Goal: Communication & Community: Share content

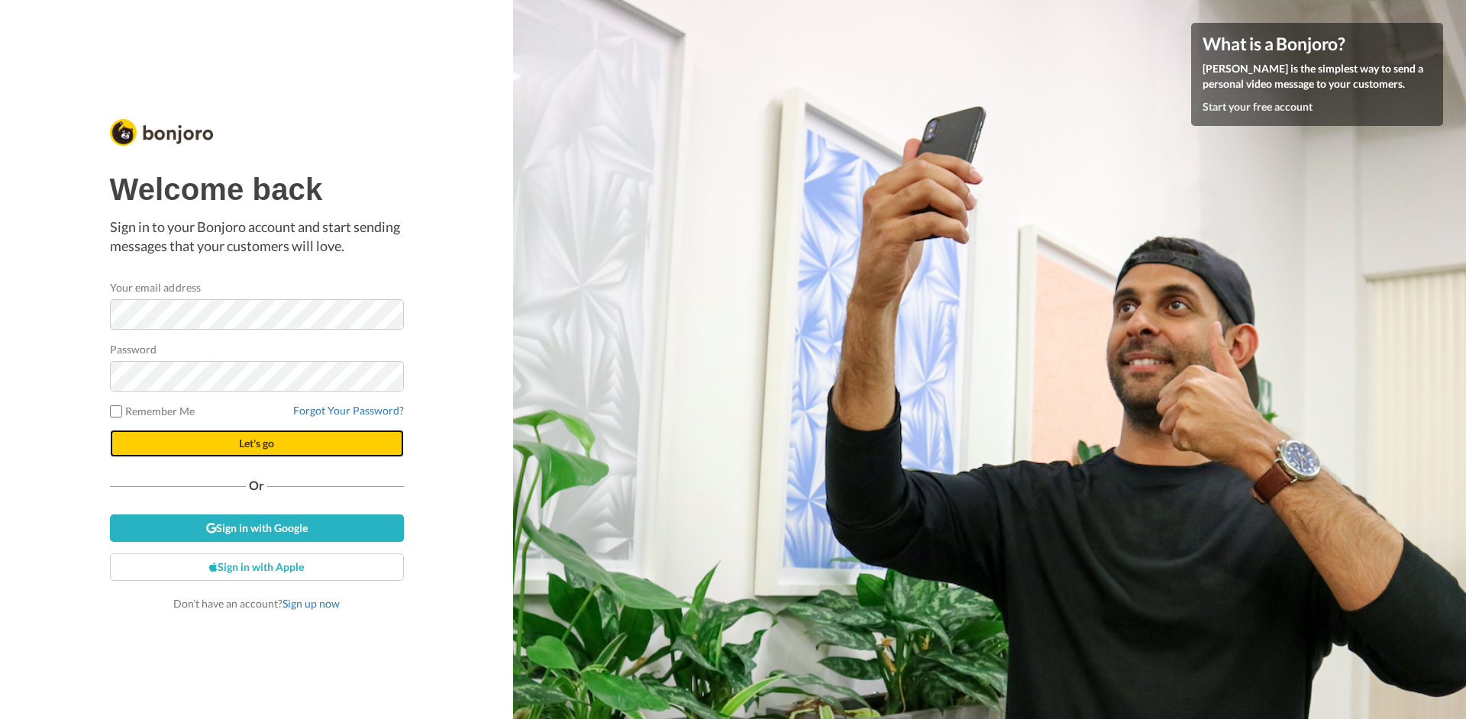
click at [271, 447] on span "Let's go" at bounding box center [256, 443] width 35 height 13
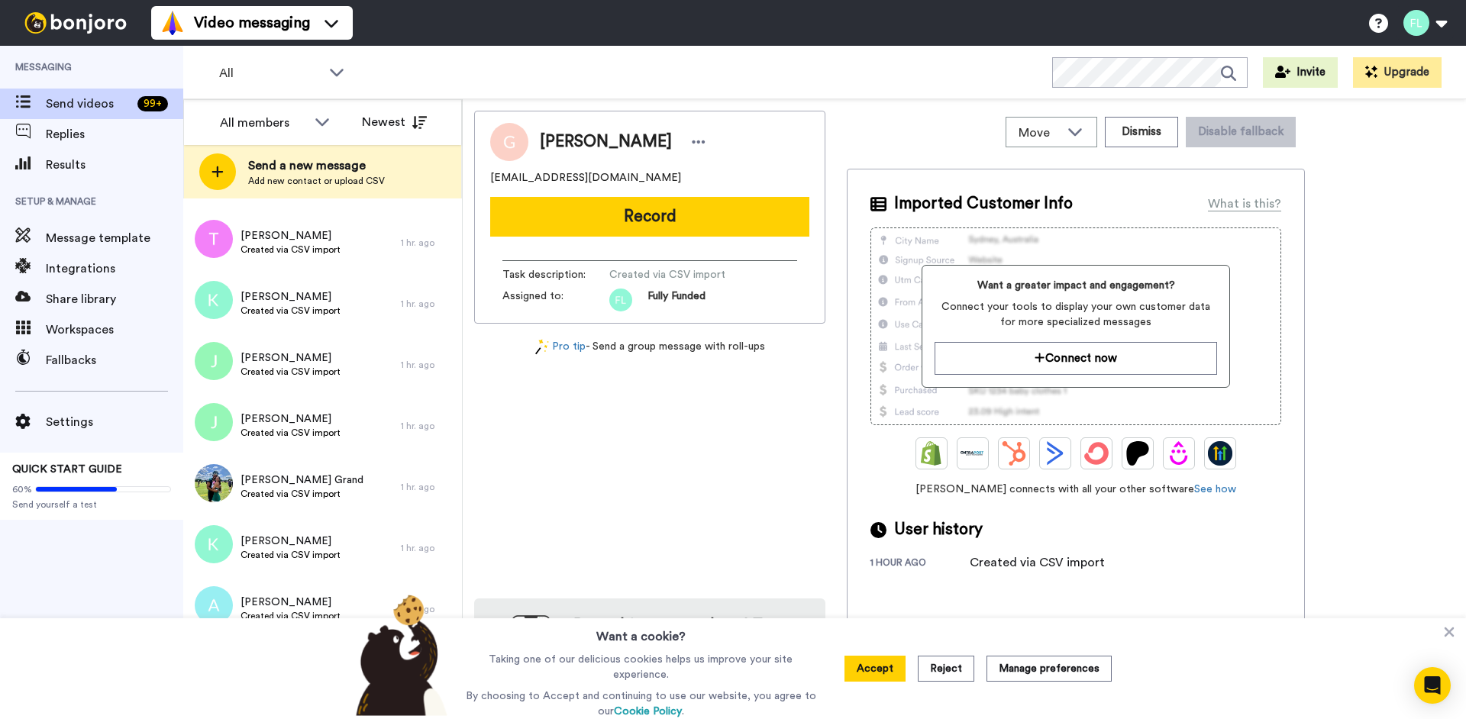
scroll to position [9331, 0]
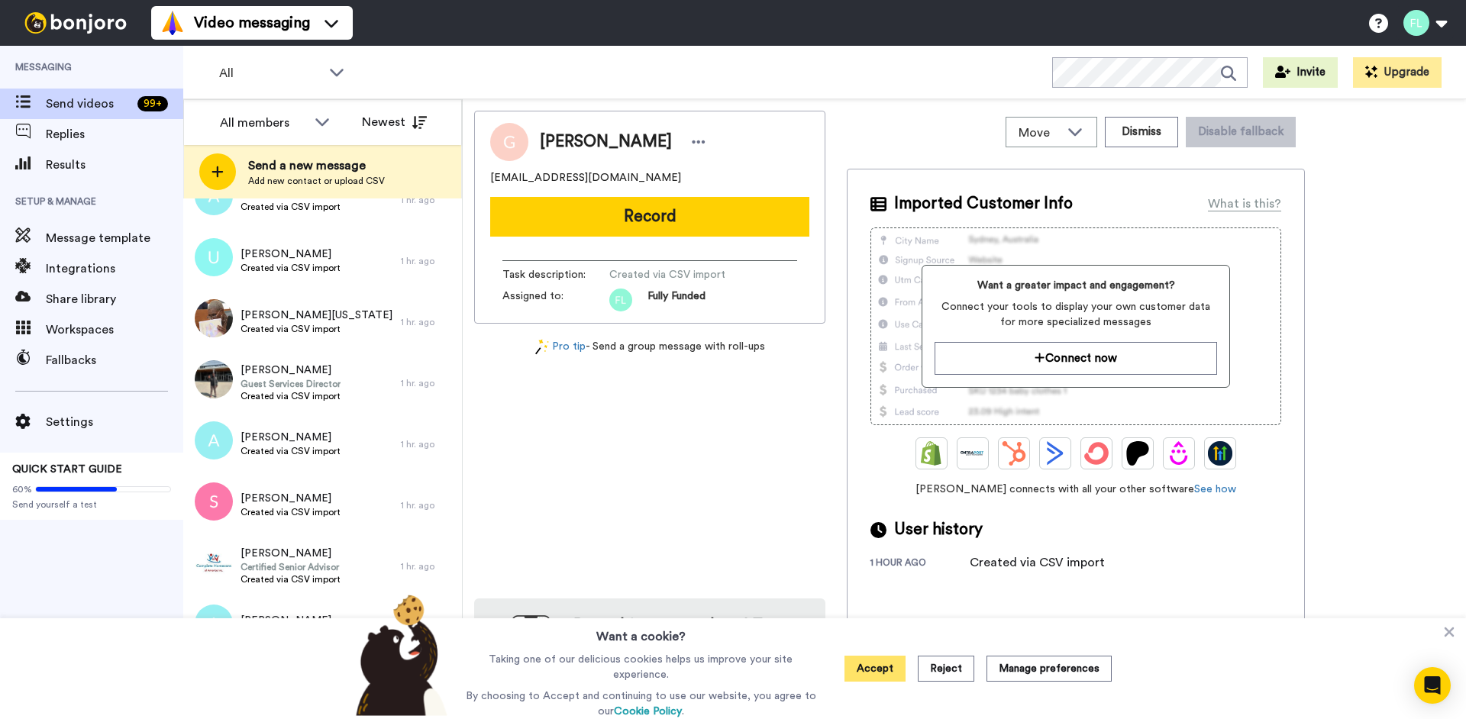
drag, startPoint x: 875, startPoint y: 663, endPoint x: 900, endPoint y: 663, distance: 24.4
click at [875, 663] on button "Accept" at bounding box center [875, 669] width 61 height 26
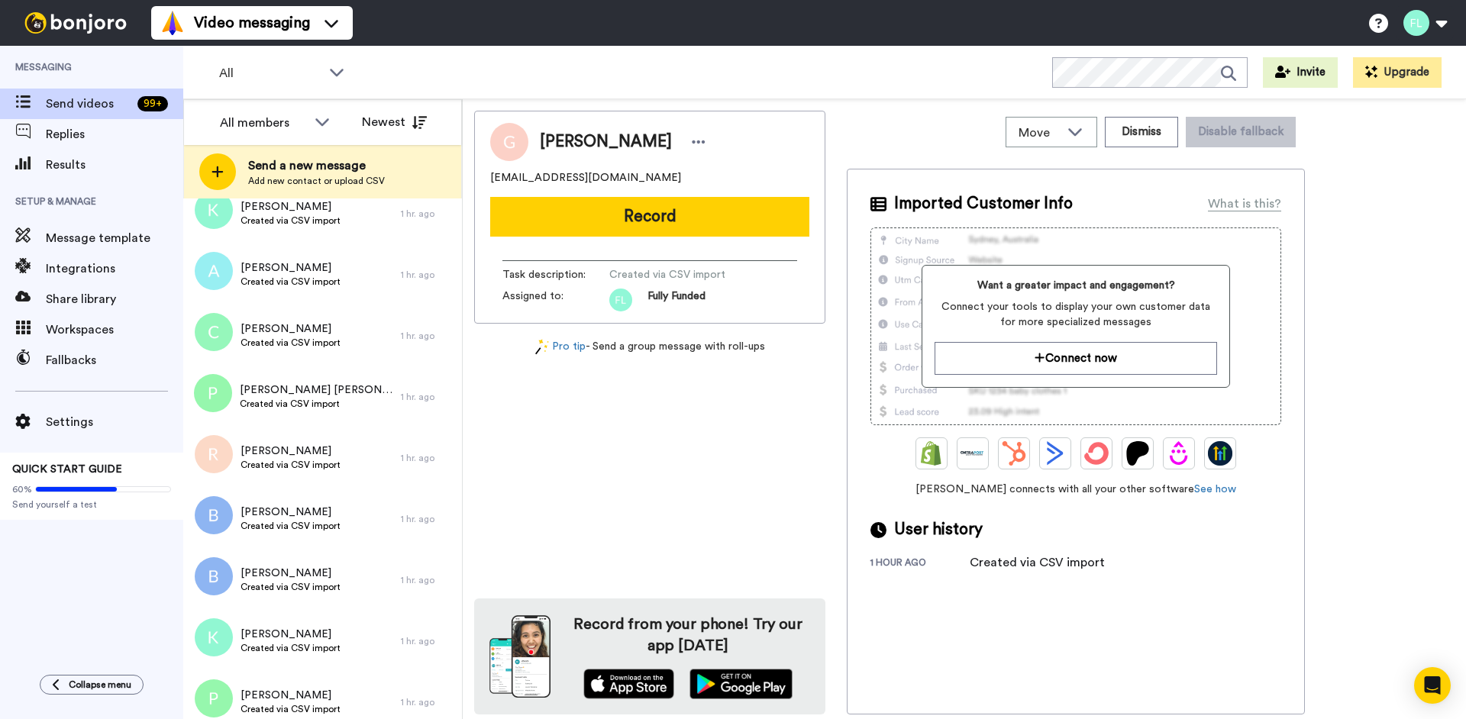
scroll to position [0, 0]
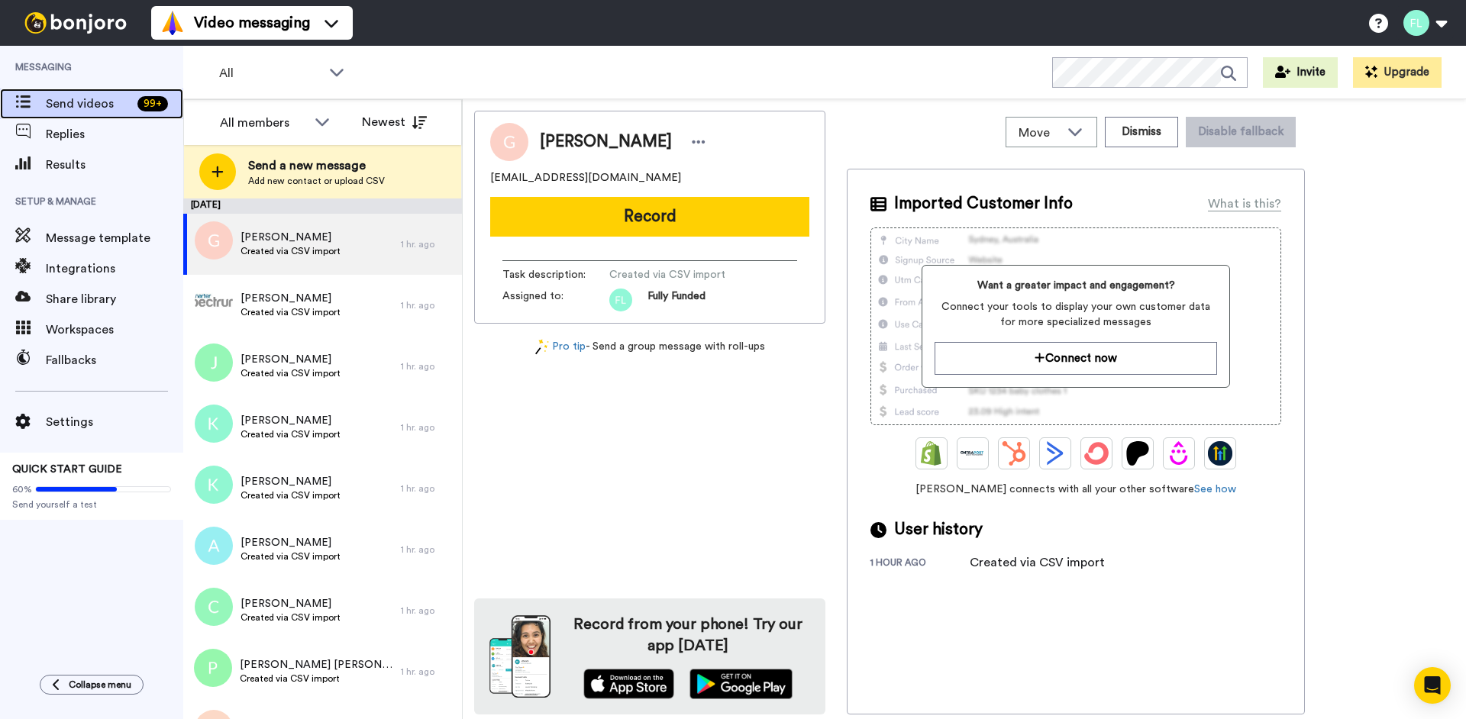
click at [95, 105] on span "Send videos" at bounding box center [89, 104] width 86 height 18
drag, startPoint x: 1314, startPoint y: 341, endPoint x: 1416, endPoint y: 345, distance: 101.7
click at [1316, 339] on div "Greg gowan Gowan greggowan@gmail.com Record Task description : Created via CSV …" at bounding box center [964, 413] width 981 height 604
click at [322, 251] on span "Created via CSV import" at bounding box center [291, 251] width 100 height 12
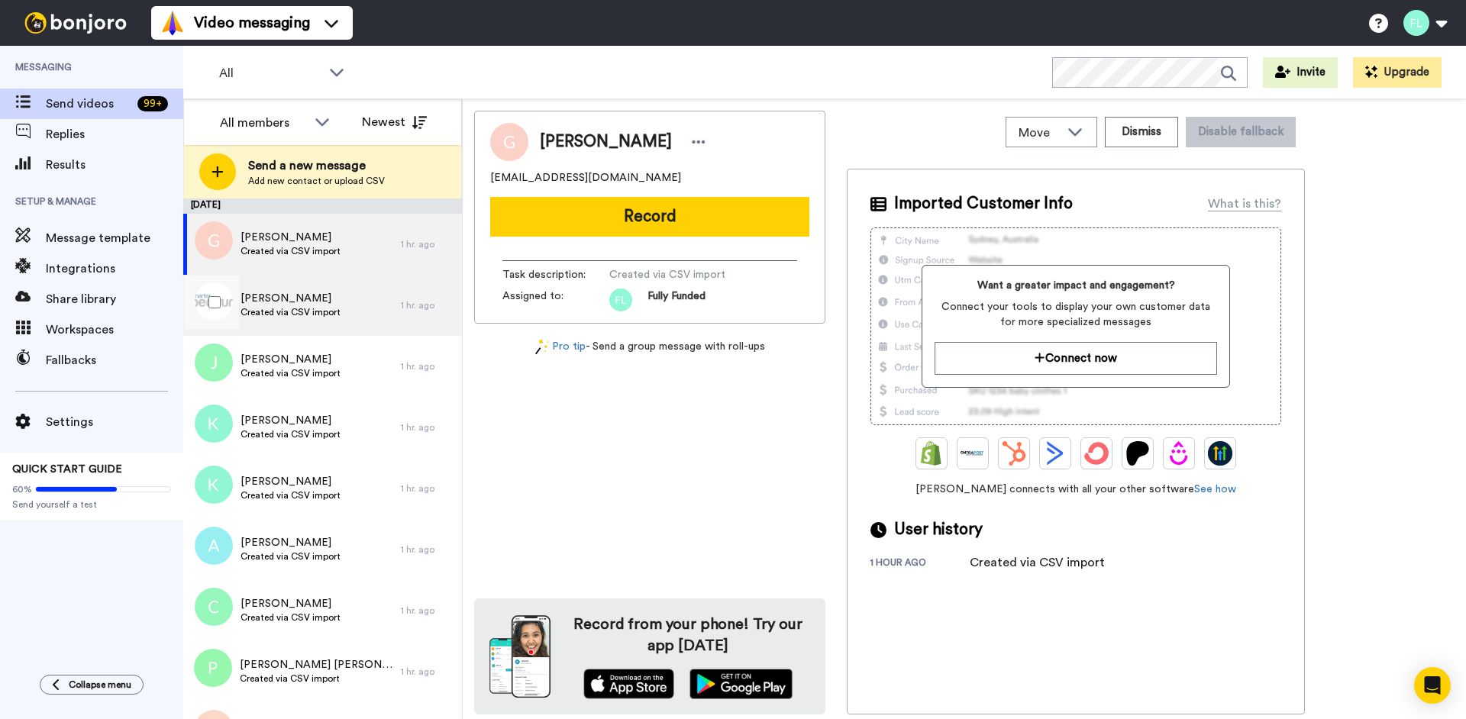
click at [321, 294] on span "[PERSON_NAME]" at bounding box center [291, 298] width 100 height 15
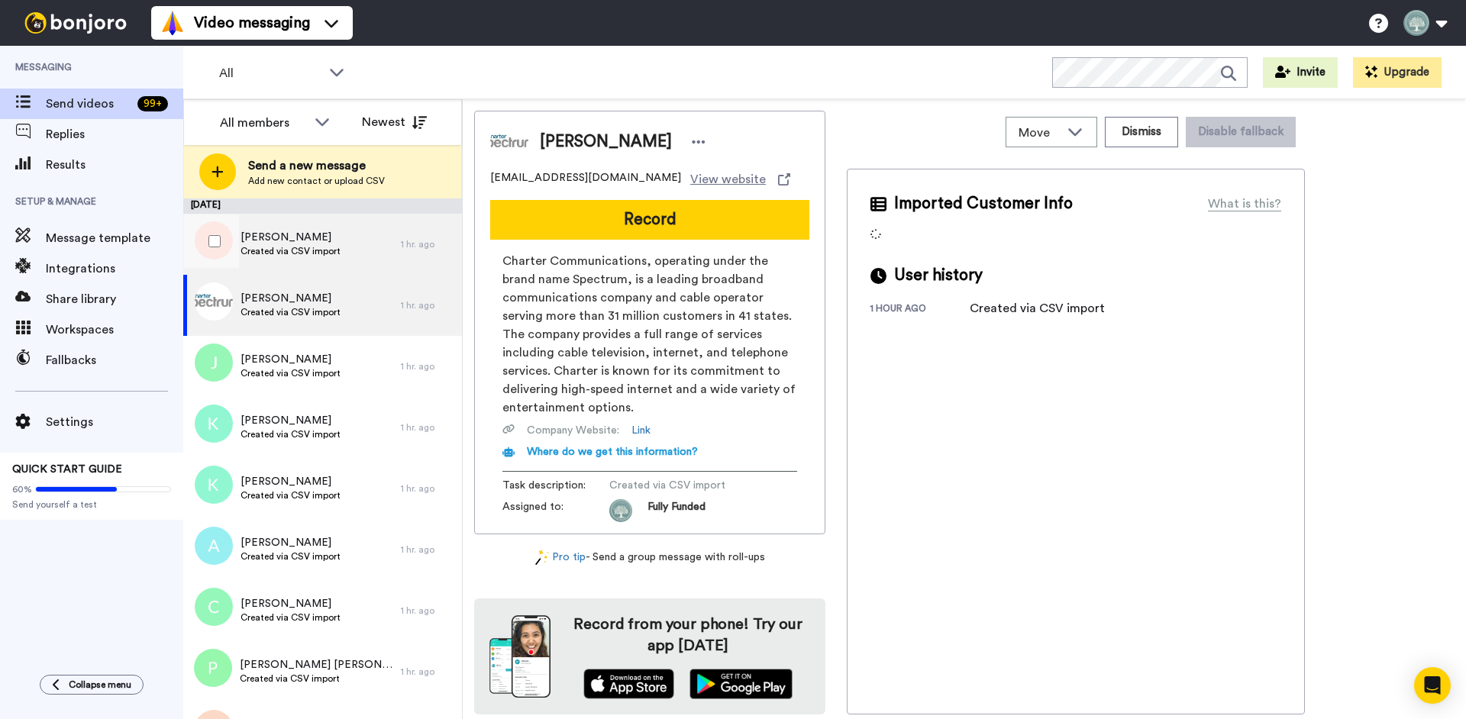
click at [335, 254] on span "Created via CSV import" at bounding box center [291, 251] width 100 height 12
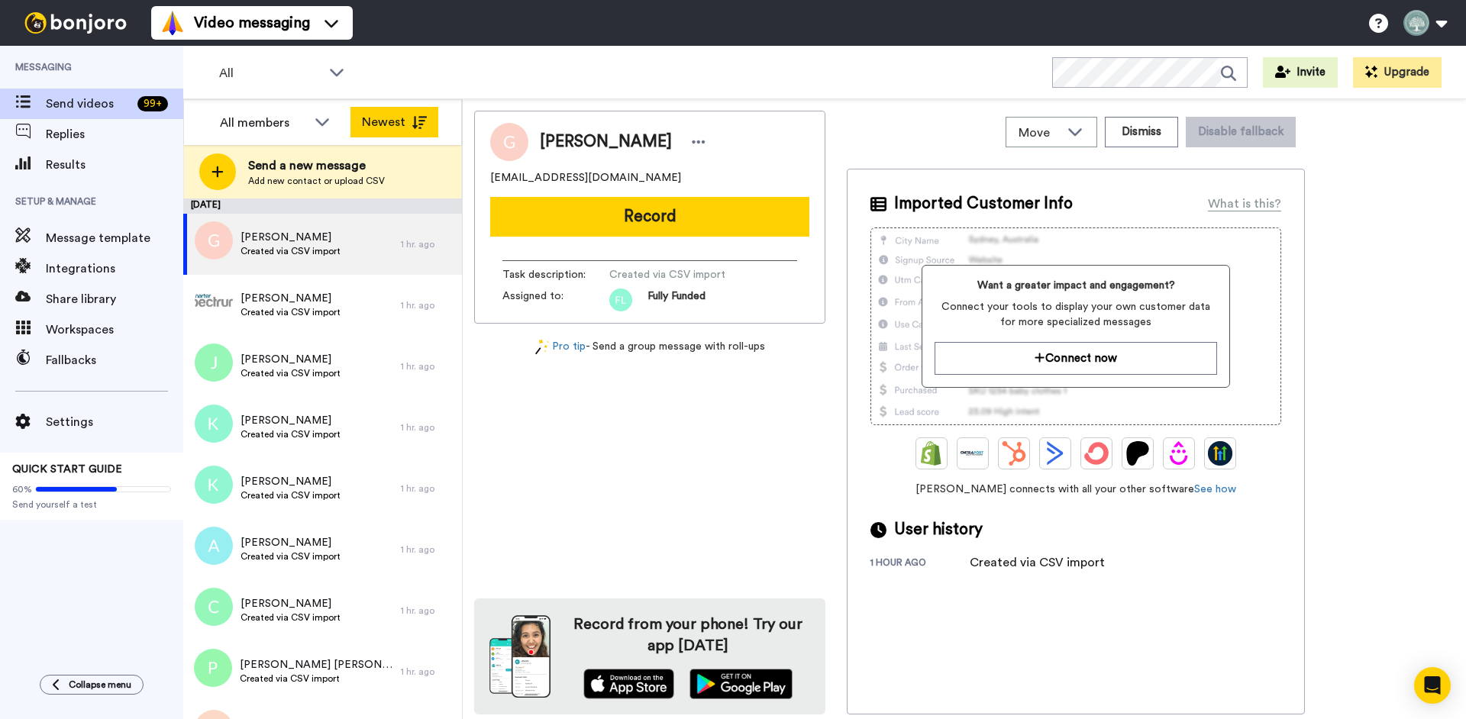
click at [409, 112] on button "Newest" at bounding box center [395, 122] width 88 height 31
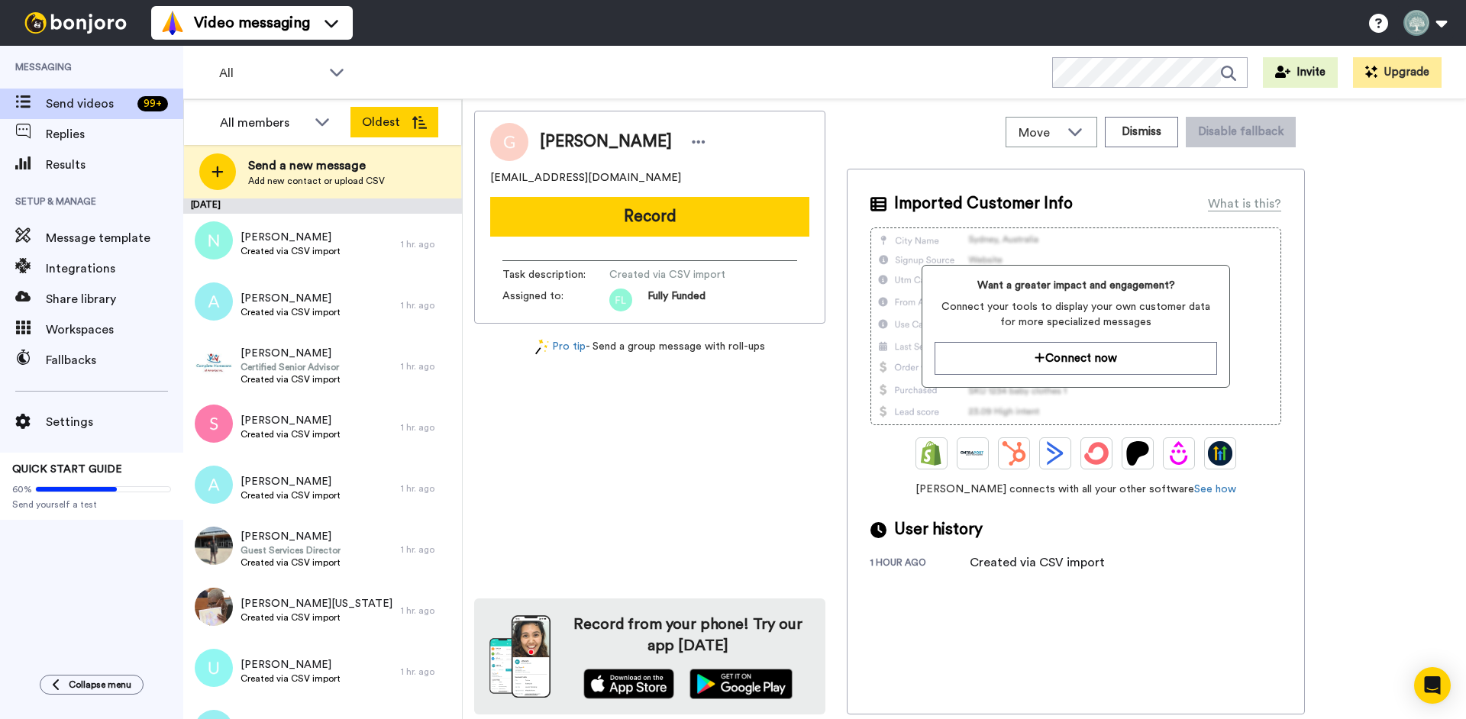
click at [412, 121] on icon at bounding box center [419, 122] width 15 height 13
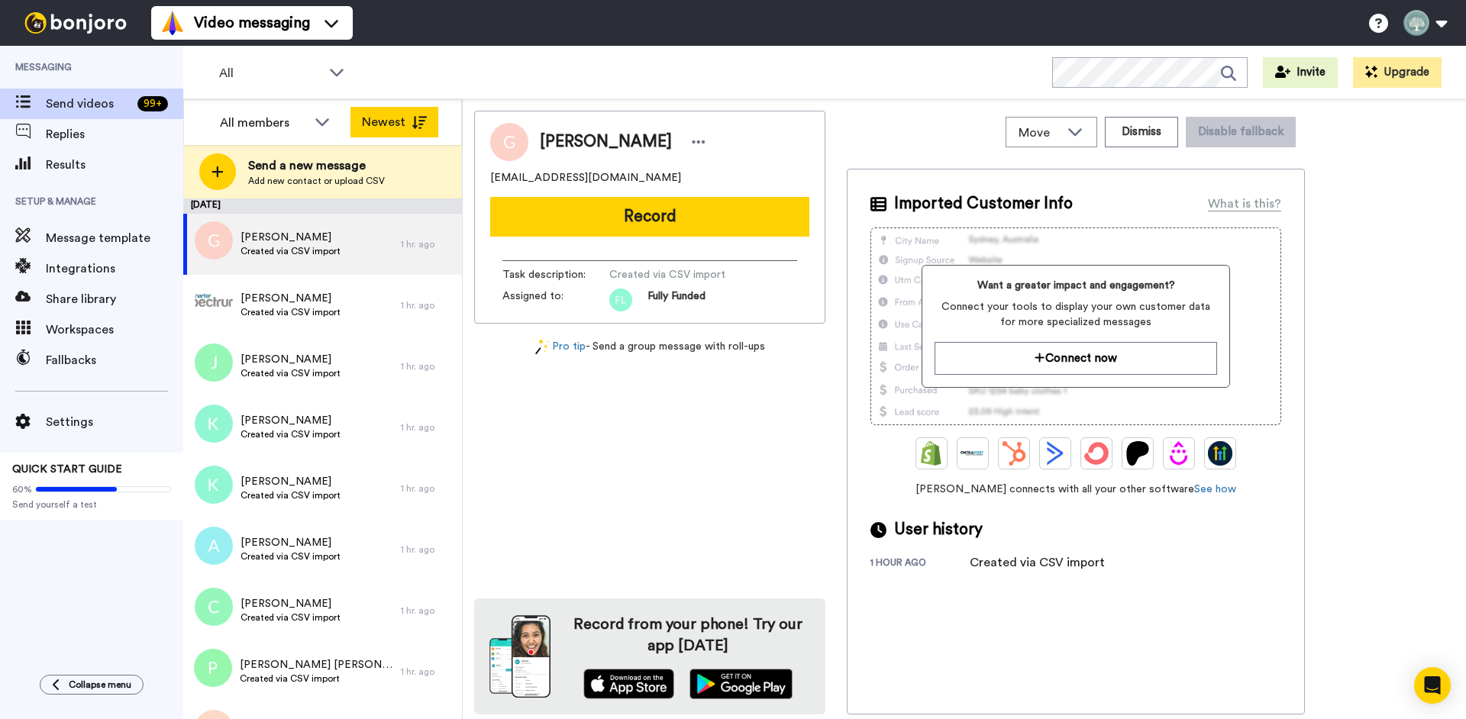
click at [421, 119] on icon at bounding box center [419, 122] width 15 height 13
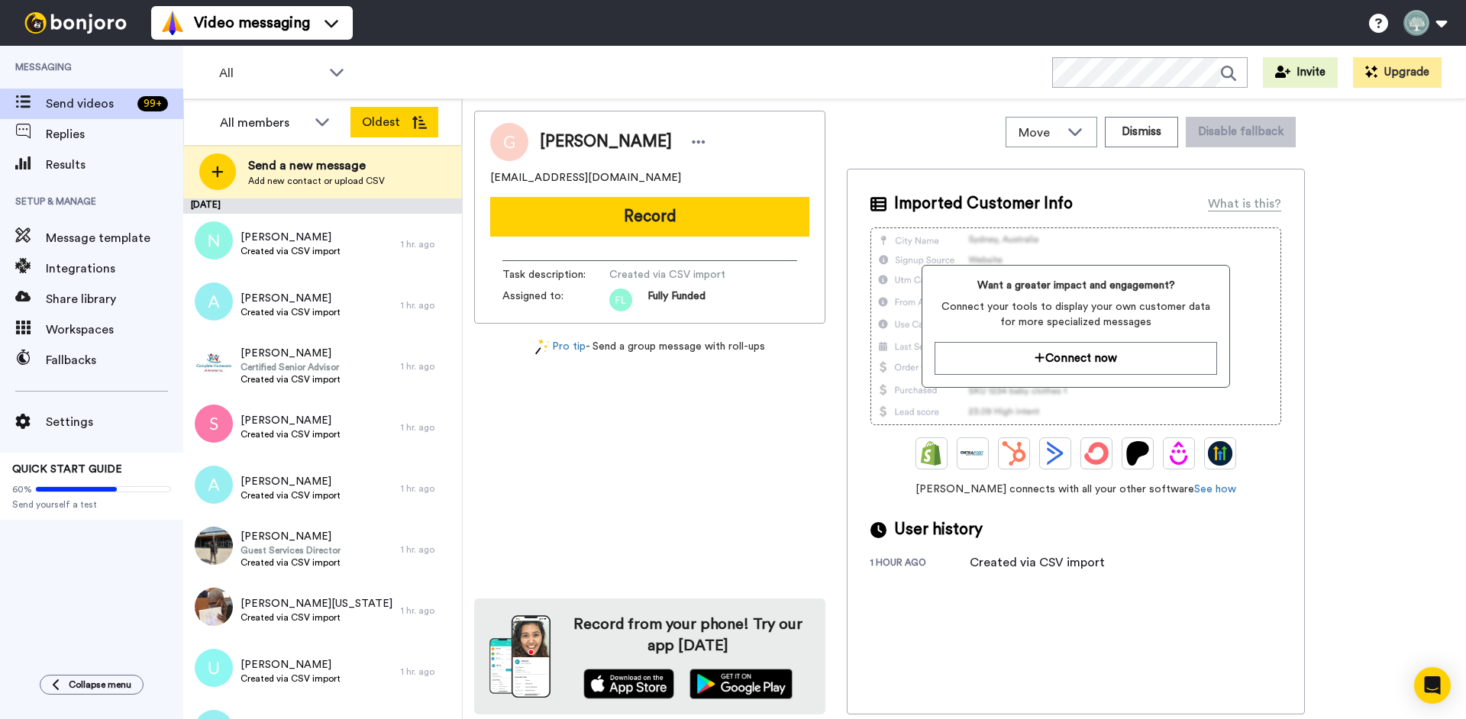
click at [421, 119] on icon at bounding box center [419, 122] width 15 height 13
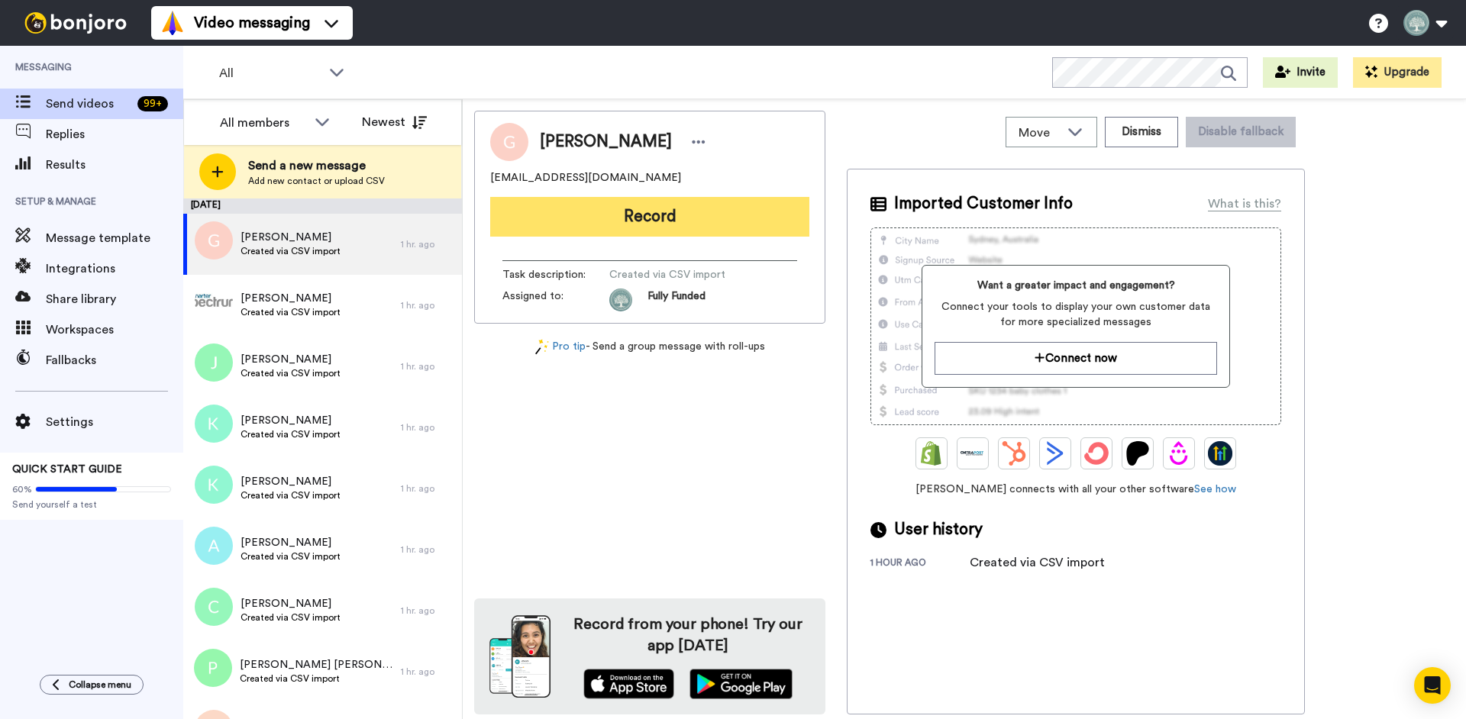
click at [655, 221] on button "Record" at bounding box center [649, 217] width 319 height 40
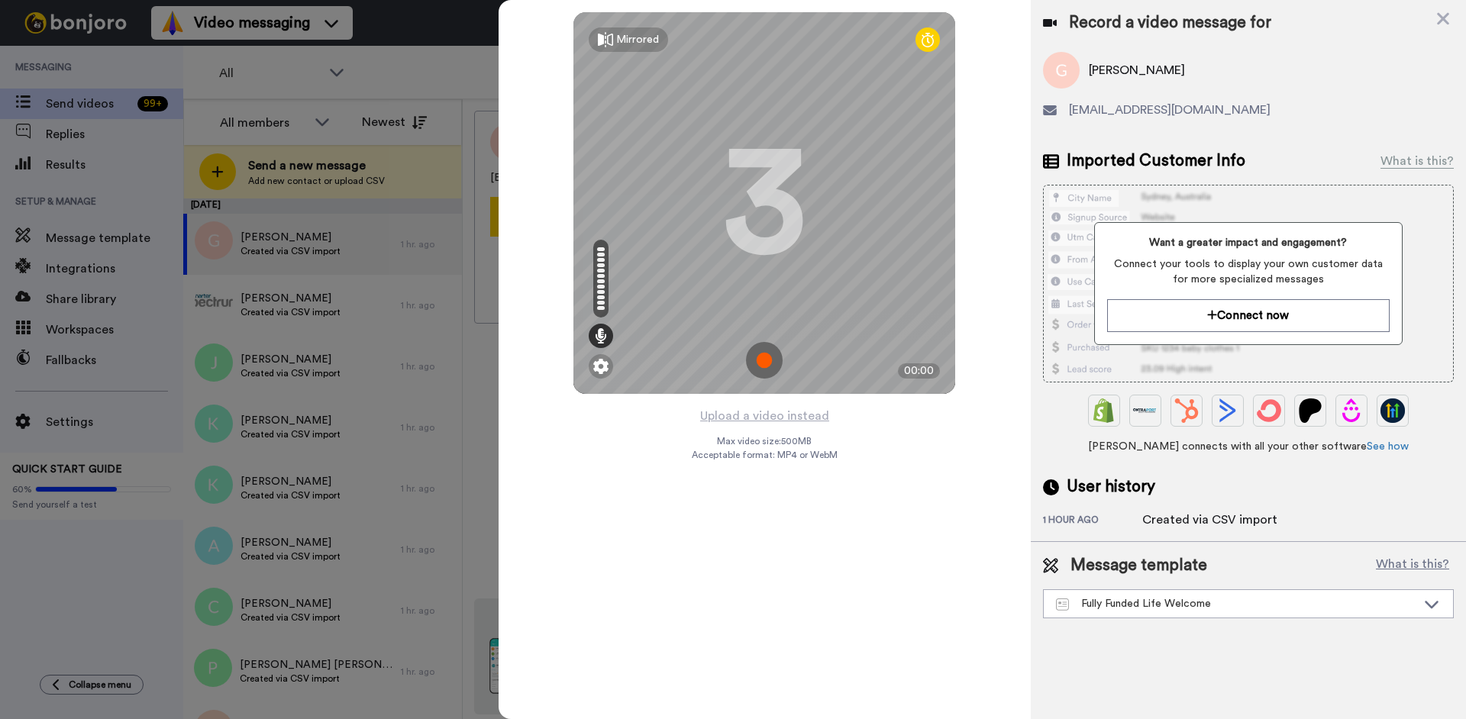
click at [762, 360] on img at bounding box center [764, 360] width 37 height 37
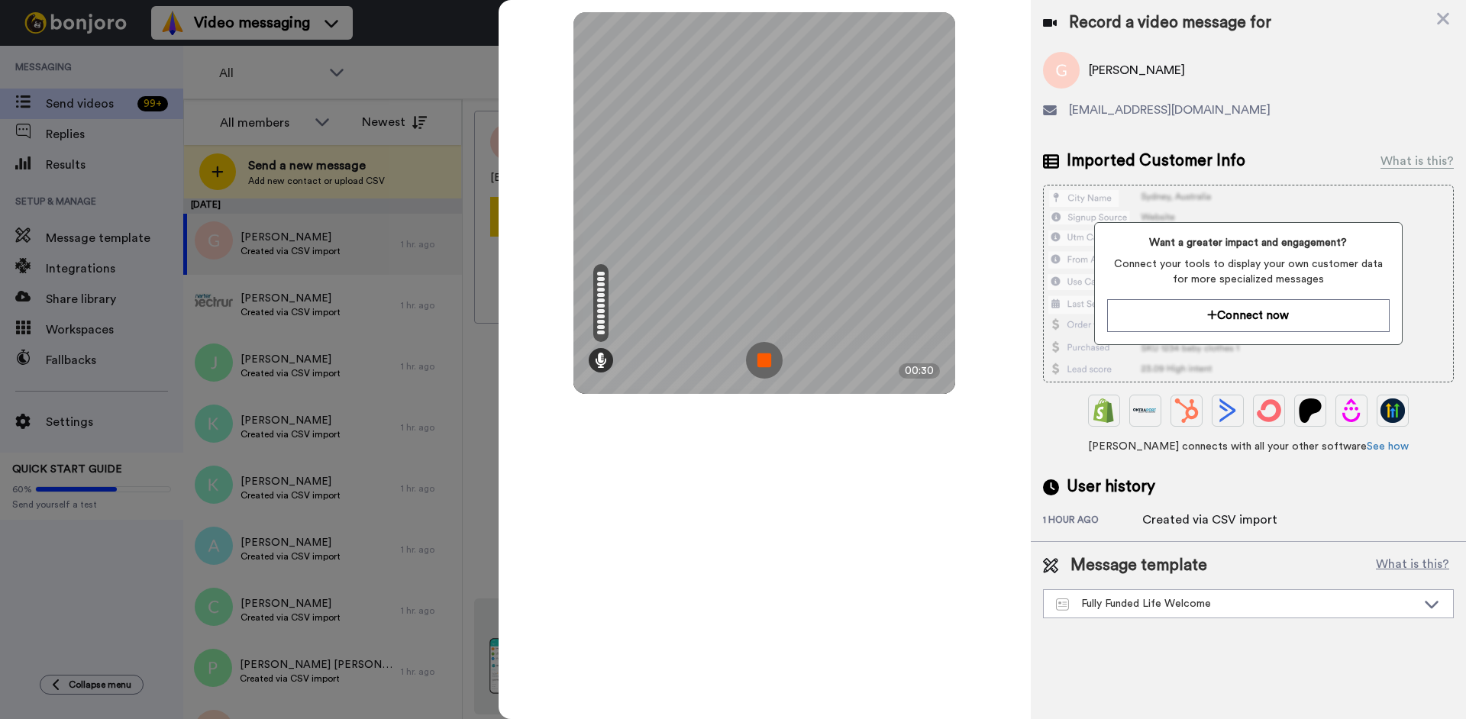
click at [772, 360] on img at bounding box center [764, 360] width 37 height 37
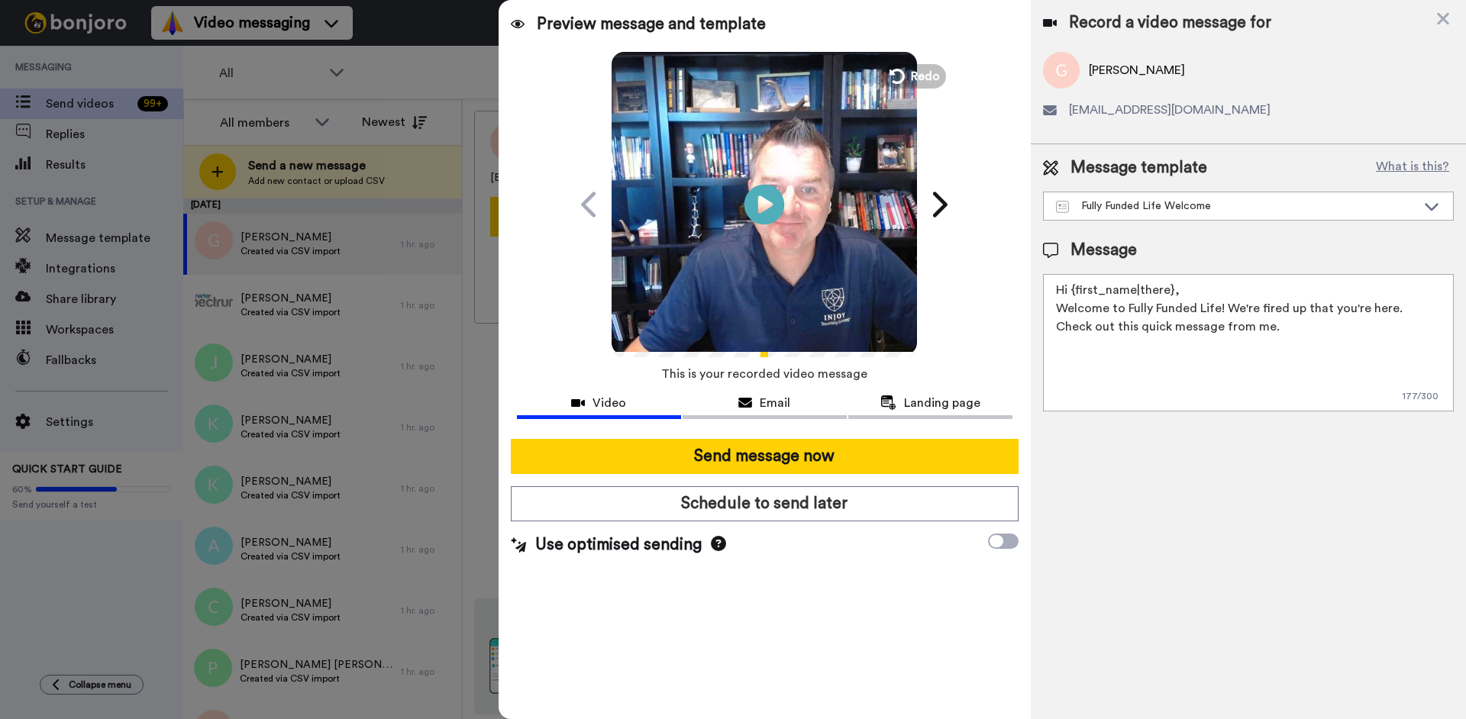
click at [768, 212] on icon at bounding box center [765, 204] width 40 height 40
click at [1427, 206] on icon at bounding box center [1432, 207] width 14 height 8
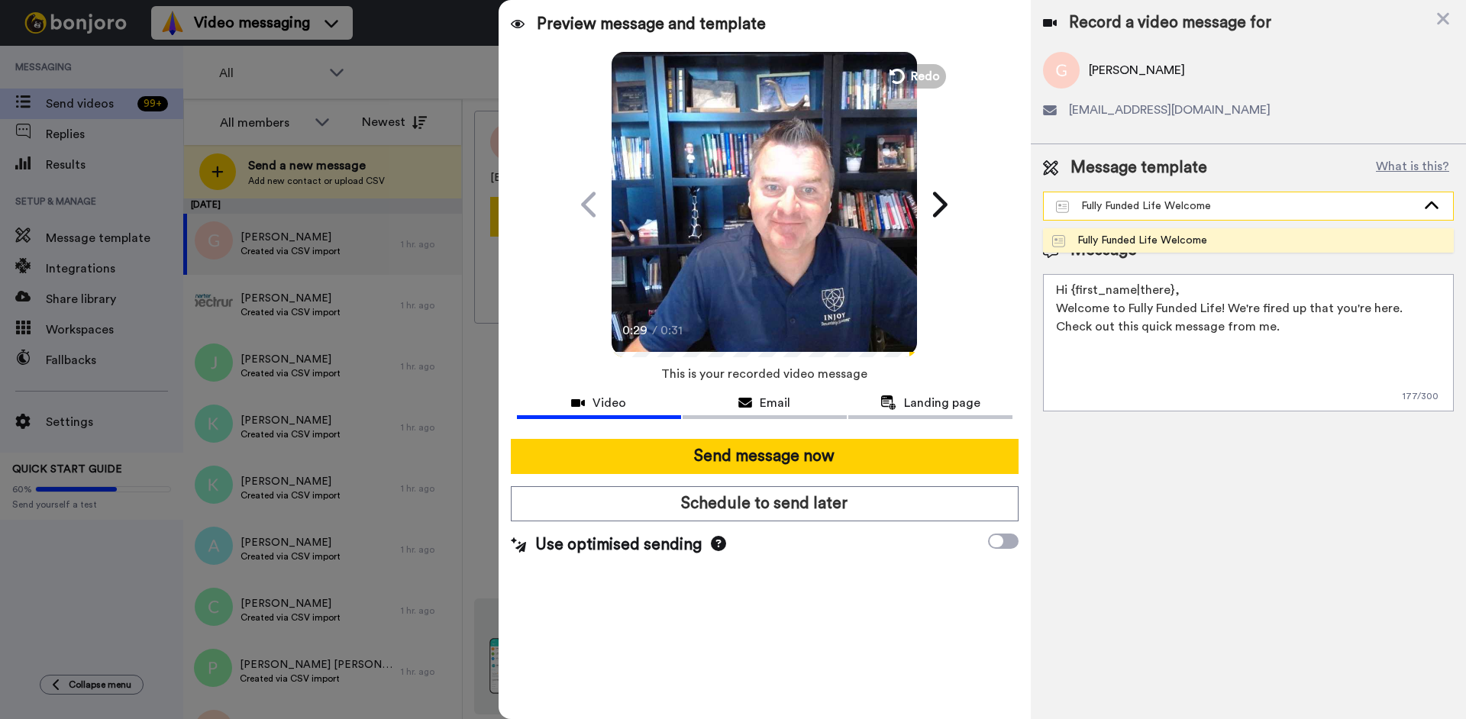
click at [1434, 205] on icon at bounding box center [1432, 206] width 14 height 8
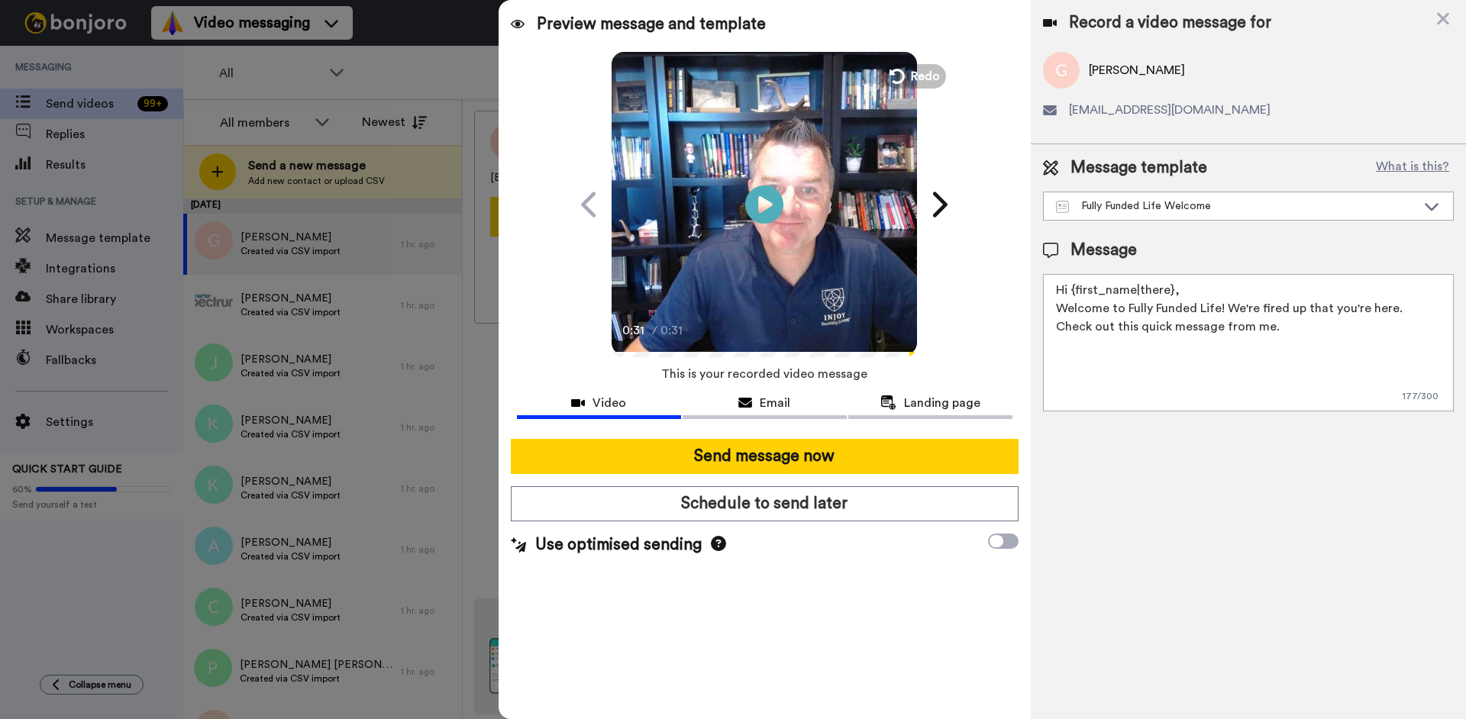
click at [1283, 329] on textarea "Hi {first_name|there}, Welcome to Fully Funded Life! We're fired up that you're…" at bounding box center [1248, 342] width 411 height 137
drag, startPoint x: 1262, startPoint y: 335, endPoint x: 1398, endPoint y: 305, distance: 139.0
click at [1398, 305] on textarea "Hi {first_name|there}, Welcome to Fully Funded Life! We're fired up that you're…" at bounding box center [1248, 342] width 411 height 137
drag, startPoint x: 1238, startPoint y: 315, endPoint x: 1219, endPoint y: 316, distance: 19.2
click at [1238, 315] on textarea "Hi {first_name|there}, Welcome to Fully Funded Life! We're fired up that you're…" at bounding box center [1248, 342] width 411 height 137
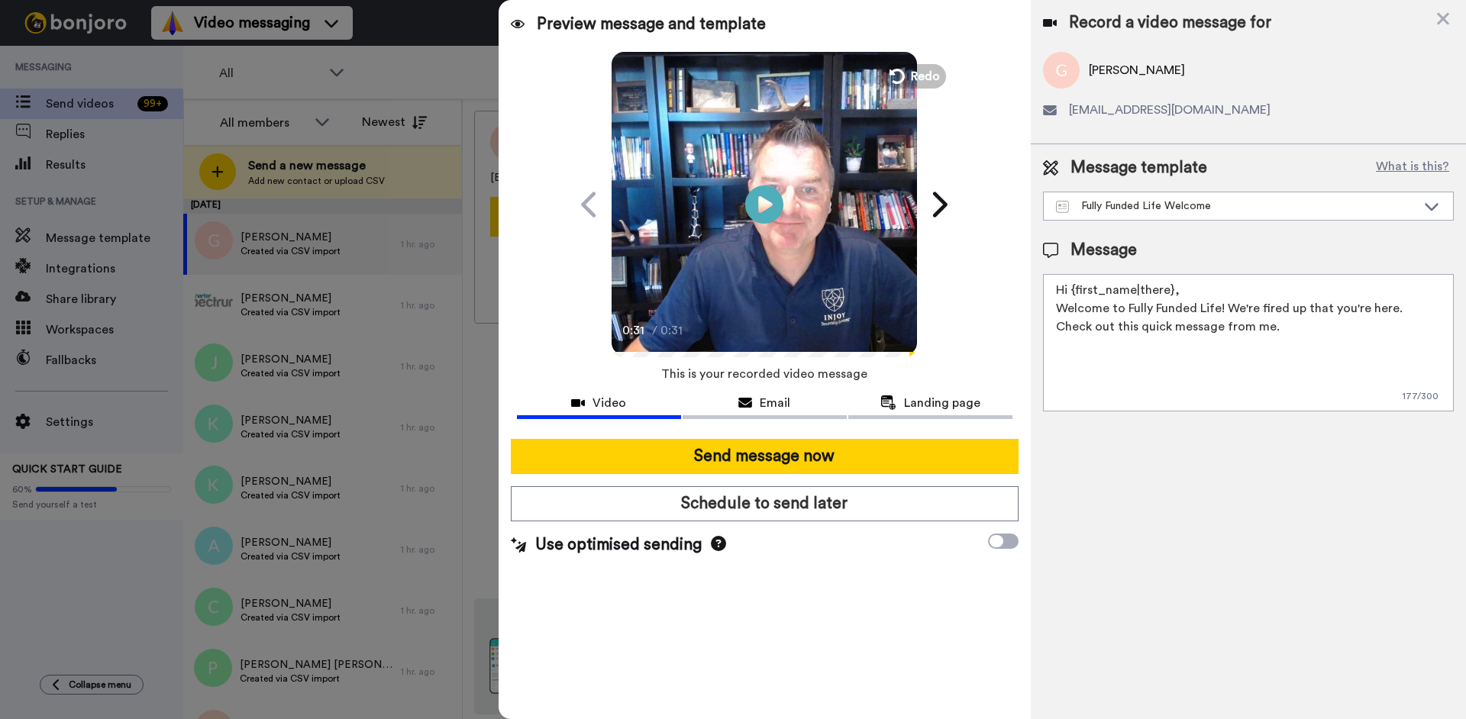
drag, startPoint x: 1055, startPoint y: 309, endPoint x: 1397, endPoint y: 335, distance: 342.4
click at [1397, 335] on textarea "Hi {first_name|there}, Welcome to Fully Funded Life! We're fired up that you're…" at bounding box center [1248, 342] width 411 height 137
click at [1089, 309] on textarea "Hi {first_name|there}, Welcome to Fully Funded Life! We're fired up that you're…" at bounding box center [1248, 342] width 411 height 137
click at [1059, 308] on textarea "Hi {first_name|there}, Welcome to Fully Funded Life! We're fired up that you're…" at bounding box center [1248, 342] width 411 height 137
click at [1249, 326] on textarea "Hi {first_name|there}, Thanks for being a part of the FLE last night! I want to…" at bounding box center [1248, 342] width 411 height 137
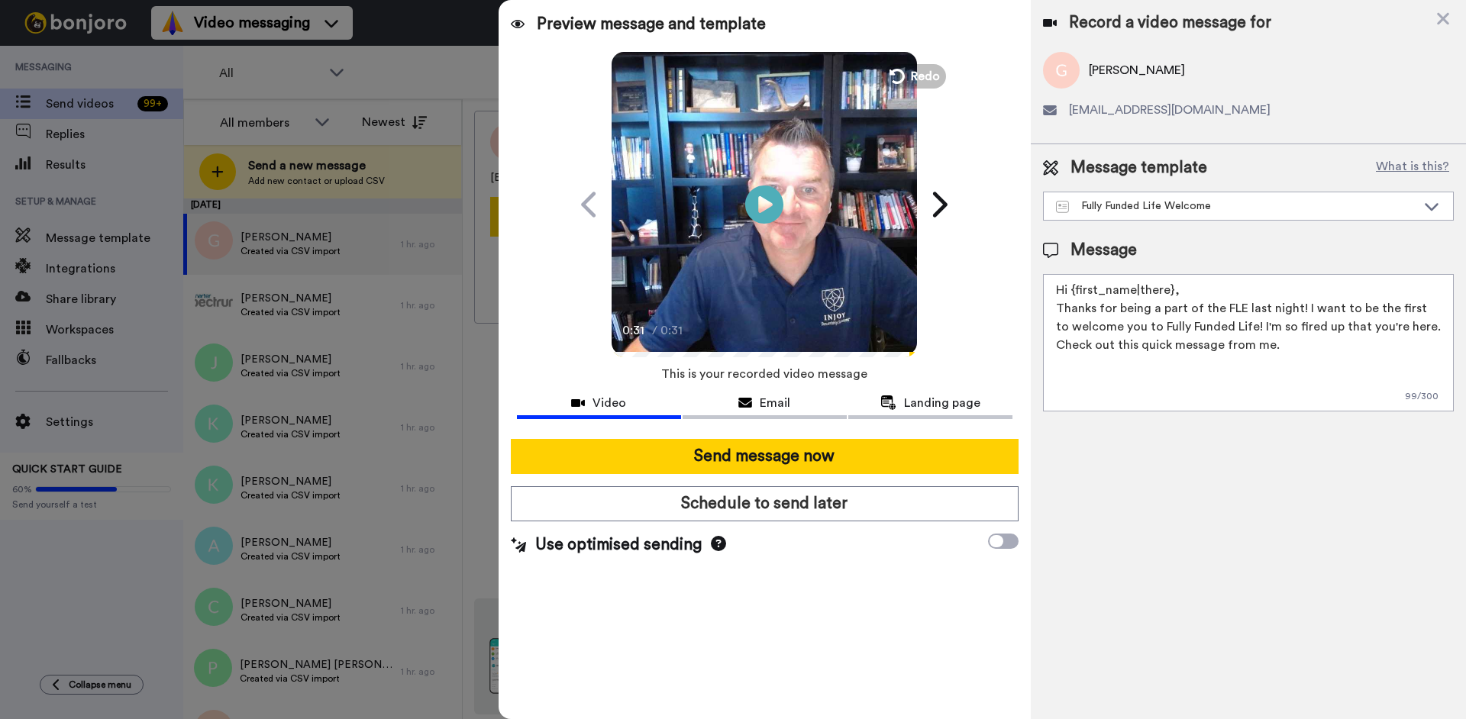
drag, startPoint x: 1292, startPoint y: 351, endPoint x: 1037, endPoint y: 346, distance: 255.1
click at [1043, 346] on textarea "Hi {first_name|there}, Thanks for being a part of the FLE last night! I want to…" at bounding box center [1248, 342] width 411 height 137
paste textarea "https://fullyfunded.life/login/"
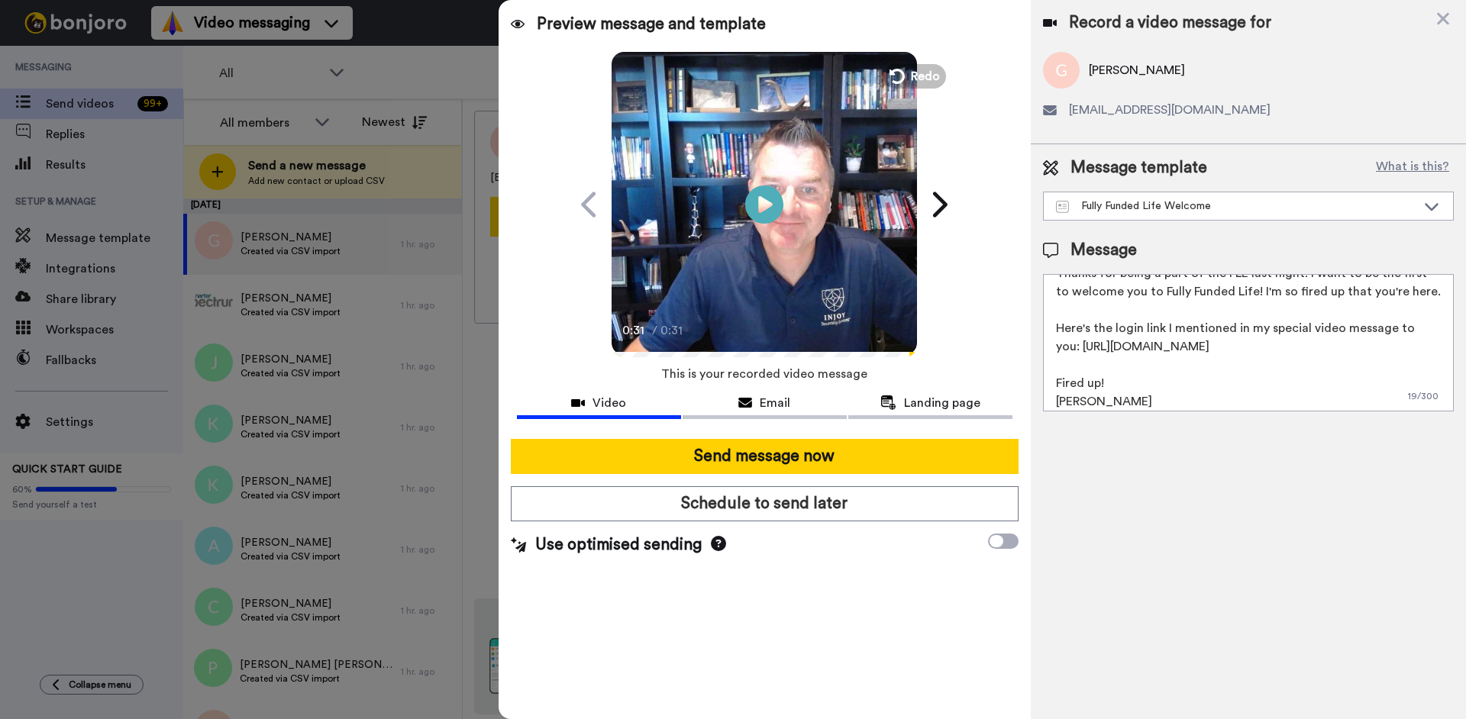
scroll to position [41, 0]
drag, startPoint x: 1082, startPoint y: 388, endPoint x: 1052, endPoint y: 292, distance: 101.0
click at [1052, 292] on textarea "Hi {first_name|there}, Thanks for being a part of the FLE last night! I want to…" at bounding box center [1248, 342] width 411 height 137
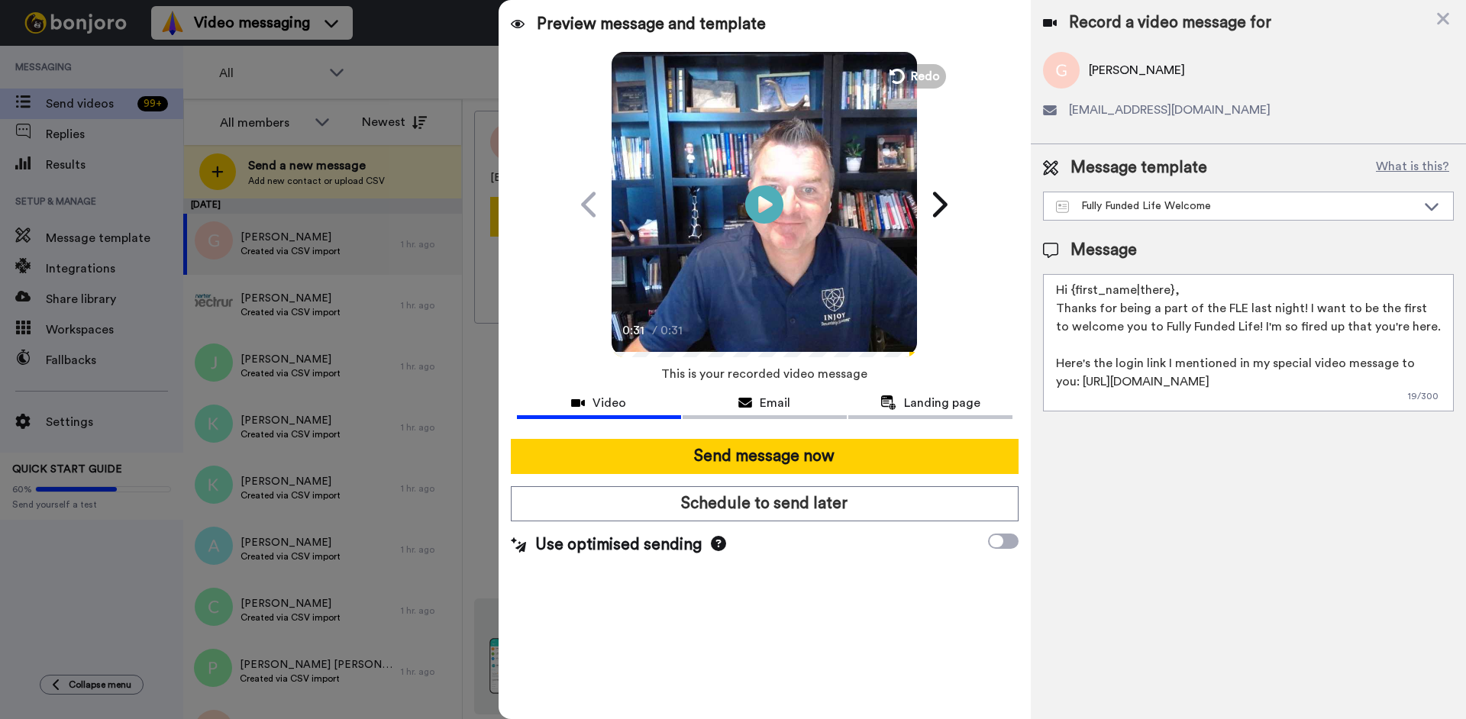
click at [1057, 289] on textarea "Hi {first_name|there}, Thanks for being a part of the FLE last night! I want to…" at bounding box center [1248, 342] width 411 height 137
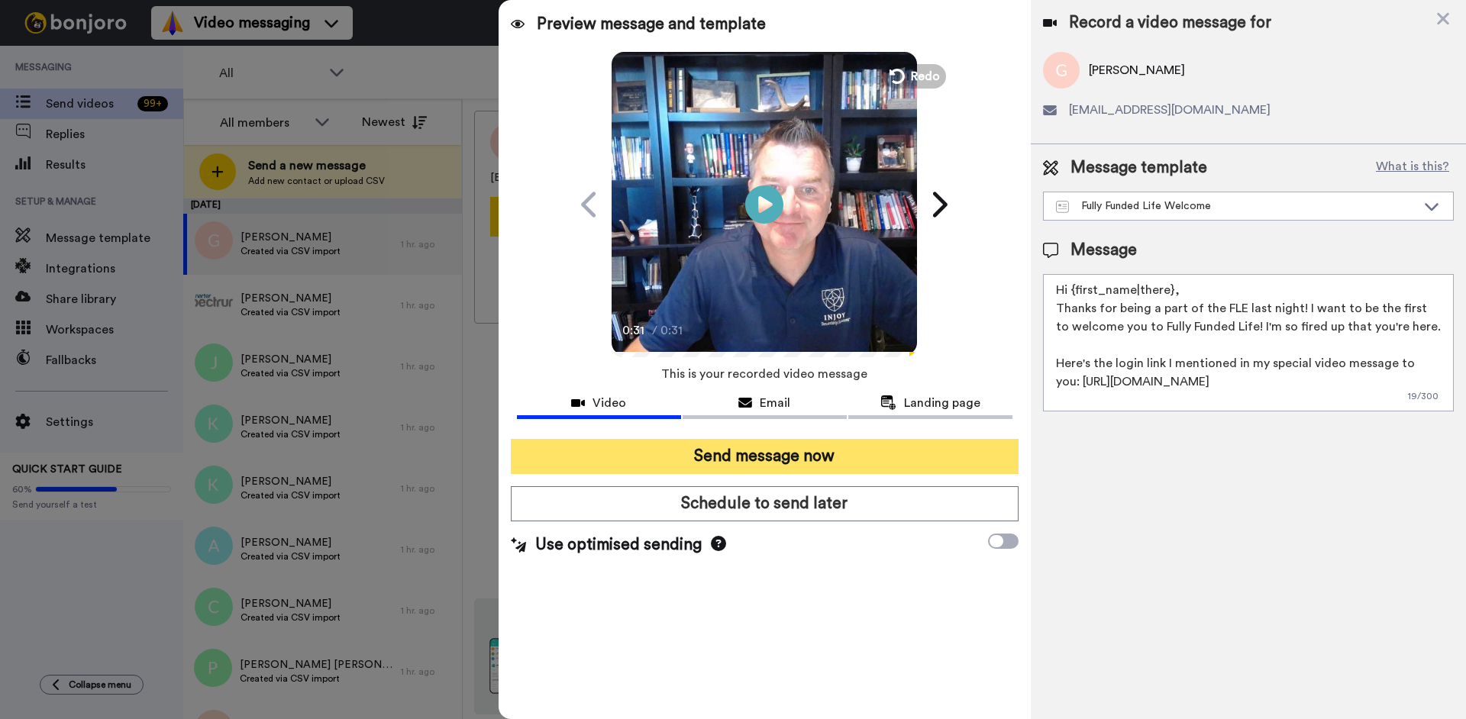
type textarea "Hi {first_name|there}, Thanks for being a part of the FLE last night! I want to…"
click at [797, 450] on button "Send message now" at bounding box center [765, 456] width 508 height 35
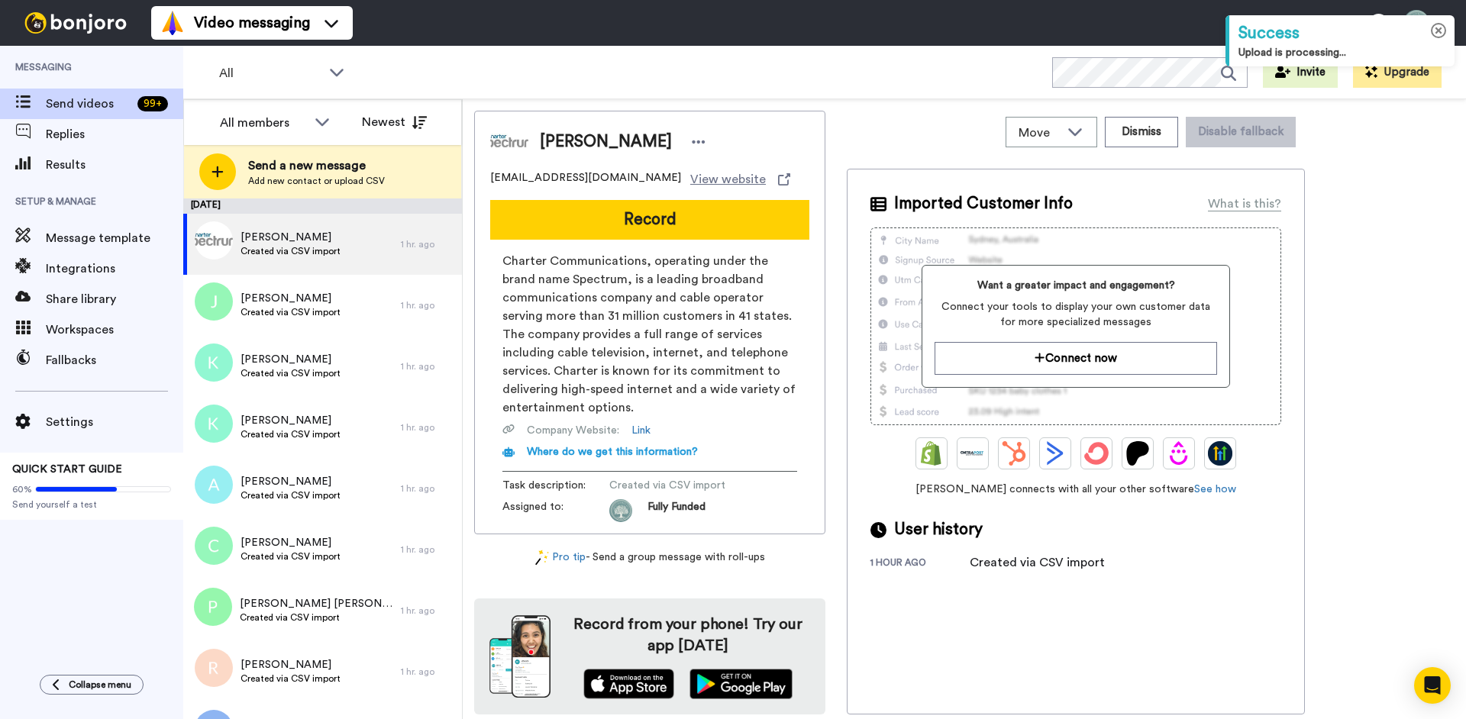
click at [1443, 29] on icon at bounding box center [1439, 31] width 16 height 16
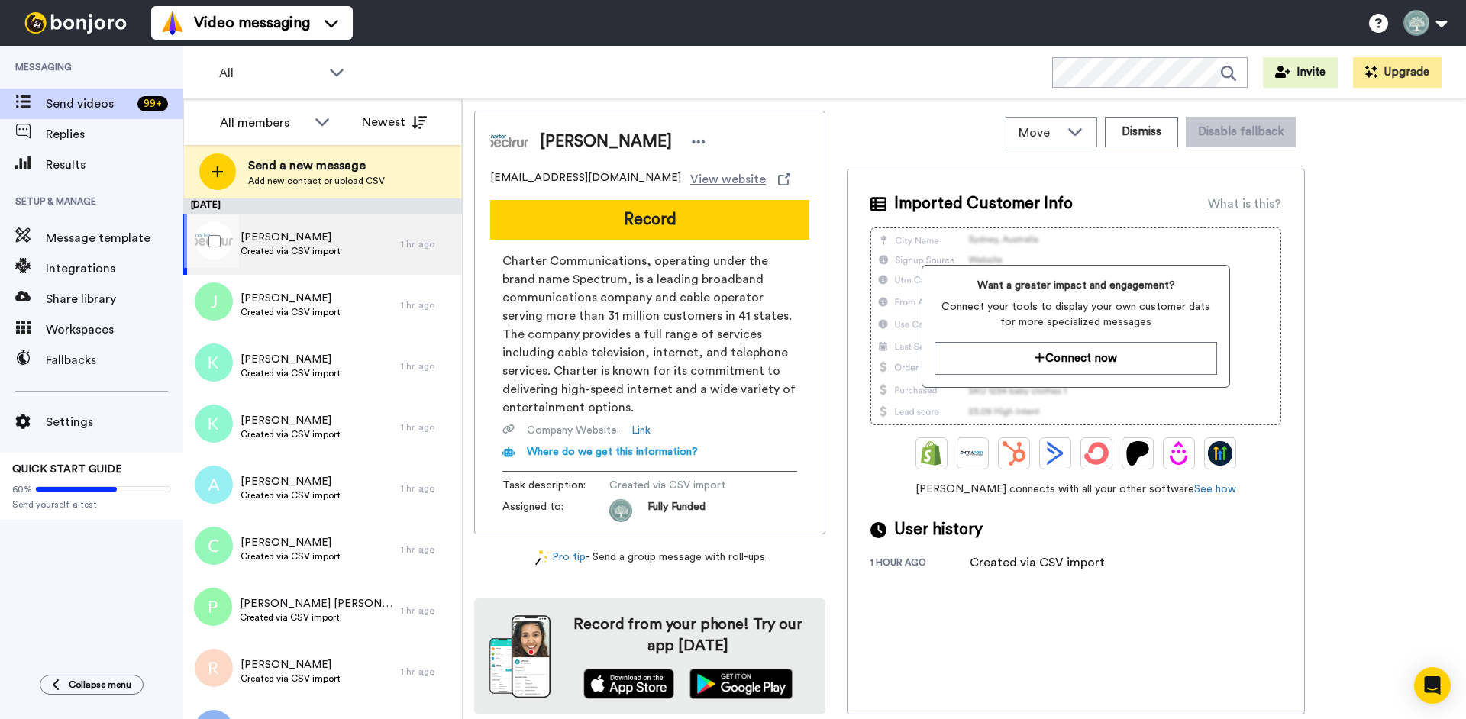
click at [286, 244] on span "Martha Lindsey" at bounding box center [291, 237] width 100 height 15
click at [109, 241] on span "Message template" at bounding box center [114, 238] width 137 height 18
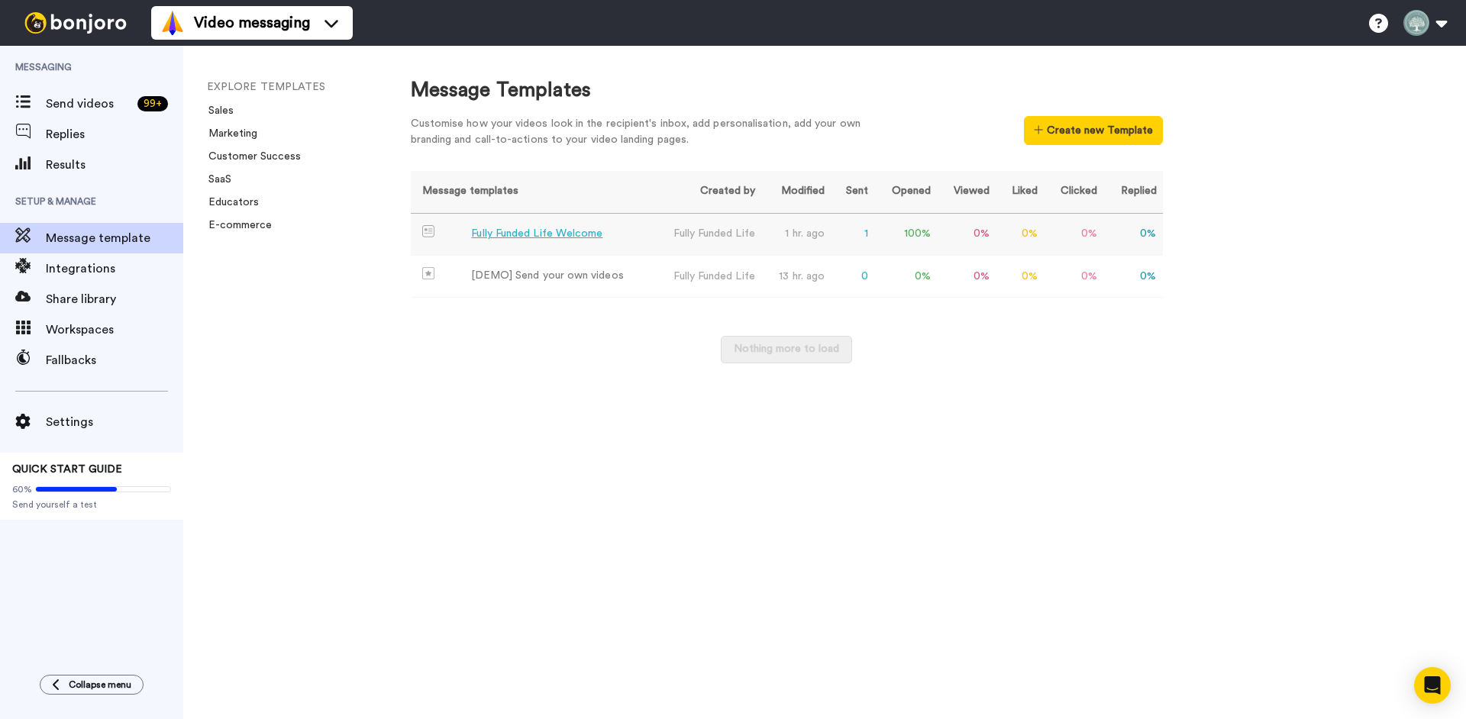
click at [539, 233] on div "Fully Funded Life Welcome" at bounding box center [536, 234] width 131 height 16
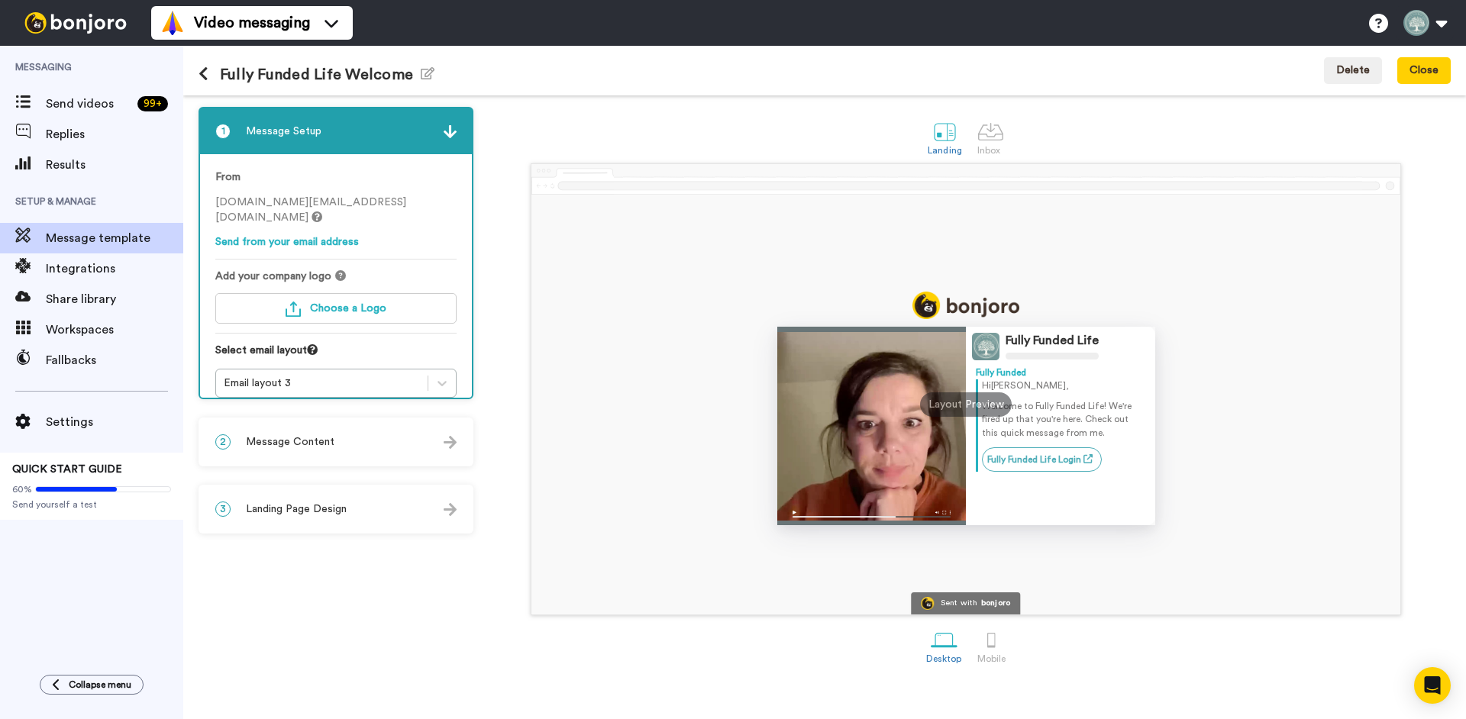
click at [324, 445] on span "Message Content" at bounding box center [290, 442] width 89 height 15
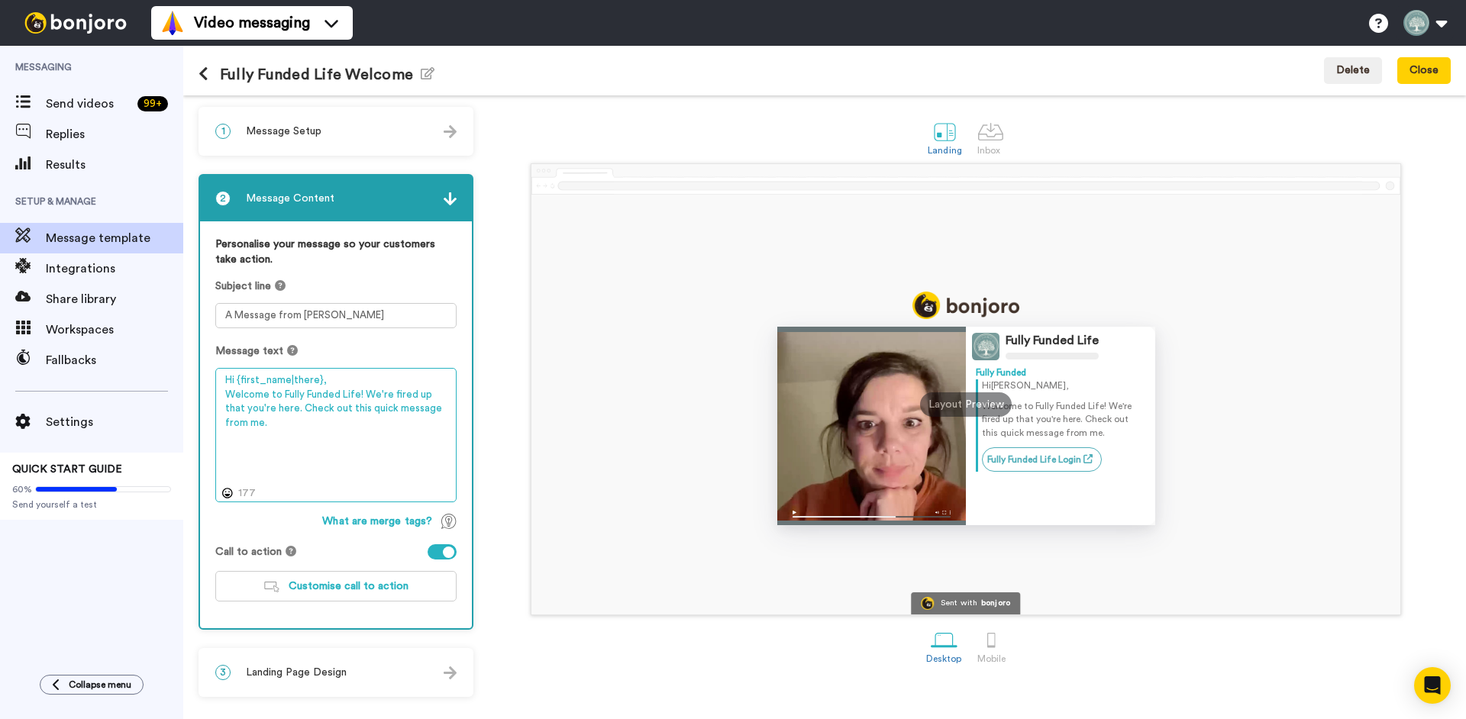
drag, startPoint x: 318, startPoint y: 439, endPoint x: 218, endPoint y: 393, distance: 110.4
click at [218, 393] on textarea "Hi {first_name|there}, Welcome to Fully Funded Life! We're fired up that you're…" at bounding box center [335, 435] width 241 height 134
paste textarea "Hi {first_name|there}, Thanks for being a part of the FLE last night! I want to…"
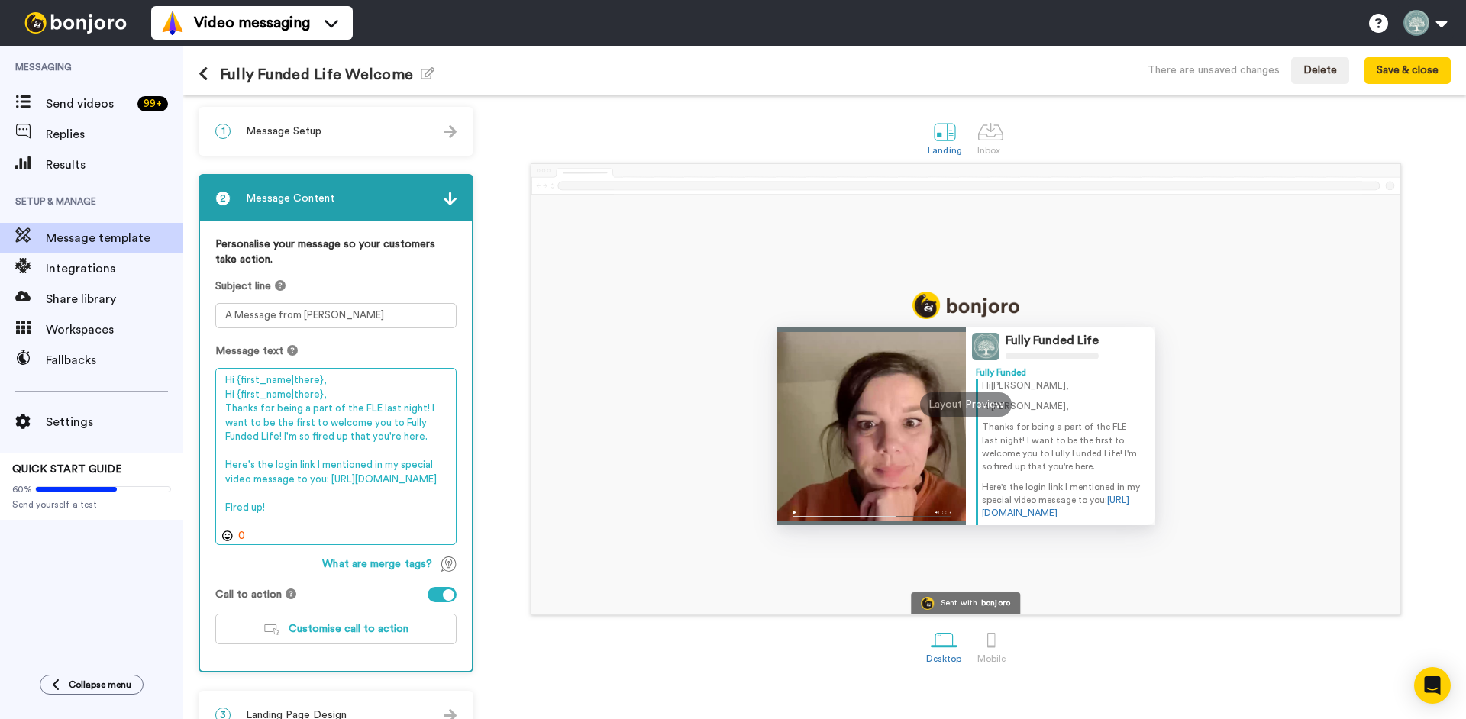
drag, startPoint x: 234, startPoint y: 390, endPoint x: 199, endPoint y: 391, distance: 34.4
click at [215, 391] on textarea "Hi {first_name|there}, Hi {first_name|there}, Thanks for being a part of the FL…" at bounding box center [335, 456] width 241 height 177
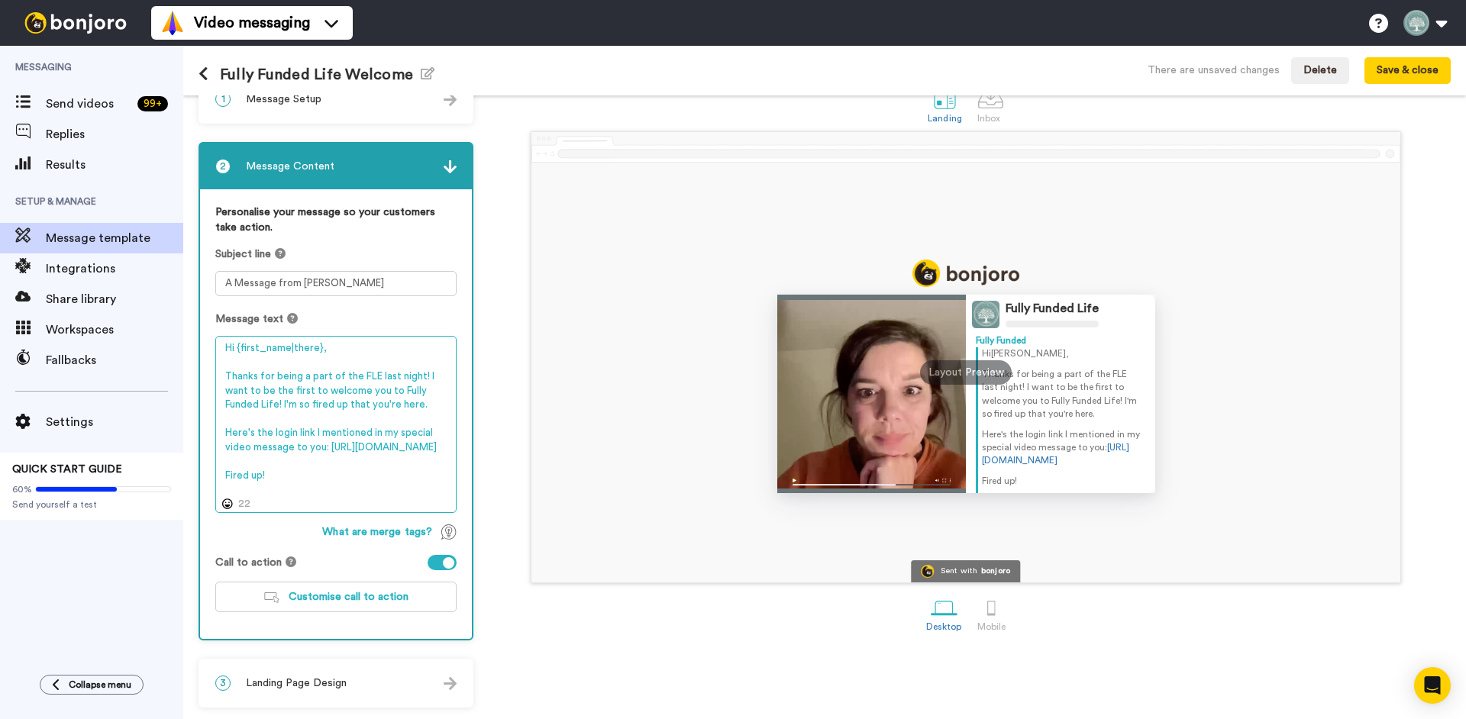
type textarea "Hi {first_name|there}, Thanks for being a part of the FLE last night! I want to…"
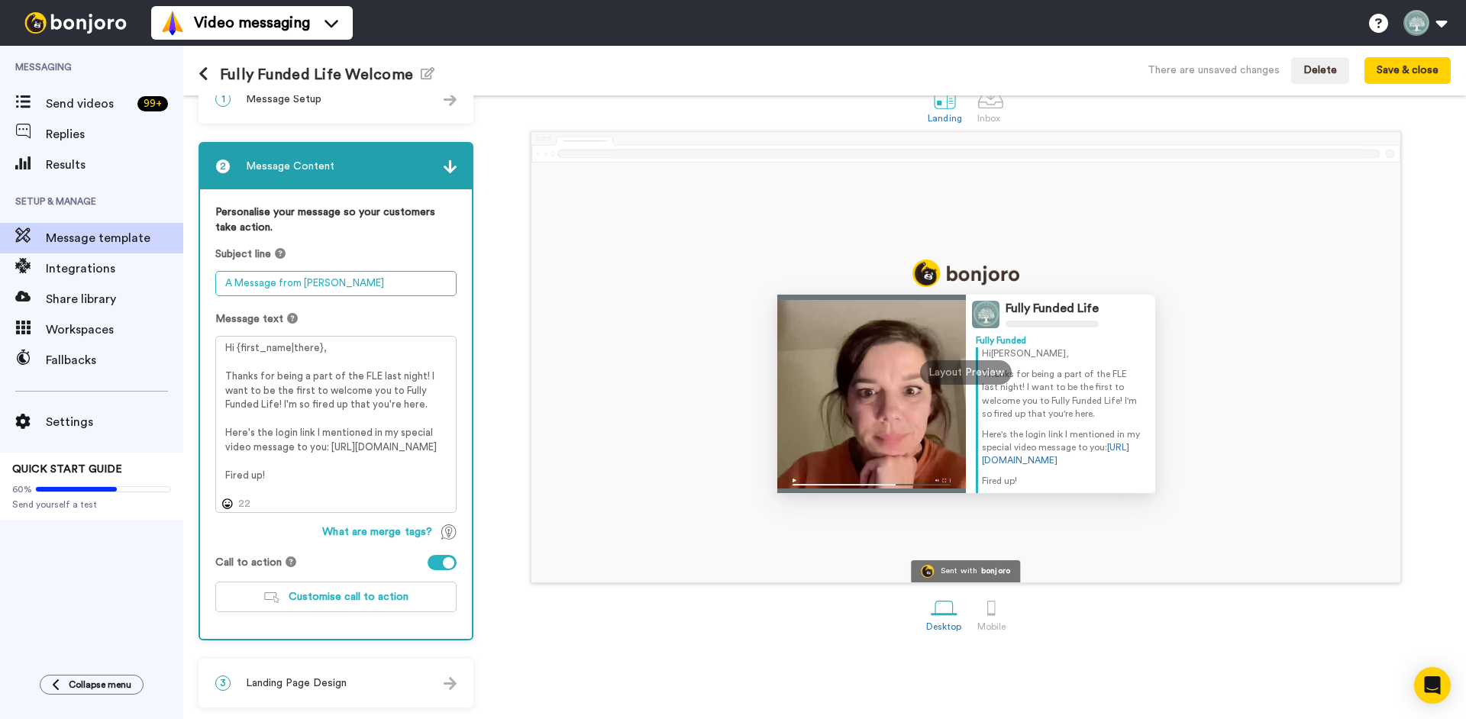
click at [341, 284] on textarea "A Message from [PERSON_NAME]" at bounding box center [335, 283] width 241 height 25
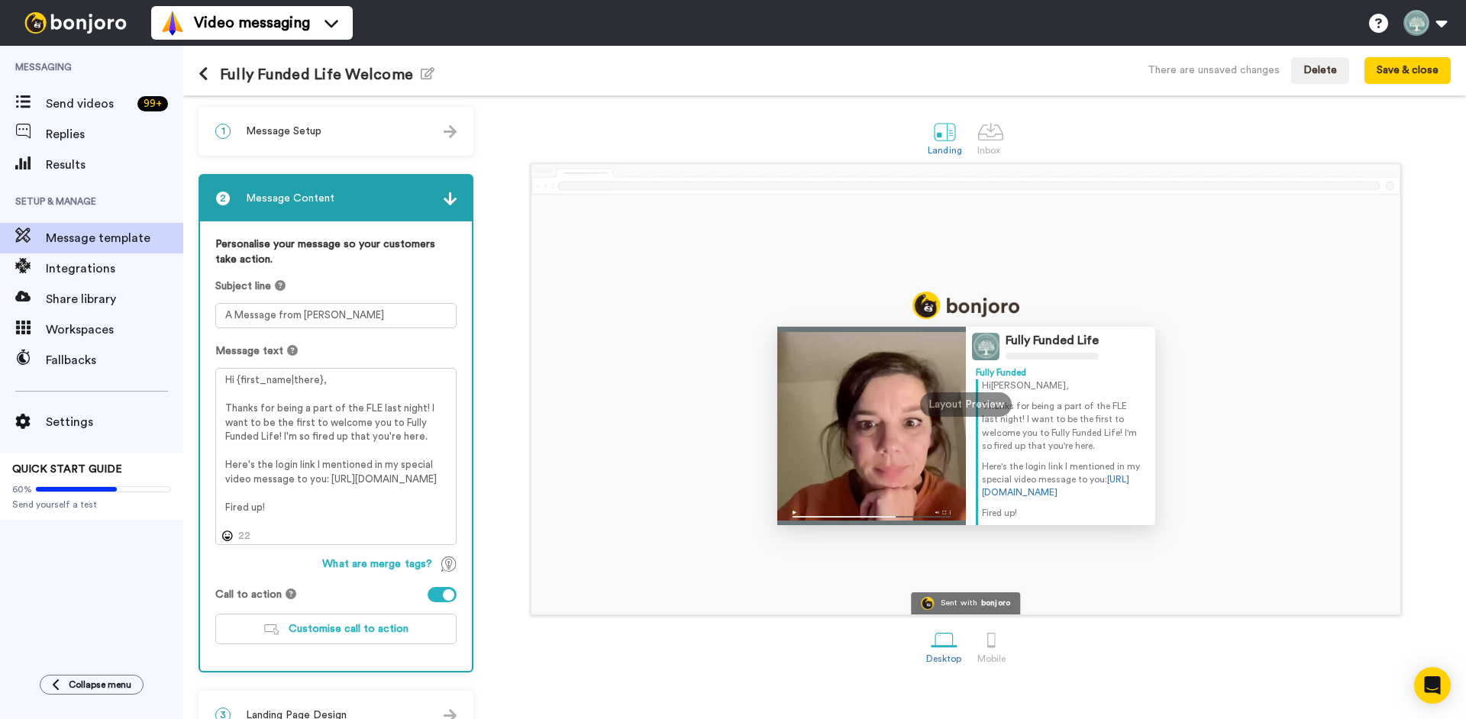
drag, startPoint x: 714, startPoint y: 655, endPoint x: 662, endPoint y: 615, distance: 65.4
click at [715, 654] on div "Desktop Mobile" at bounding box center [966, 645] width 970 height 53
click at [1416, 75] on button "Save & close" at bounding box center [1408, 70] width 86 height 27
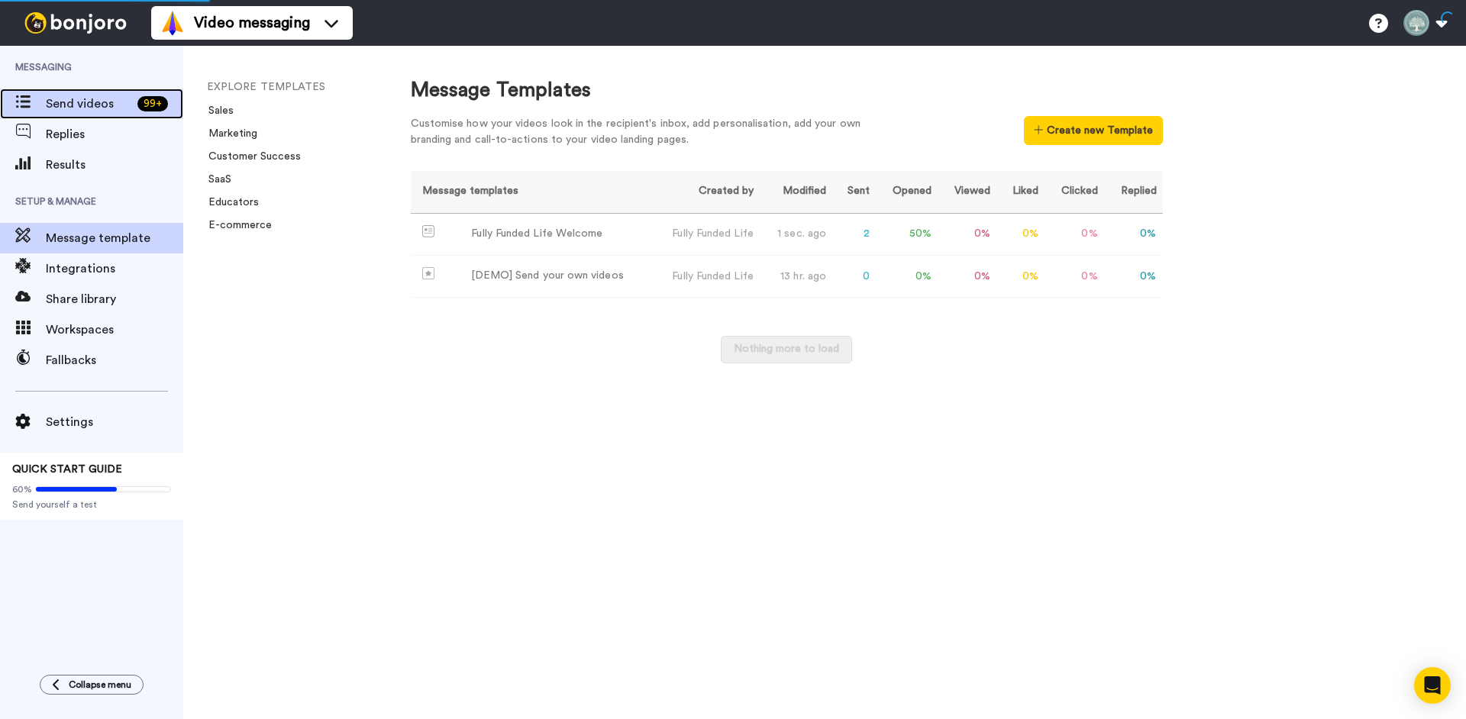
click at [49, 107] on span "Send videos" at bounding box center [89, 104] width 86 height 18
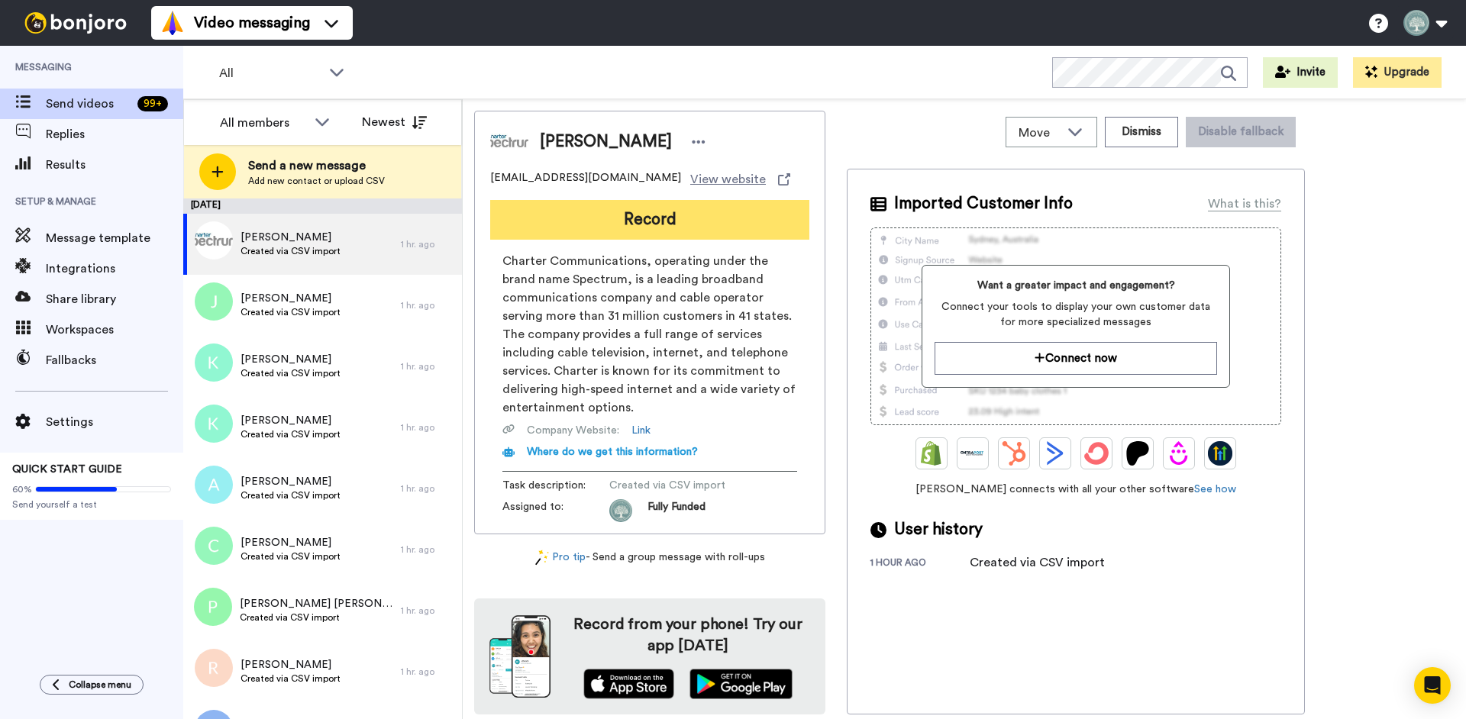
click at [660, 226] on button "Record" at bounding box center [649, 220] width 319 height 40
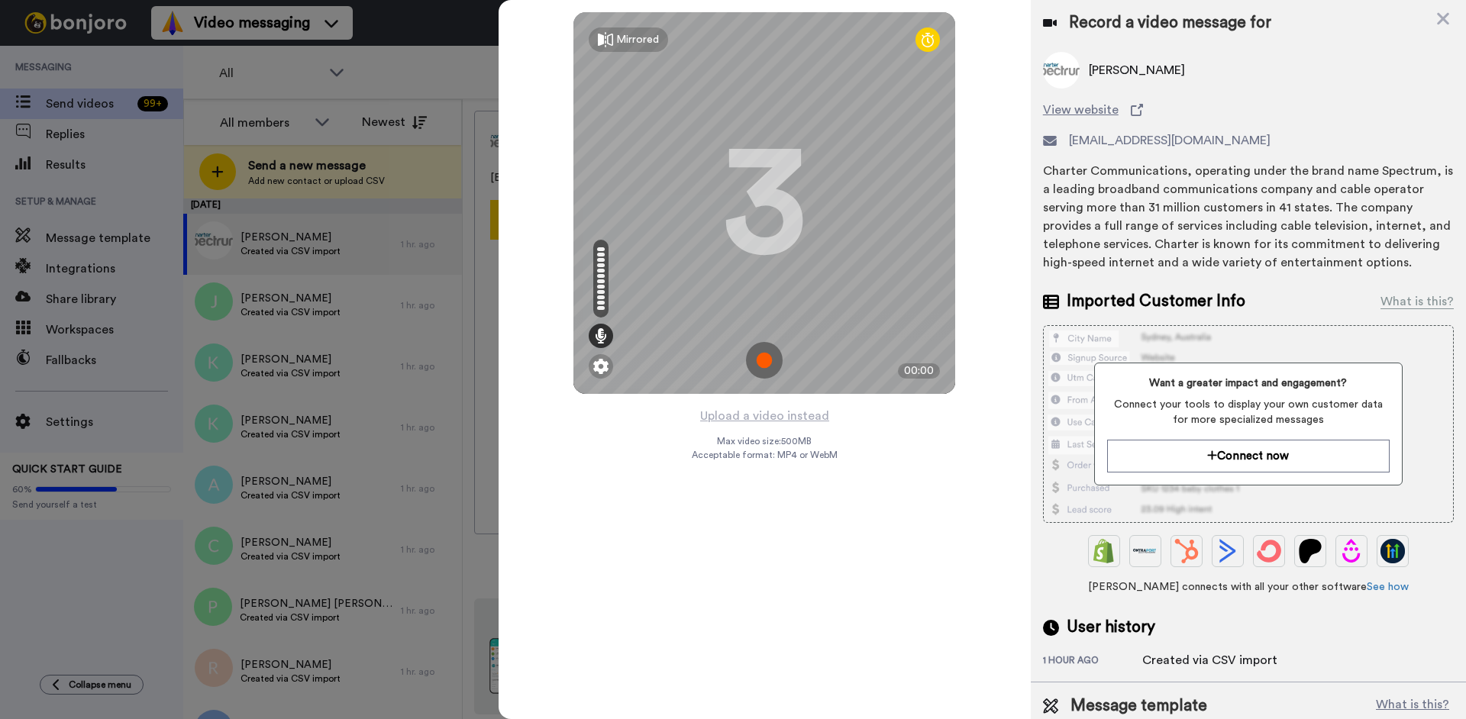
click at [768, 358] on img at bounding box center [764, 360] width 37 height 37
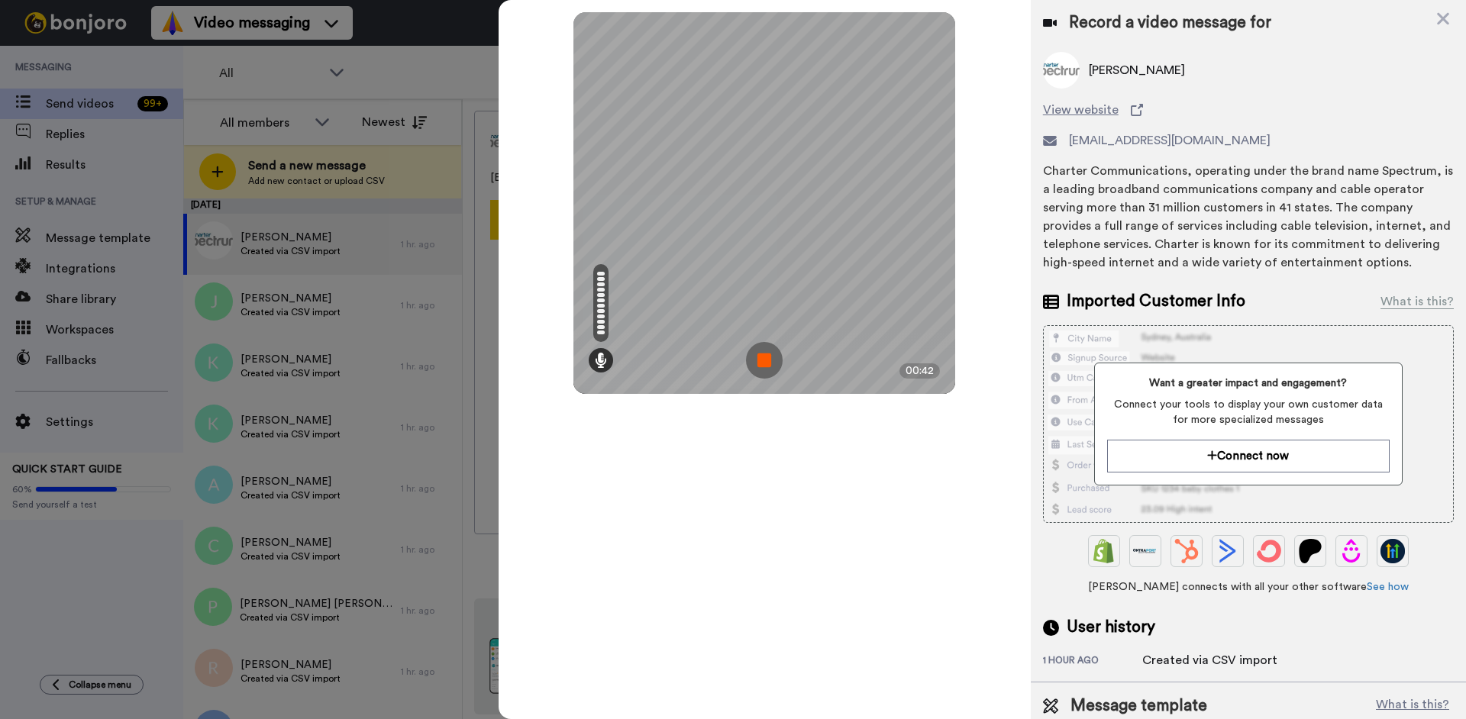
click at [768, 355] on img at bounding box center [764, 360] width 37 height 37
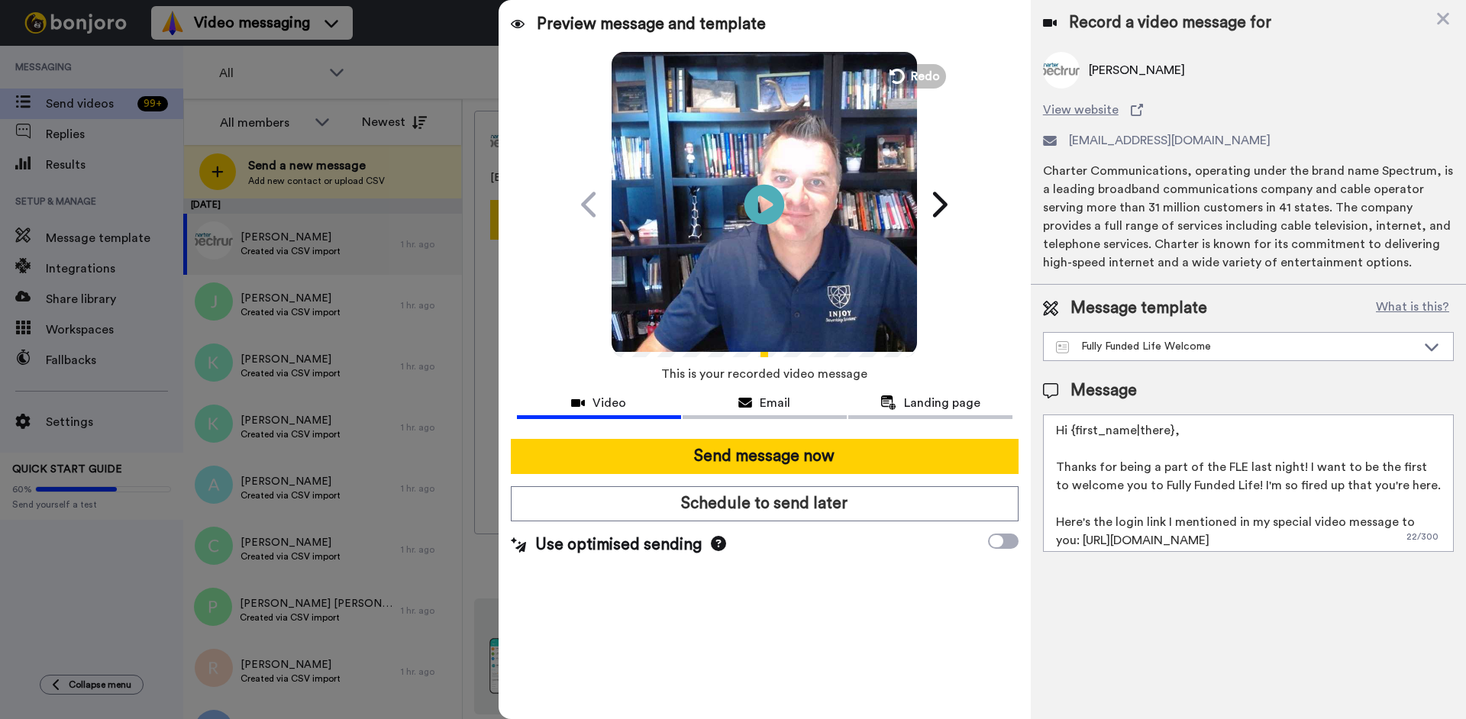
click at [776, 201] on icon at bounding box center [765, 204] width 40 height 40
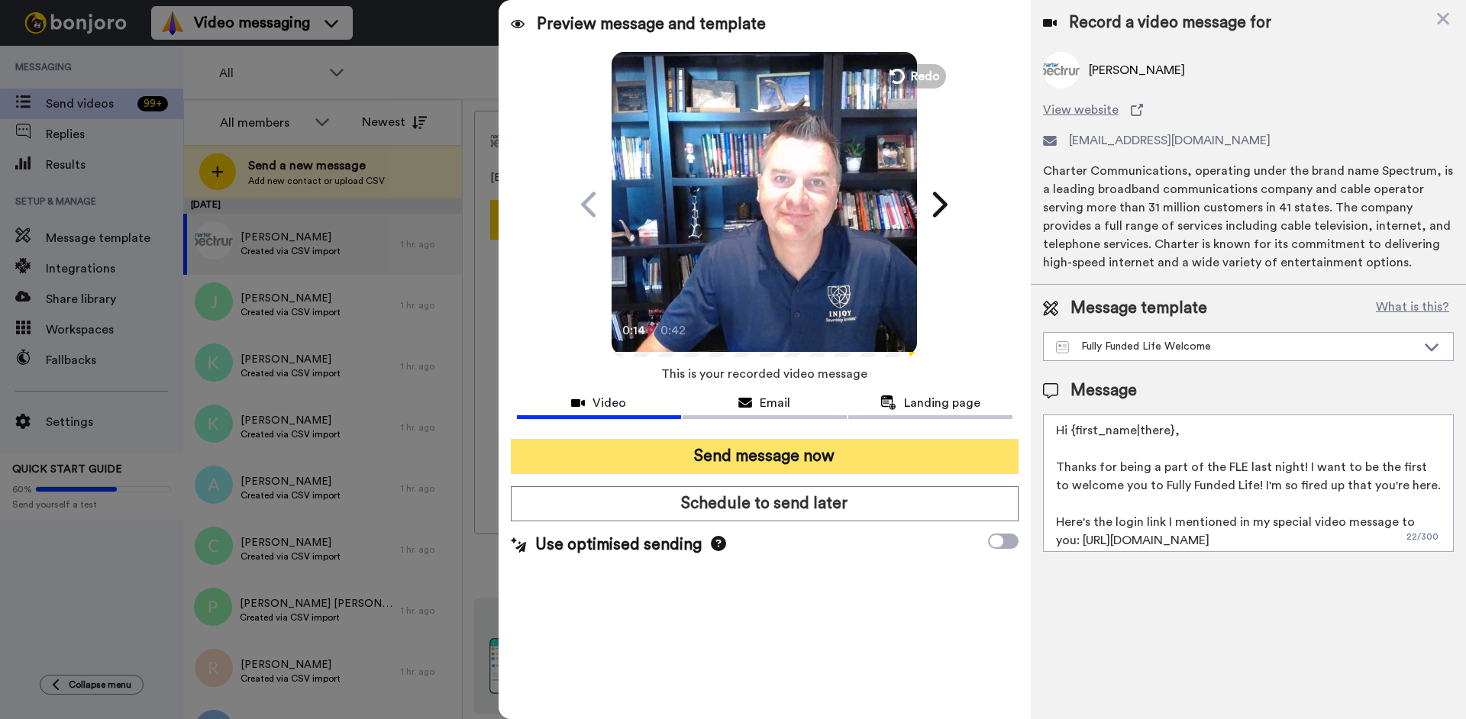
click at [811, 457] on button "Send message now" at bounding box center [765, 456] width 508 height 35
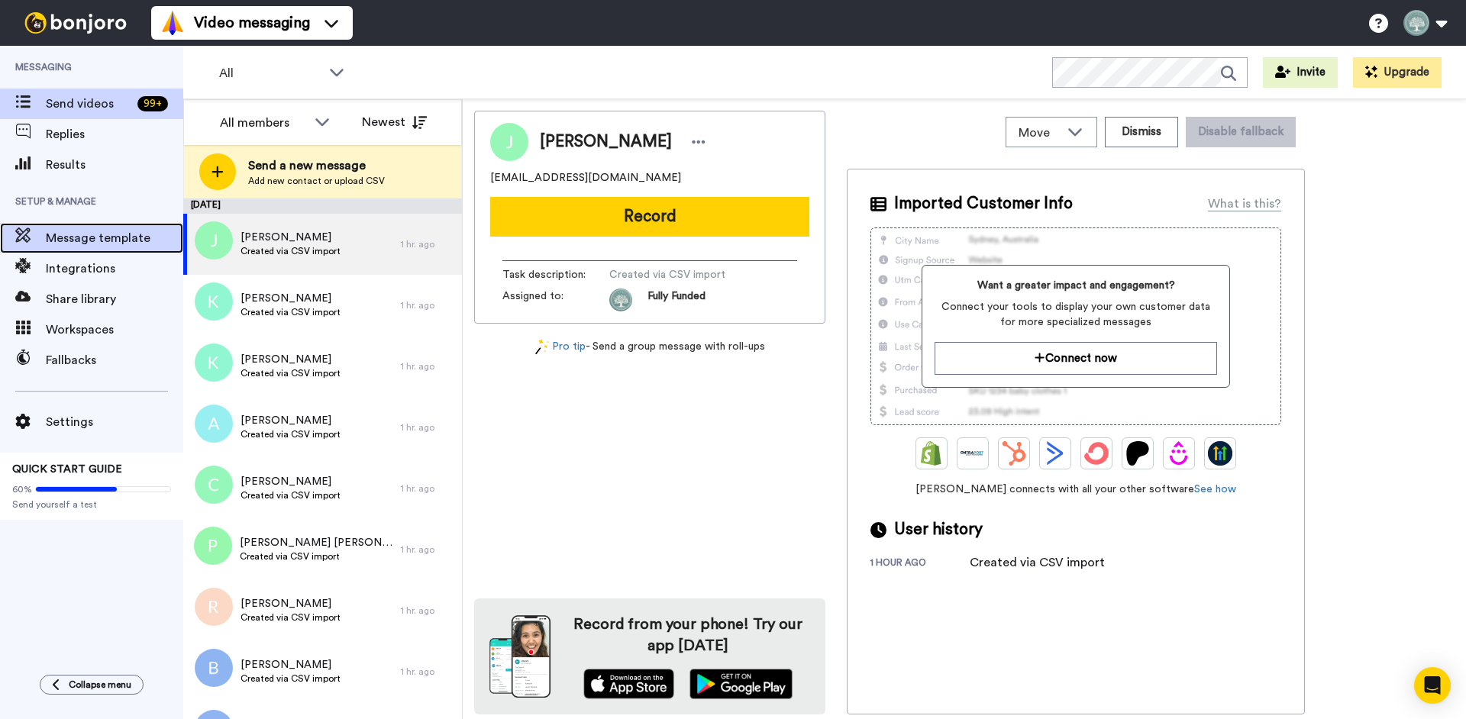
click at [106, 234] on span "Message template" at bounding box center [114, 238] width 137 height 18
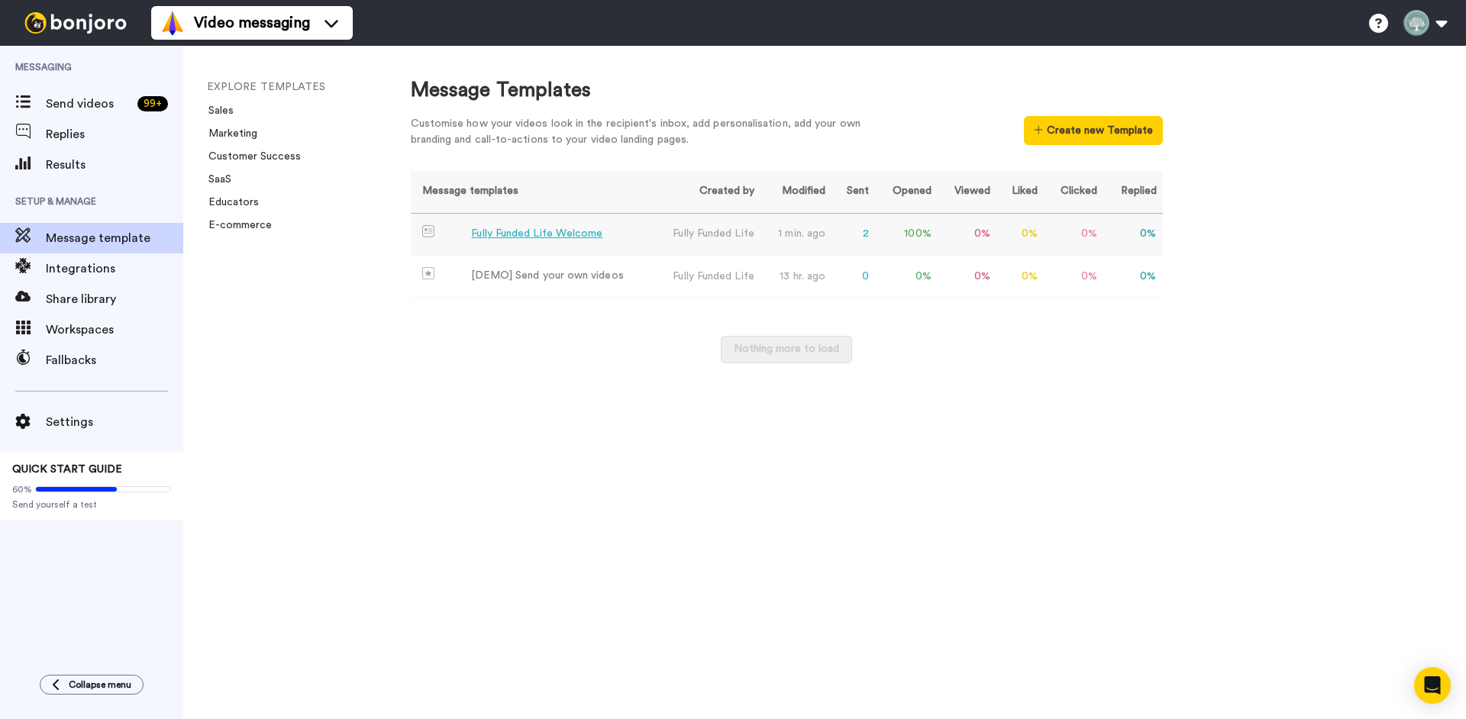
click at [545, 240] on div "Fully Funded Life Welcome" at bounding box center [536, 234] width 131 height 16
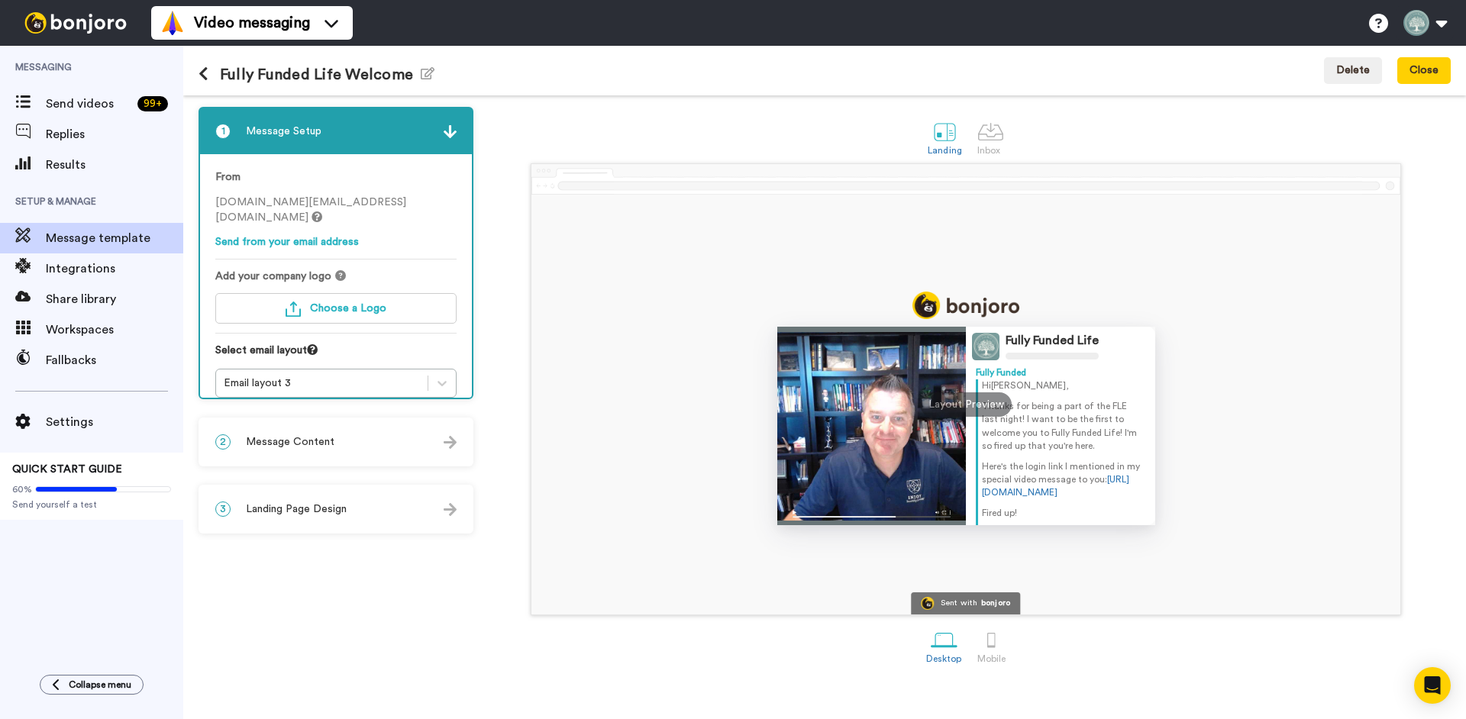
click at [338, 444] on div "2 Message Content" at bounding box center [336, 442] width 272 height 46
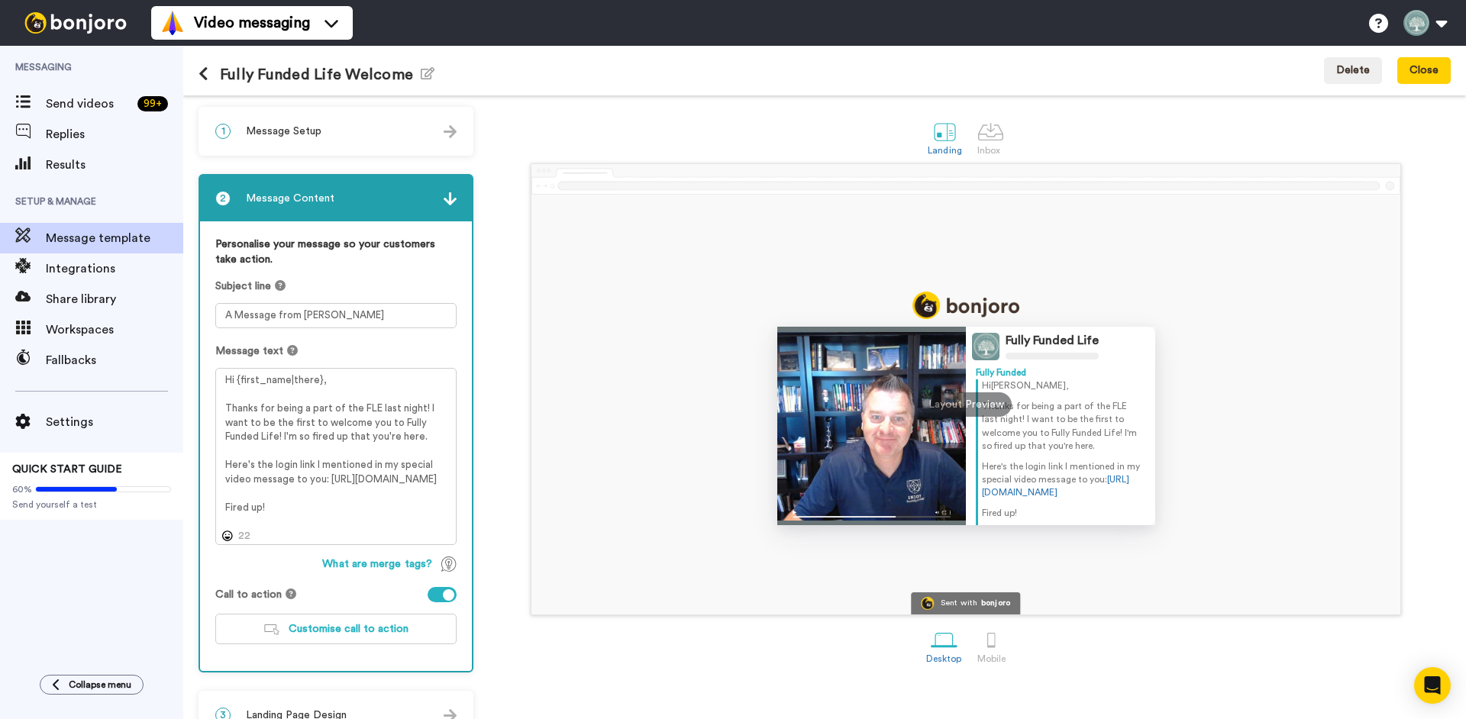
scroll to position [32, 0]
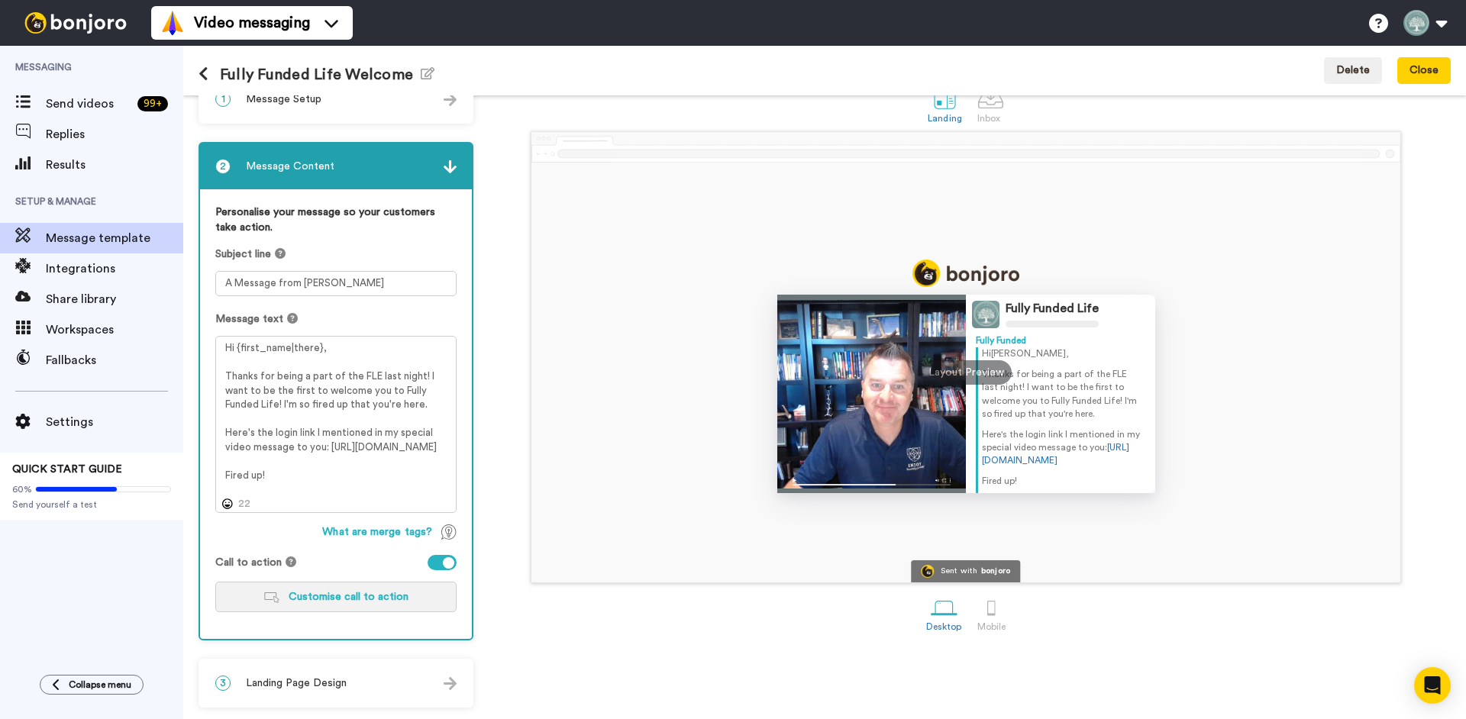
click at [366, 600] on span "Customise call to action" at bounding box center [349, 597] width 120 height 11
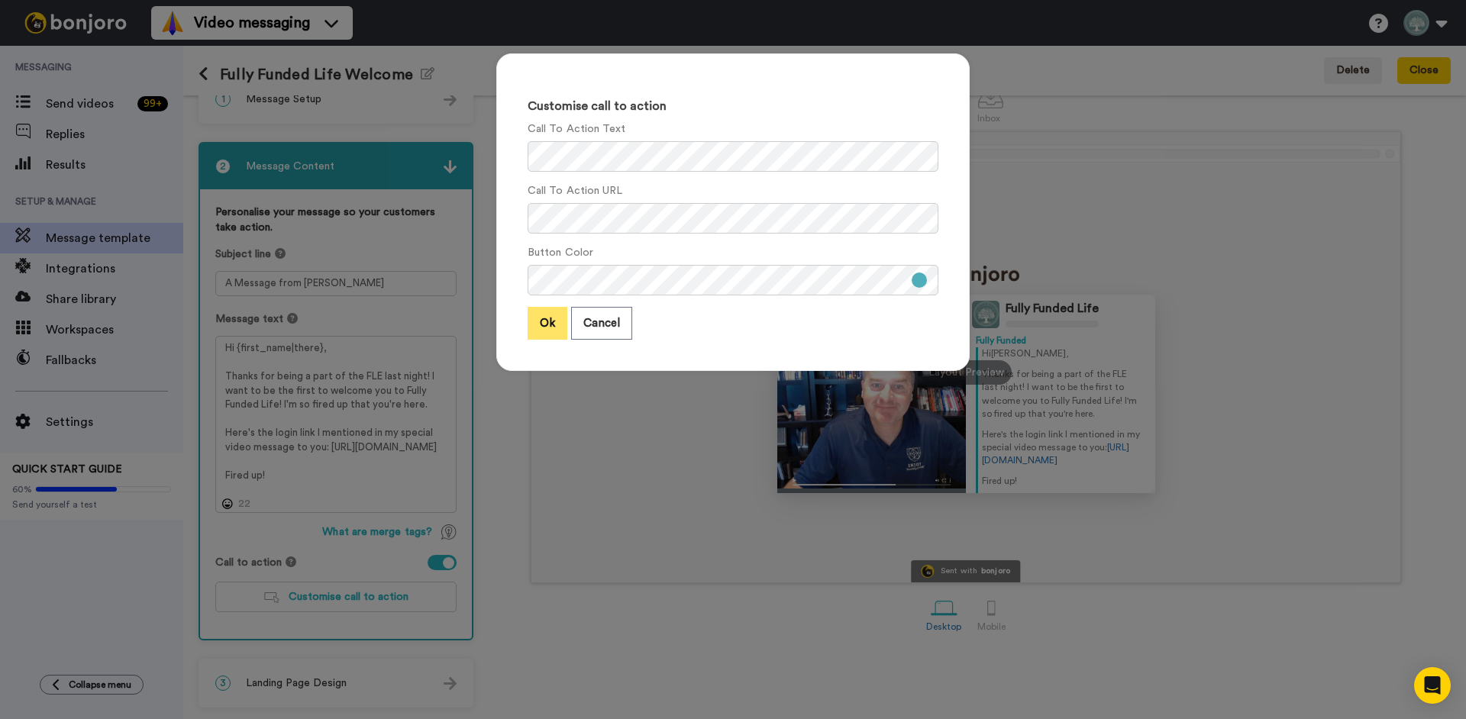
drag, startPoint x: 554, startPoint y: 325, endPoint x: 531, endPoint y: 335, distance: 25.7
click at [555, 325] on button "Ok" at bounding box center [548, 323] width 40 height 33
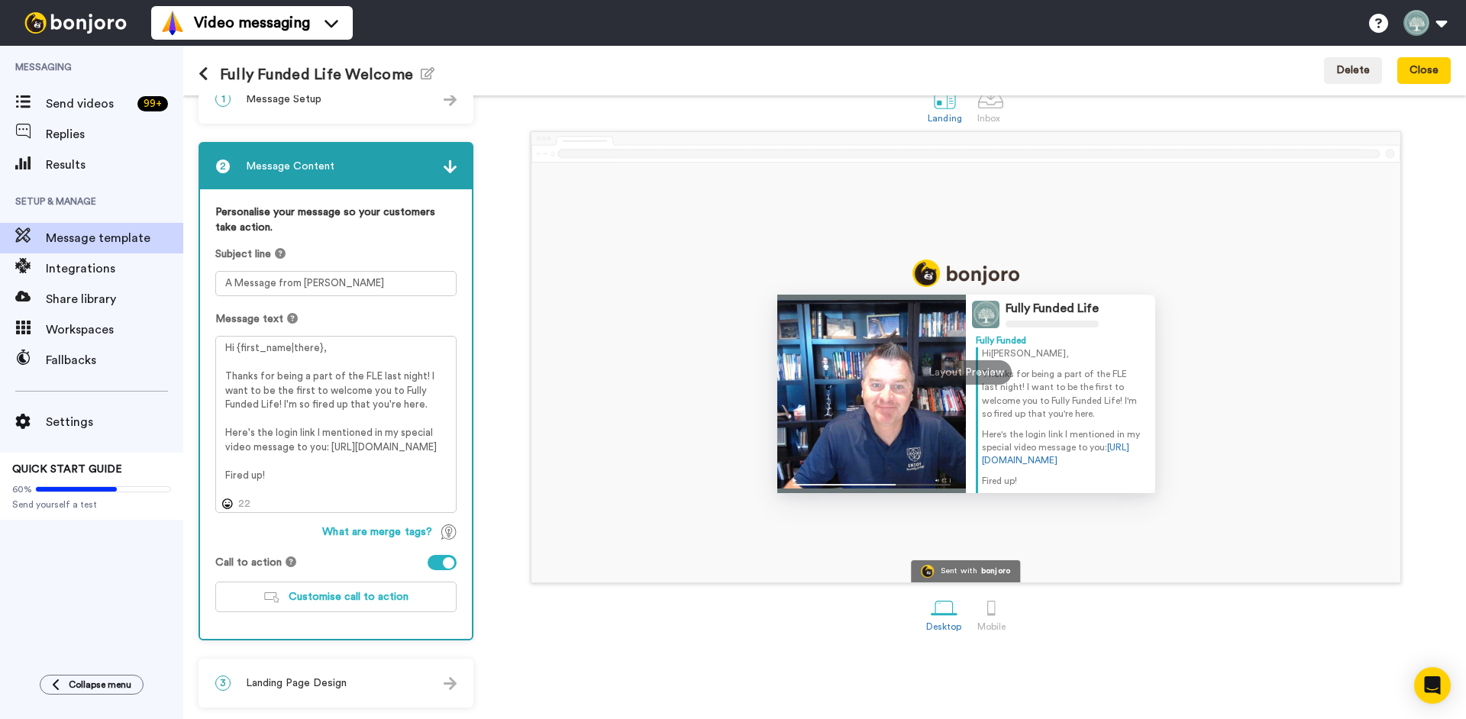
click at [406, 685] on div "3 Landing Page Design" at bounding box center [336, 684] width 272 height 46
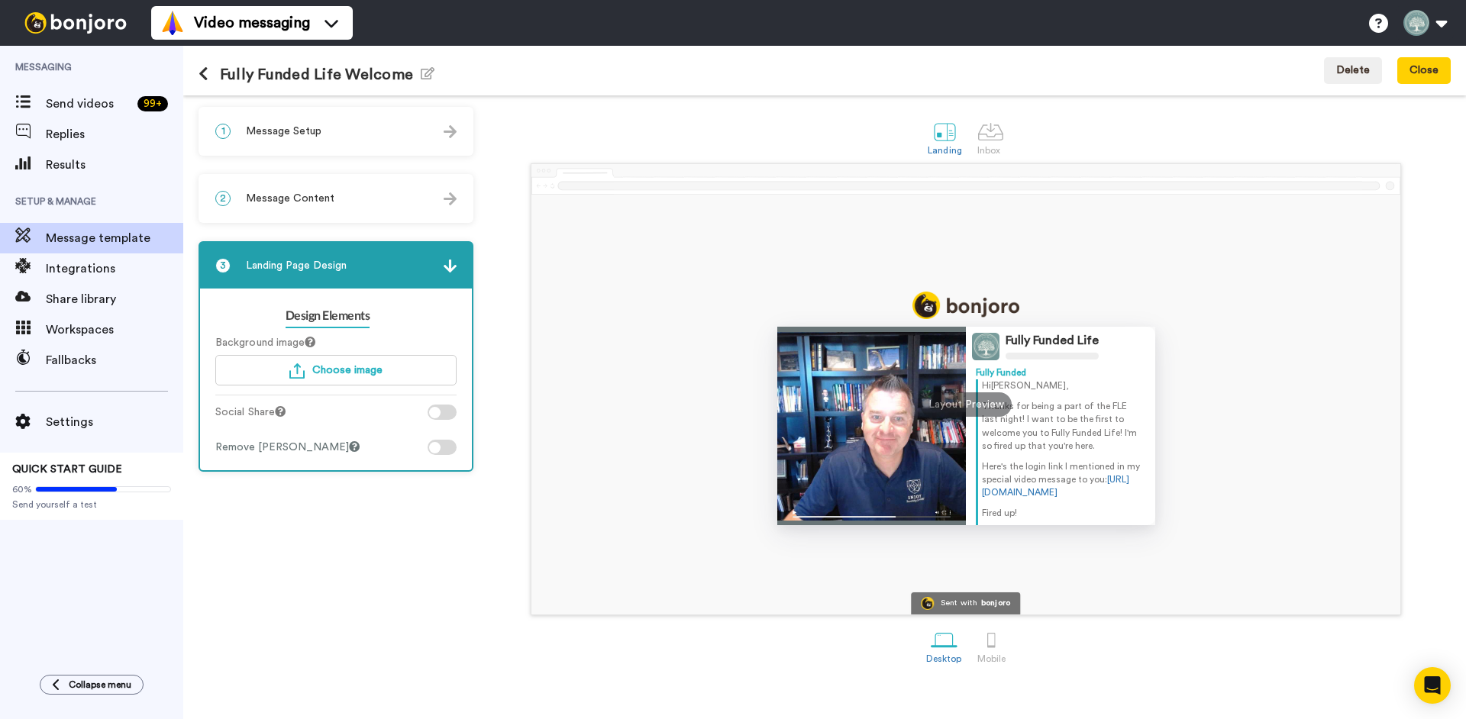
scroll to position [0, 0]
click at [370, 558] on div "1 Message Setup From fully.funded.life@inbound.bonjoromail.com Send from your e…" at bounding box center [340, 407] width 283 height 601
click at [325, 135] on div "1 Message Setup" at bounding box center [336, 131] width 272 height 46
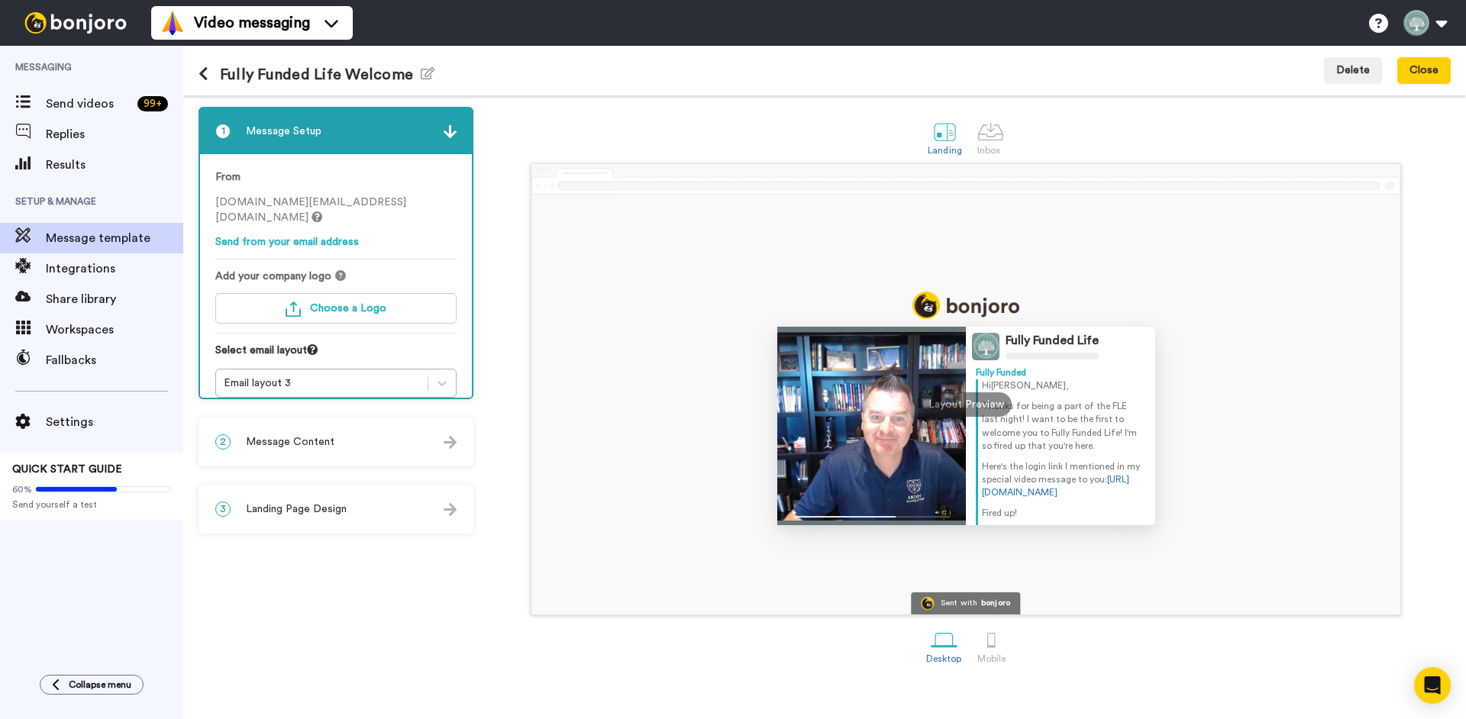
click at [448, 134] on img at bounding box center [450, 131] width 13 height 13
click at [993, 137] on div at bounding box center [991, 131] width 27 height 27
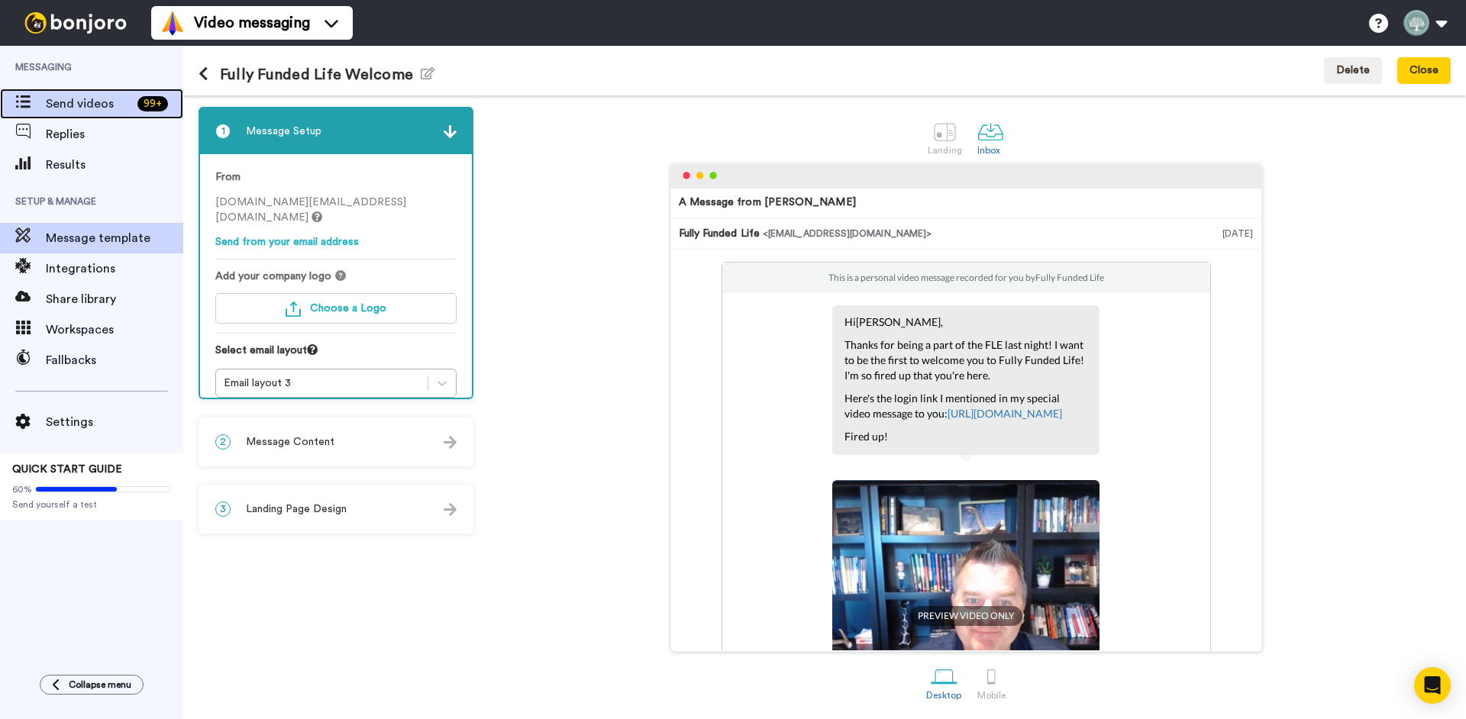
drag, startPoint x: 89, startPoint y: 104, endPoint x: 157, endPoint y: 117, distance: 68.5
click at [89, 104] on span "Send videos" at bounding box center [89, 104] width 86 height 18
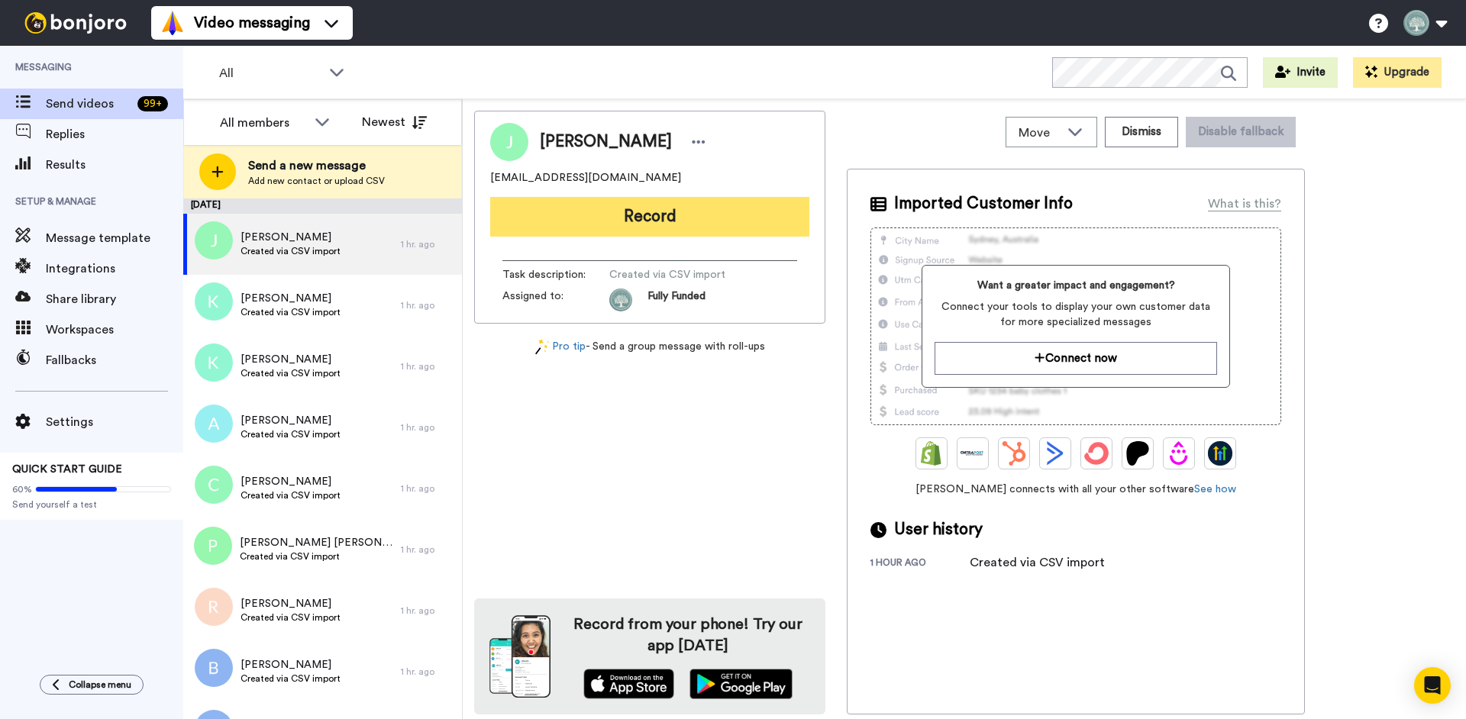
click at [659, 212] on button "Record" at bounding box center [649, 217] width 319 height 40
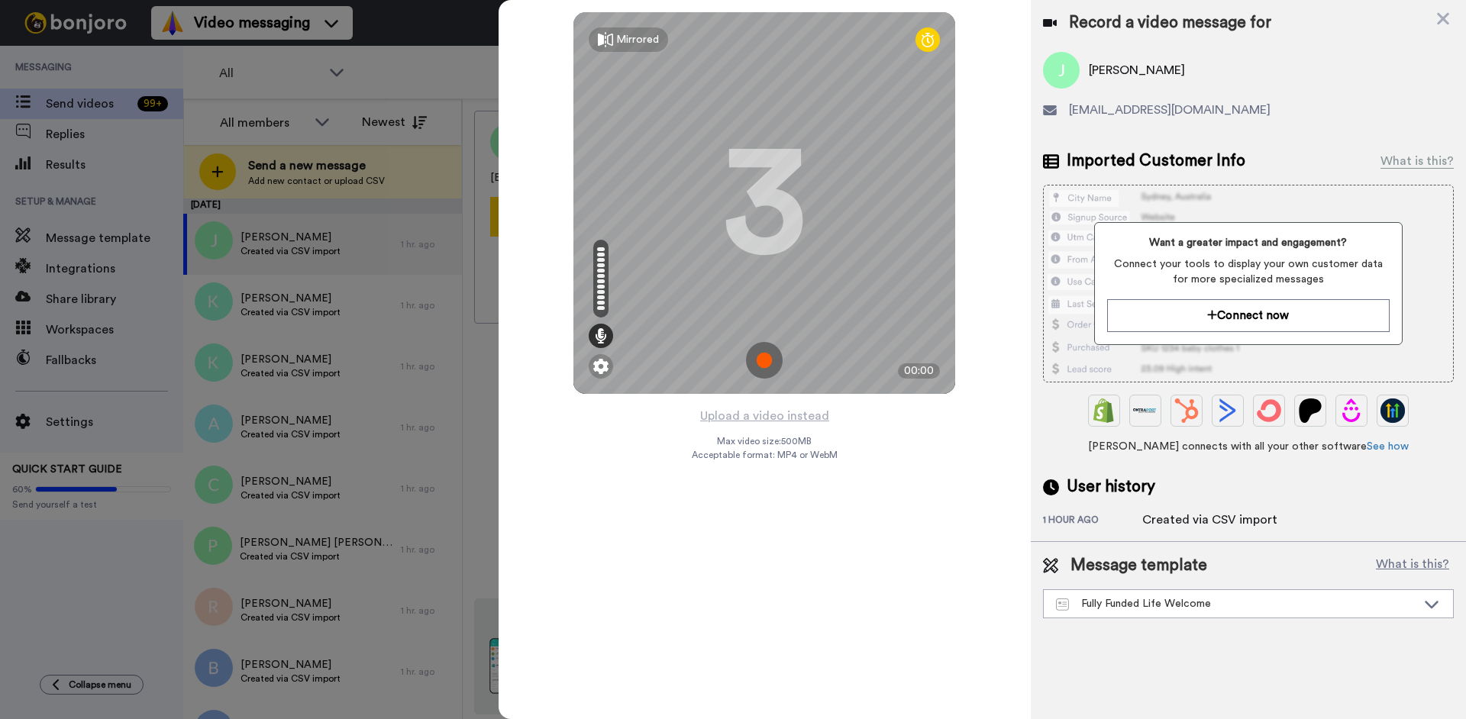
click at [772, 354] on img at bounding box center [764, 360] width 37 height 37
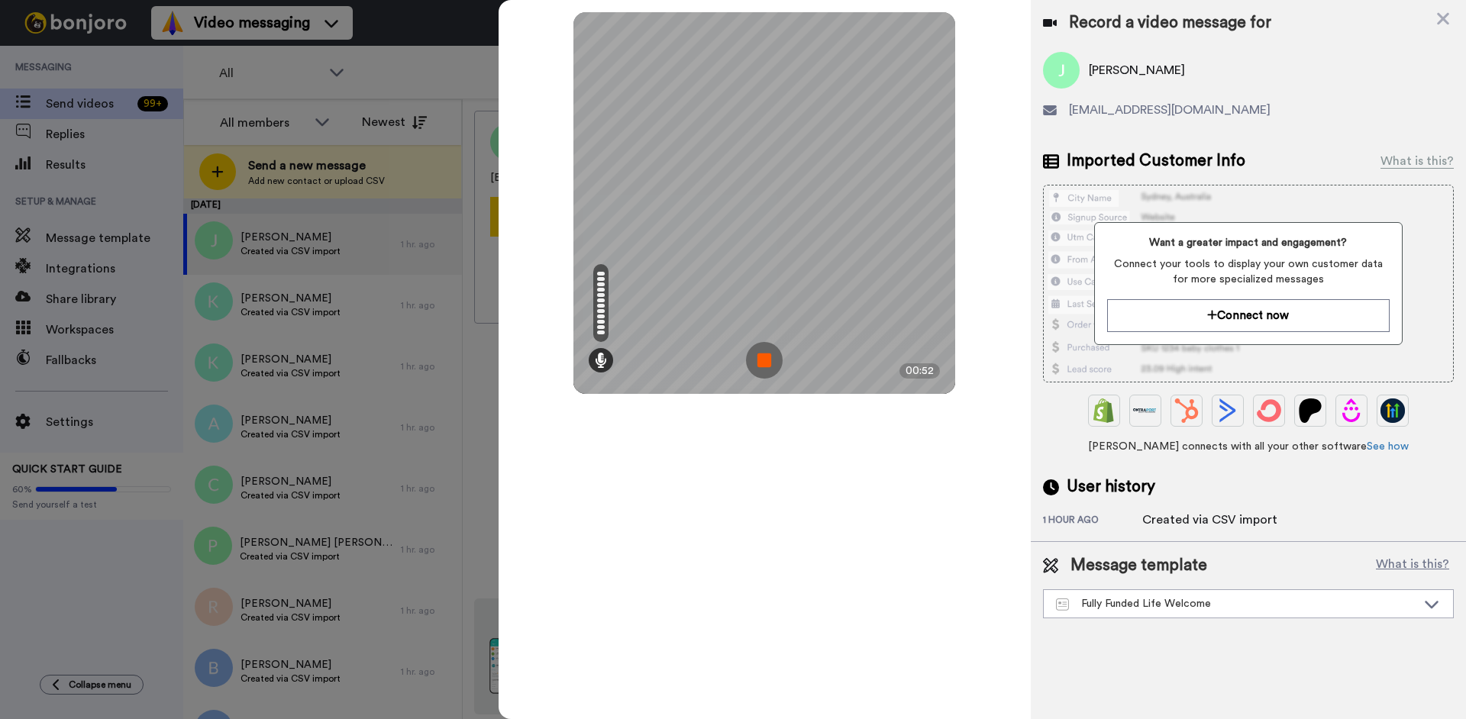
click at [767, 360] on img at bounding box center [764, 360] width 37 height 37
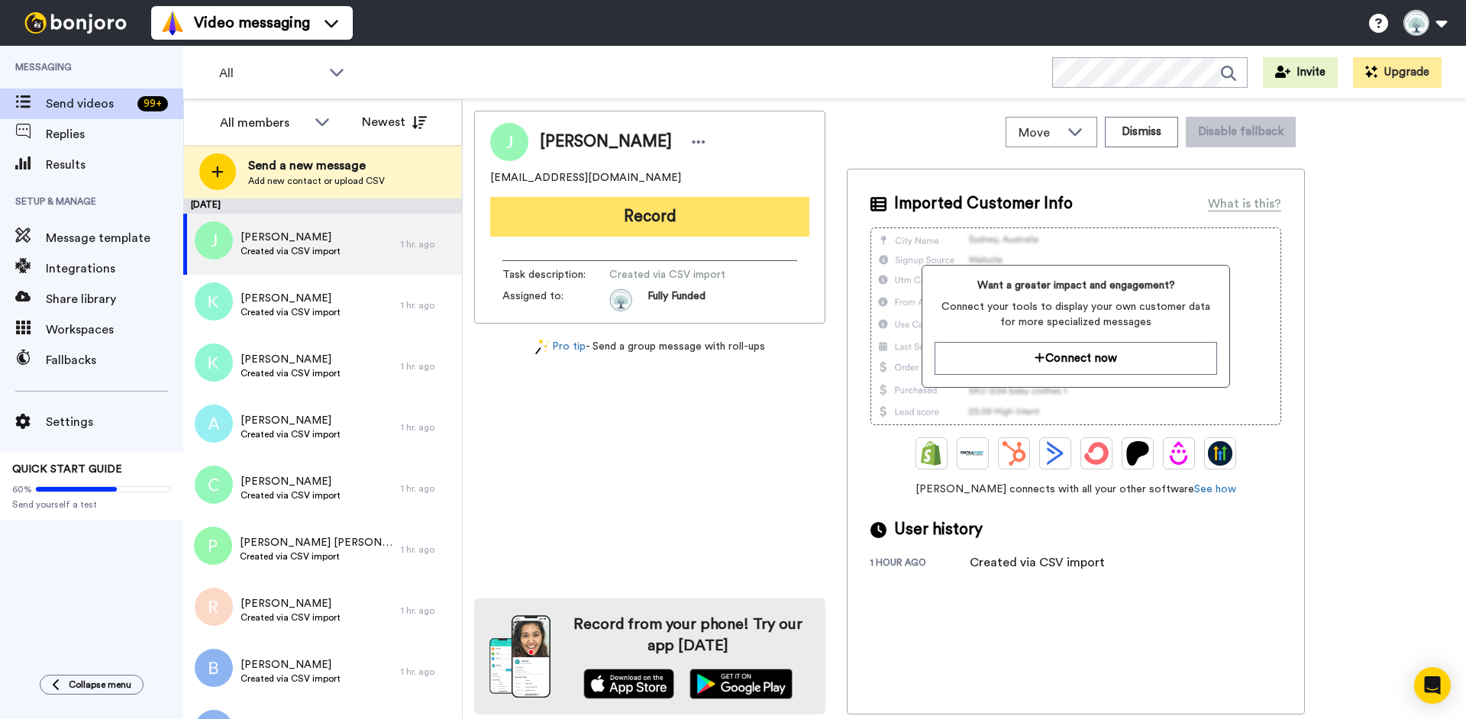
click at [661, 217] on button "Record" at bounding box center [649, 217] width 319 height 40
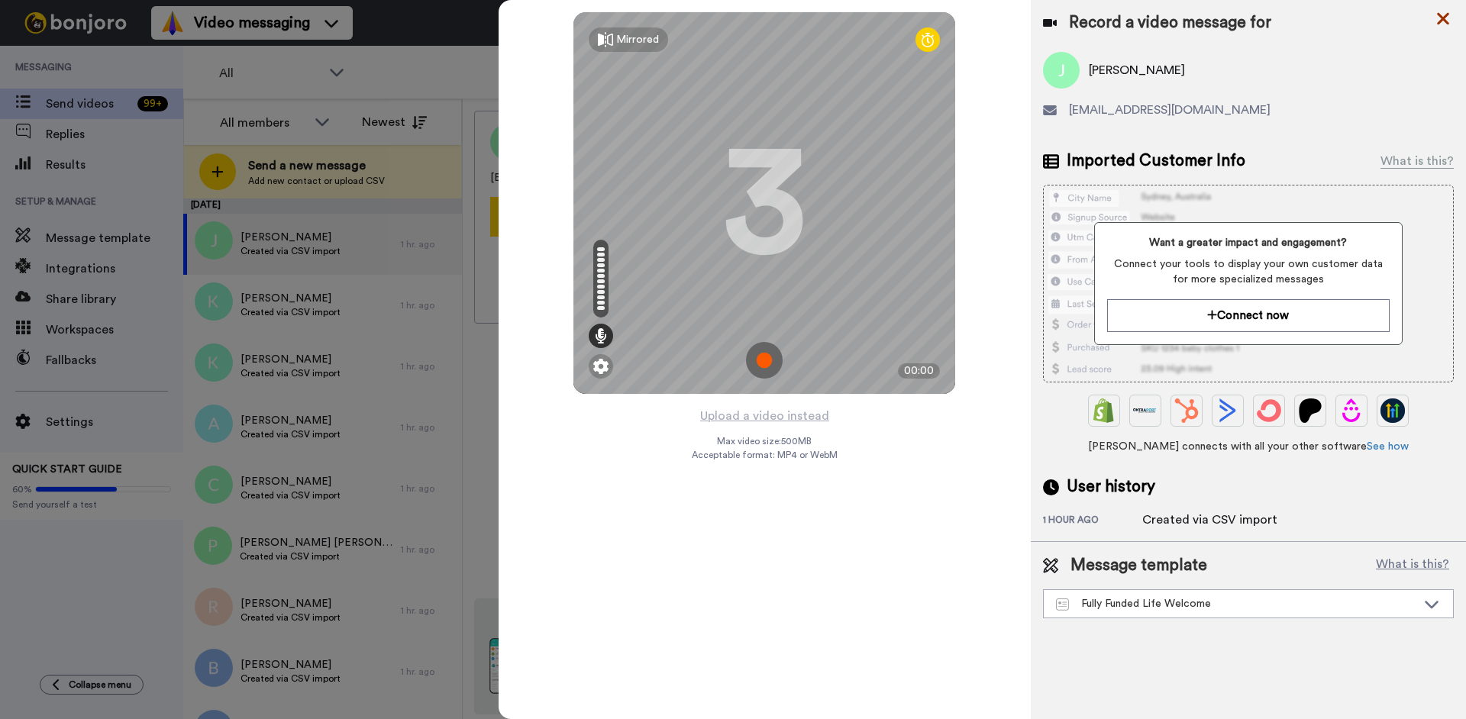
click at [1441, 18] on icon at bounding box center [1443, 18] width 15 height 19
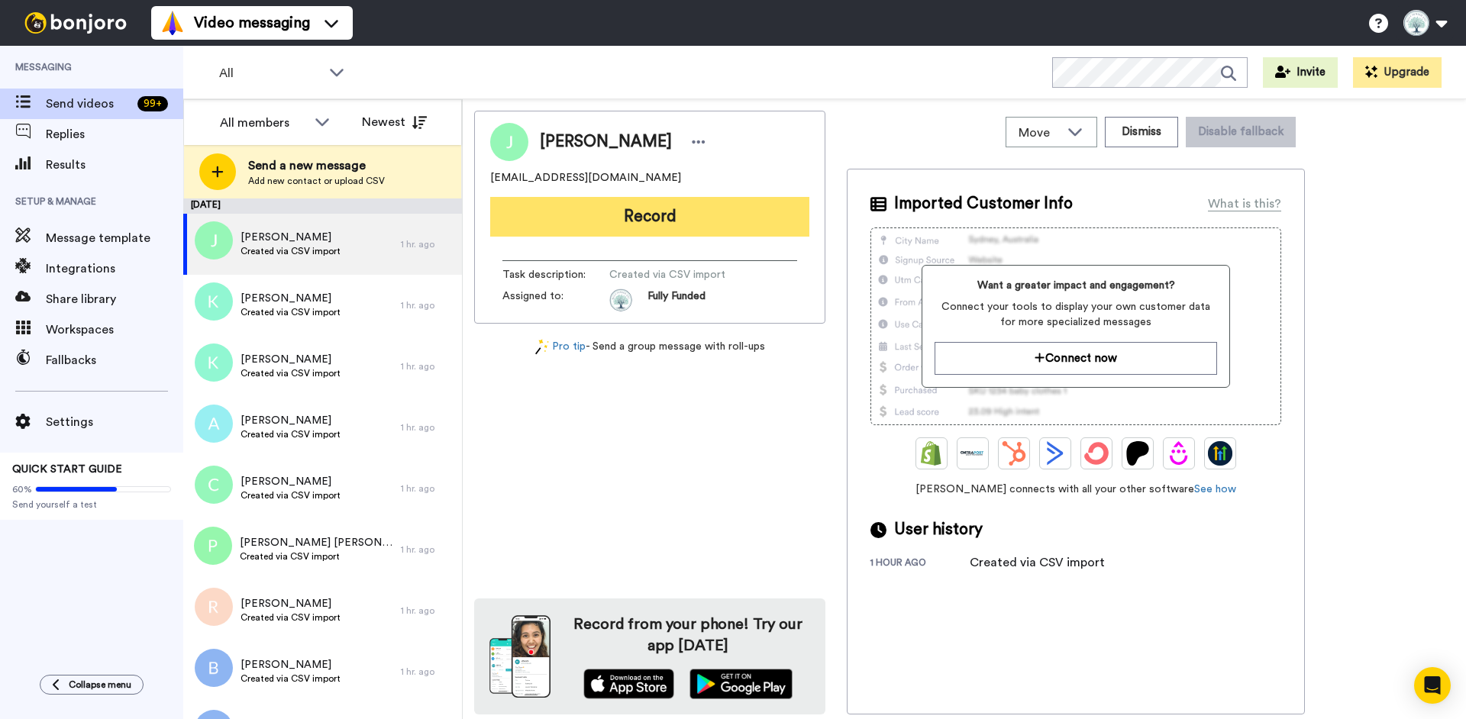
click at [651, 219] on button "Record" at bounding box center [649, 217] width 319 height 40
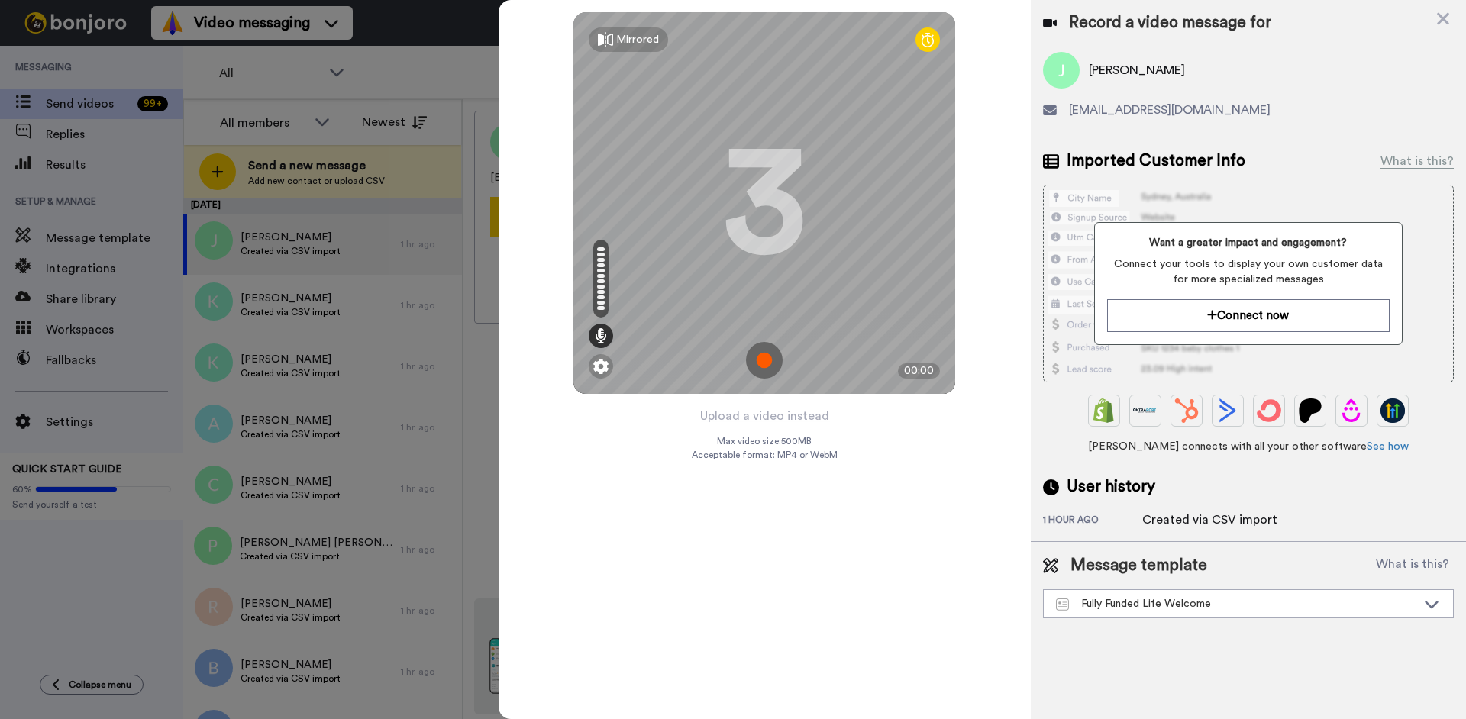
click at [764, 357] on img at bounding box center [764, 360] width 37 height 37
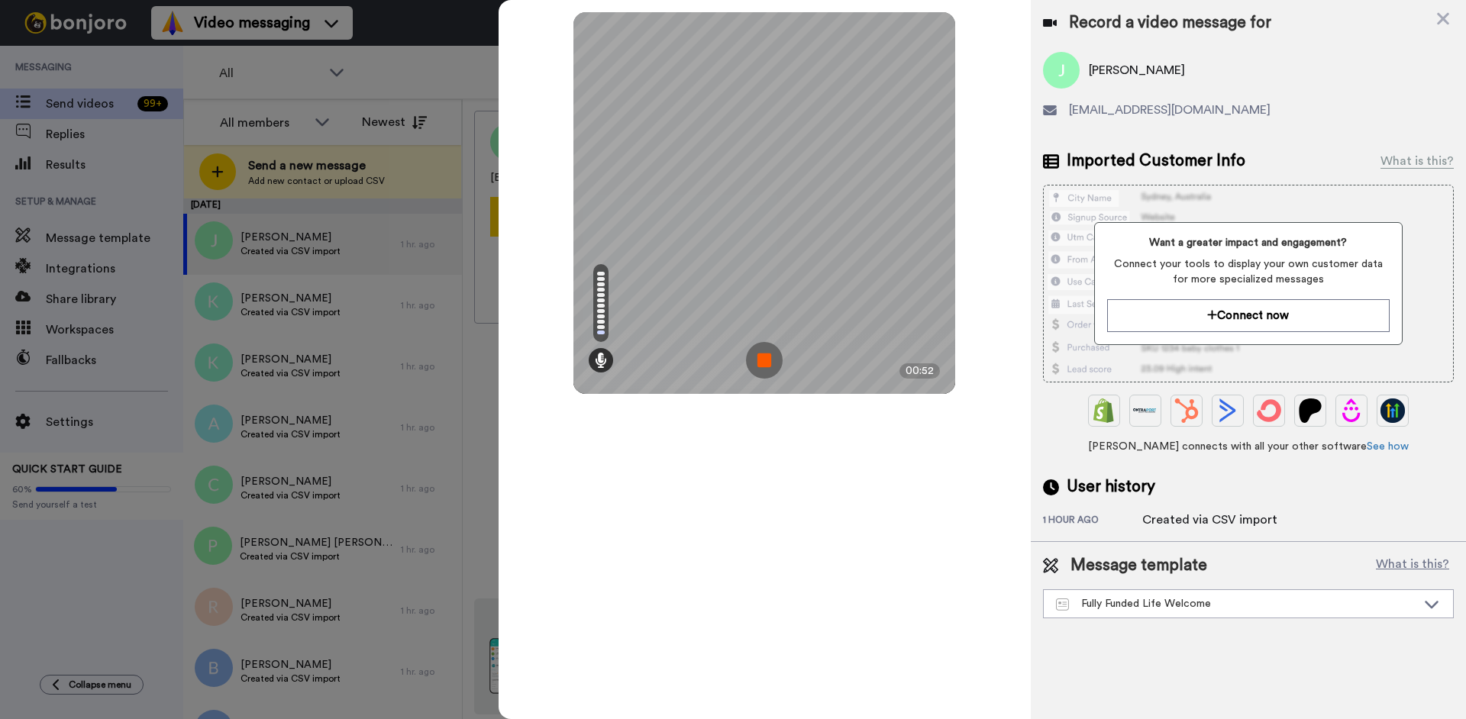
click at [757, 364] on img at bounding box center [764, 360] width 37 height 37
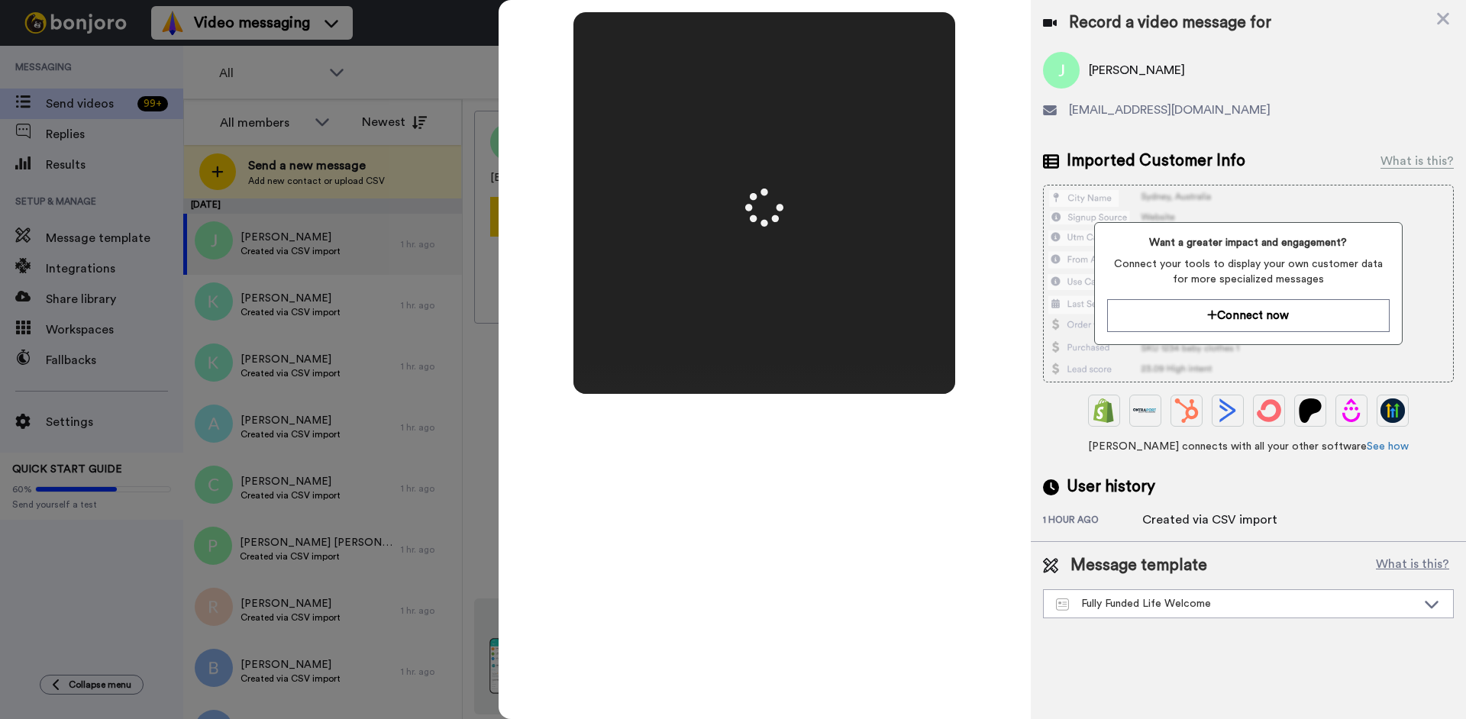
click at [379, 95] on div at bounding box center [733, 359] width 1466 height 719
click at [836, 308] on video at bounding box center [765, 203] width 764 height 382
click at [836, 307] on video at bounding box center [765, 203] width 764 height 382
click at [837, 306] on video at bounding box center [765, 203] width 764 height 382
click at [839, 303] on video at bounding box center [765, 203] width 764 height 382
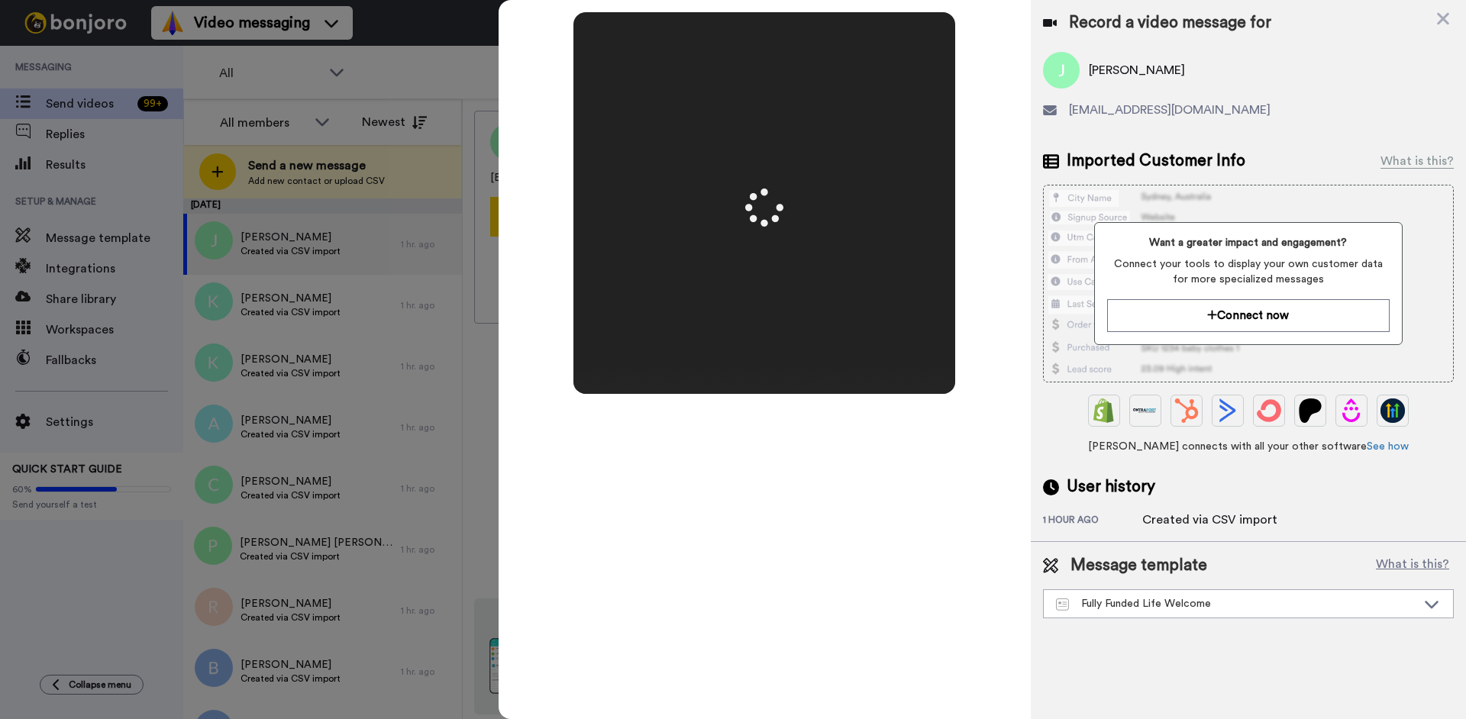
click at [843, 303] on video at bounding box center [765, 203] width 764 height 382
click at [845, 298] on video at bounding box center [765, 203] width 764 height 382
click at [849, 302] on video at bounding box center [765, 203] width 764 height 382
click at [862, 288] on video at bounding box center [765, 203] width 764 height 382
click at [855, 324] on video at bounding box center [765, 203] width 764 height 382
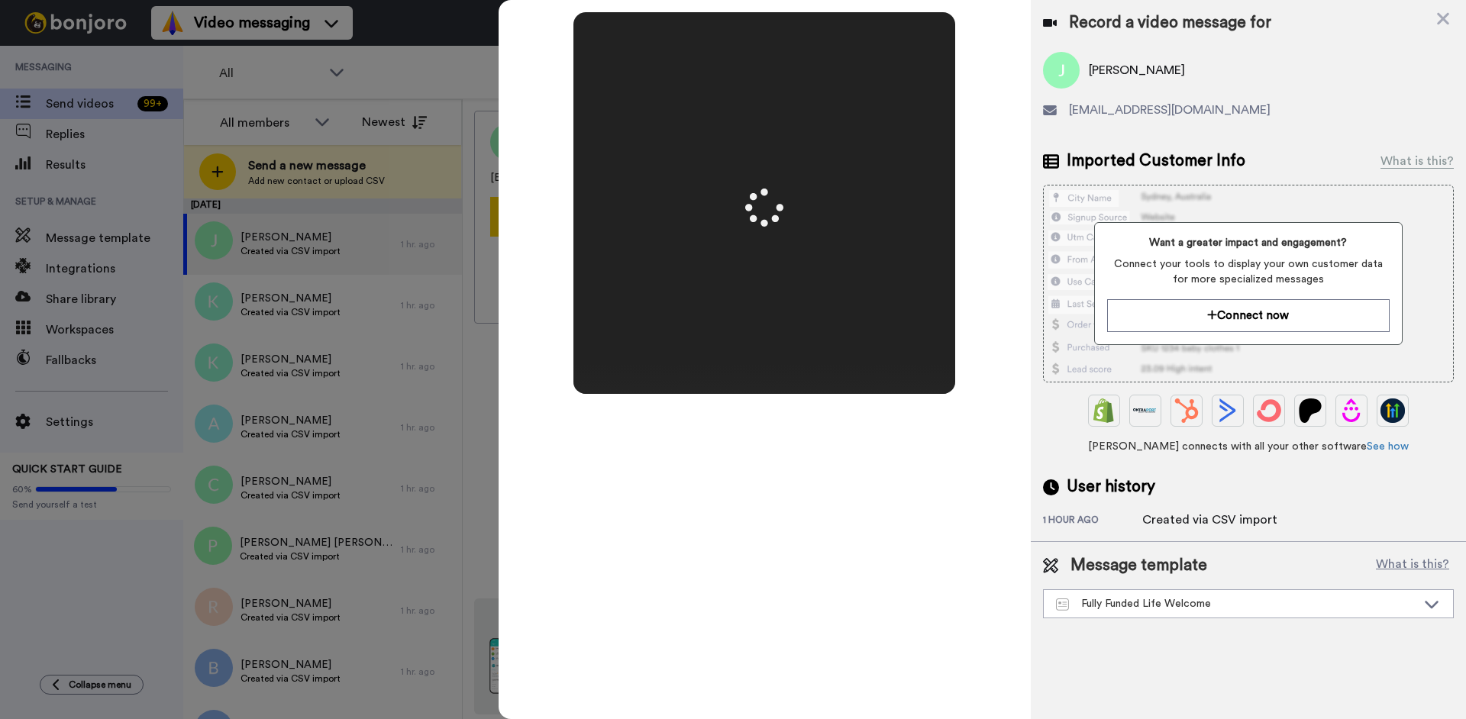
click at [1443, 18] on icon at bounding box center [1443, 18] width 15 height 19
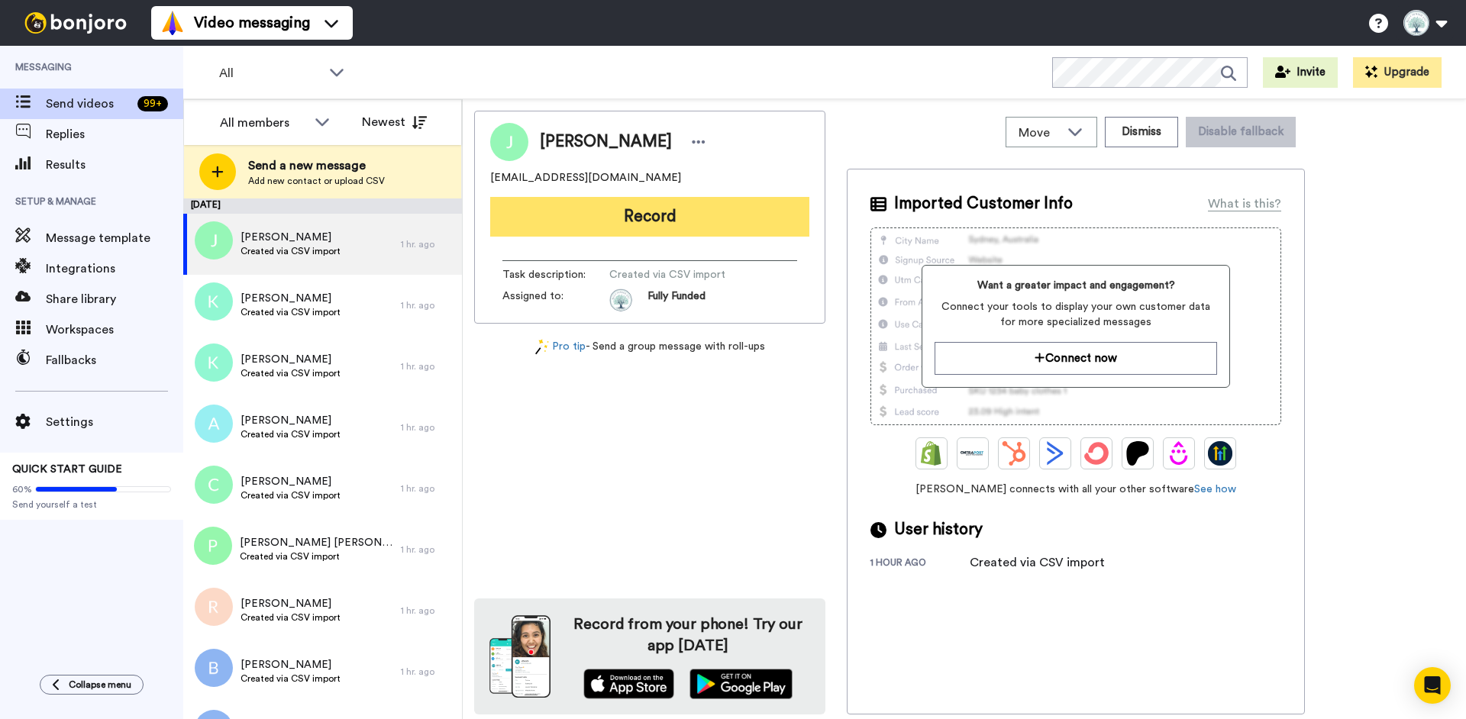
click at [635, 218] on button "Record" at bounding box center [649, 217] width 319 height 40
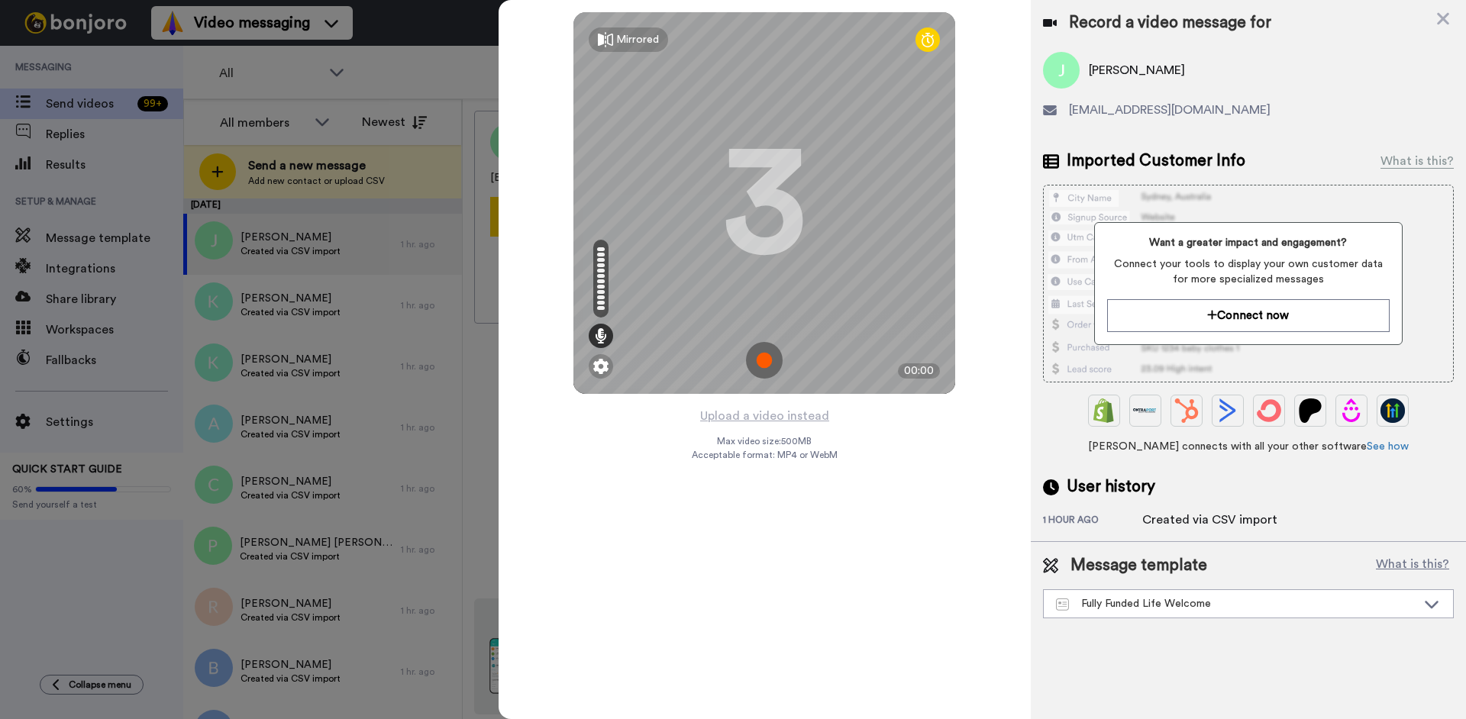
click at [768, 359] on img at bounding box center [764, 360] width 37 height 37
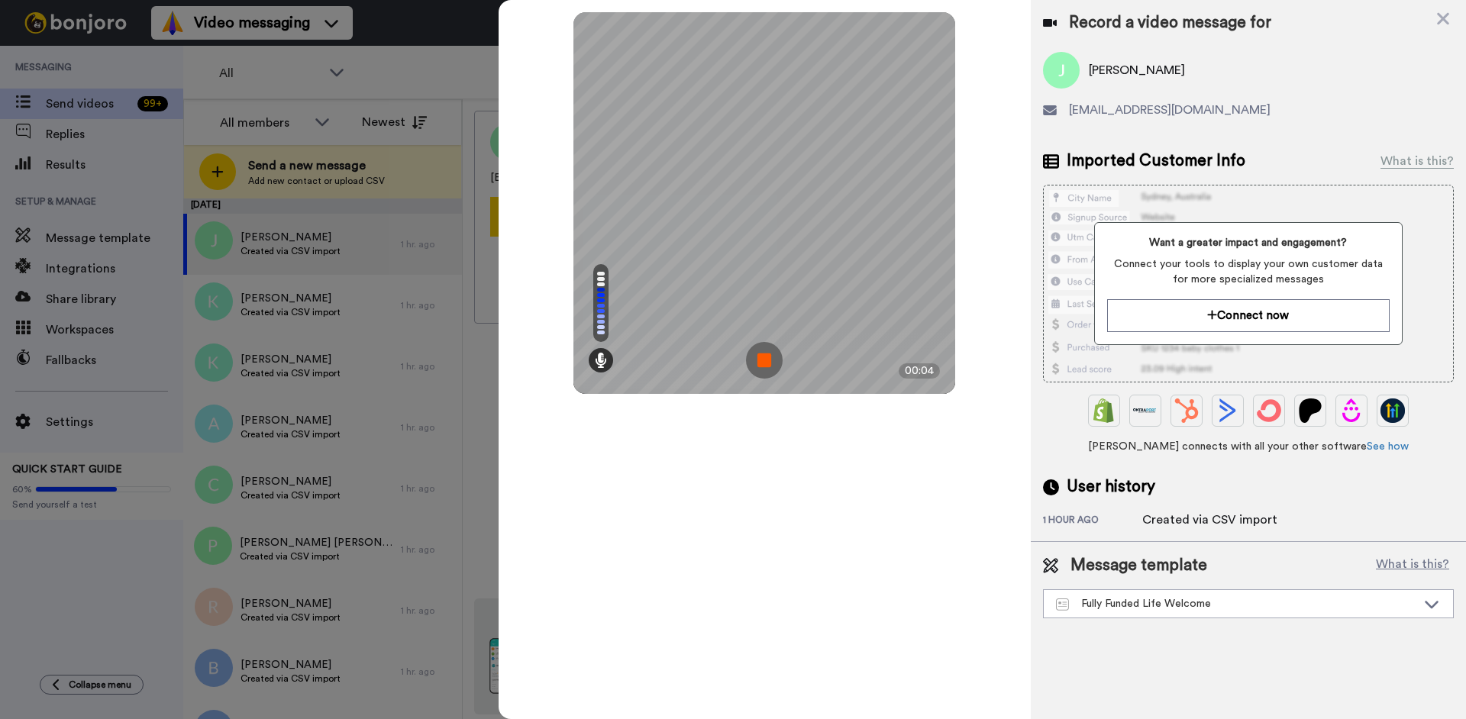
click at [768, 359] on img at bounding box center [764, 360] width 37 height 37
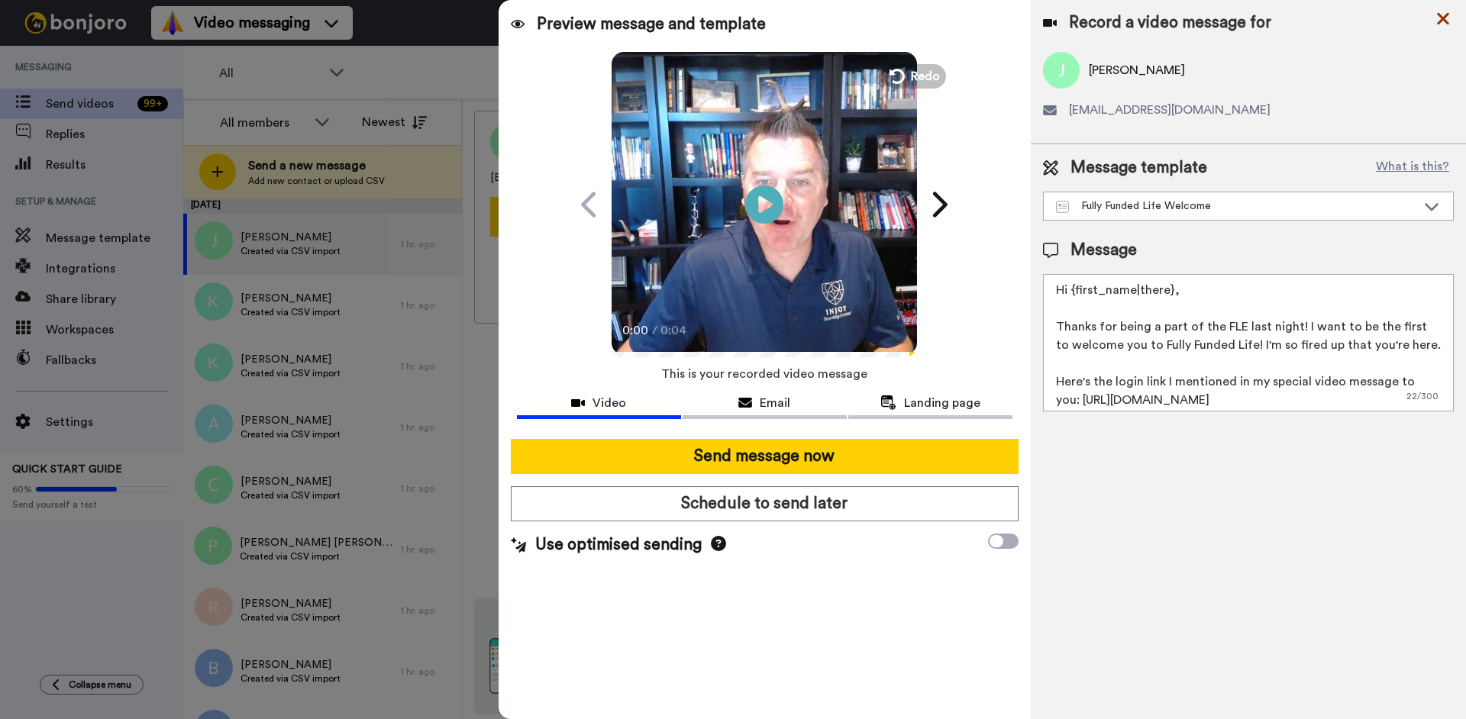
click at [1446, 14] on icon at bounding box center [1443, 18] width 15 height 19
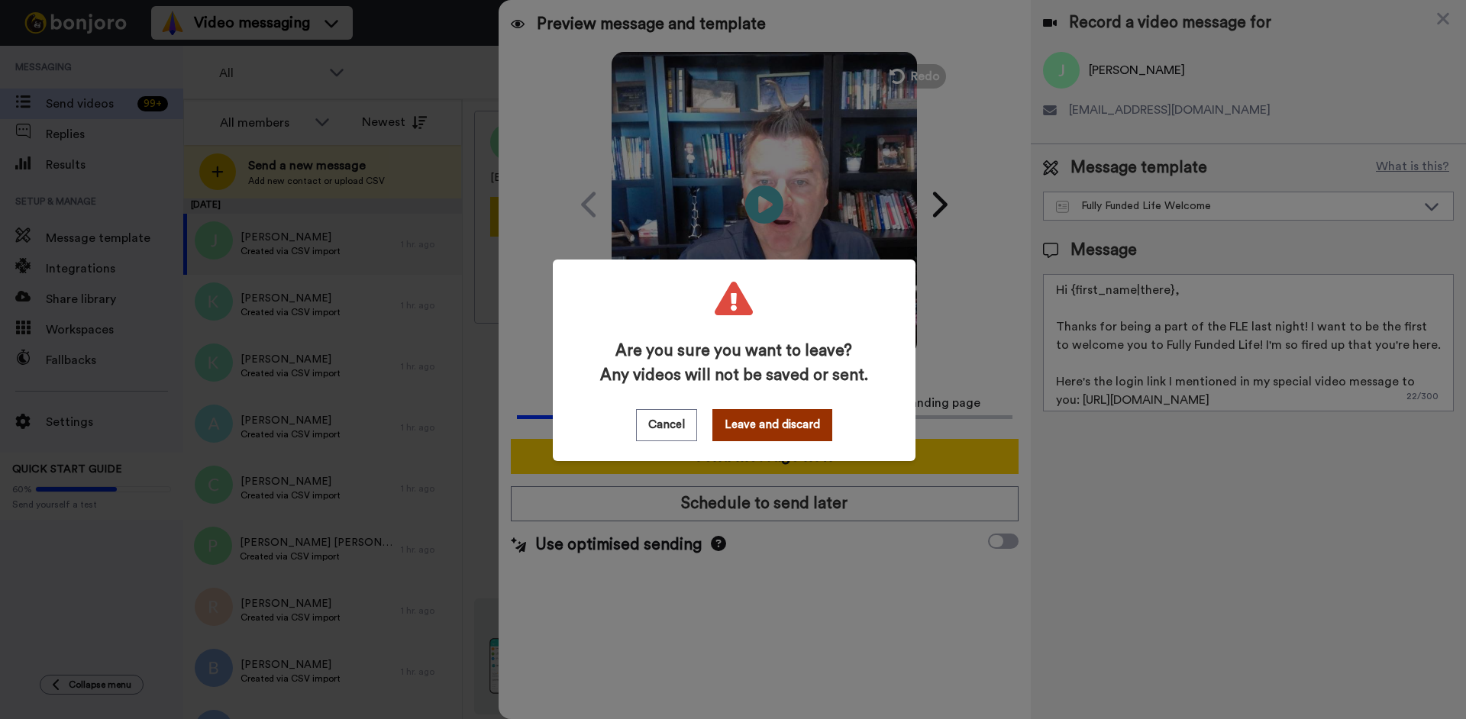
click at [757, 428] on button "Leave and discard" at bounding box center [773, 425] width 120 height 32
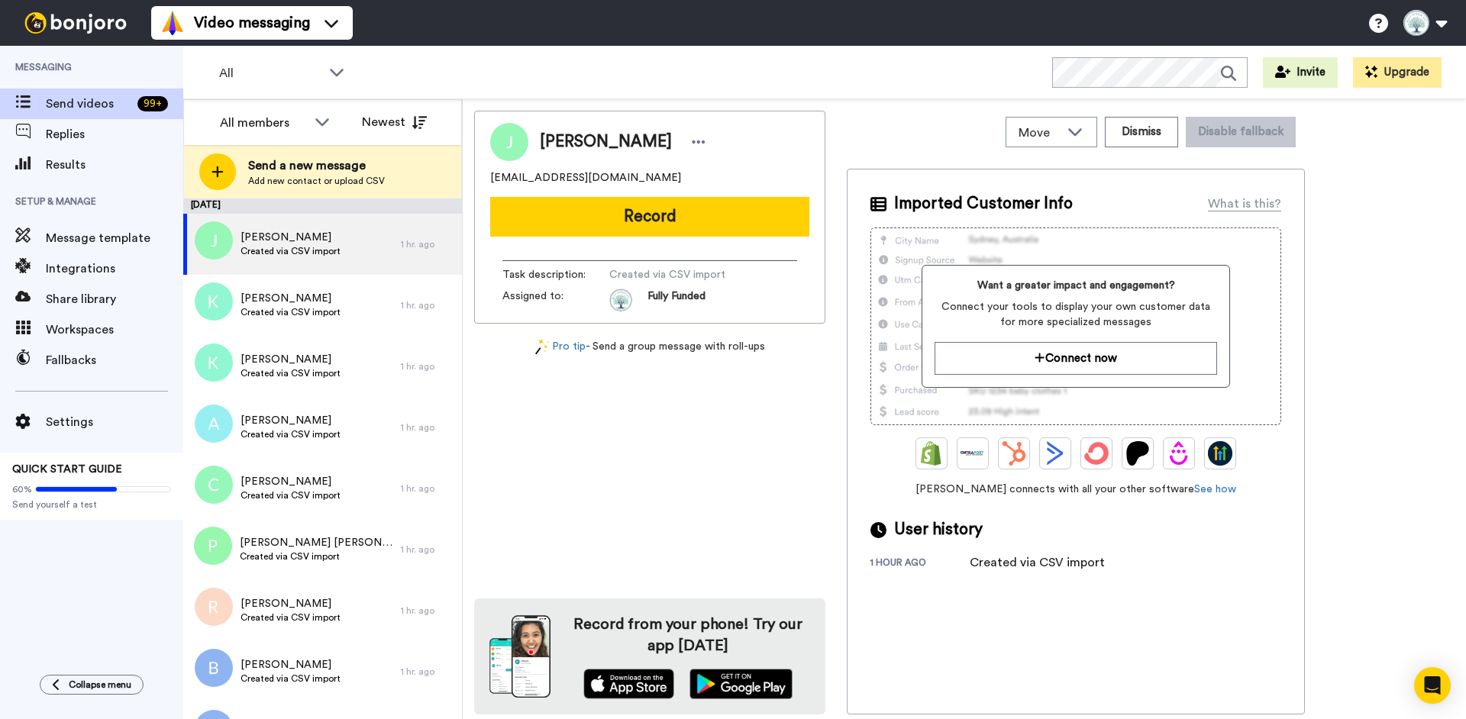
click at [697, 205] on button "Record" at bounding box center [649, 217] width 319 height 40
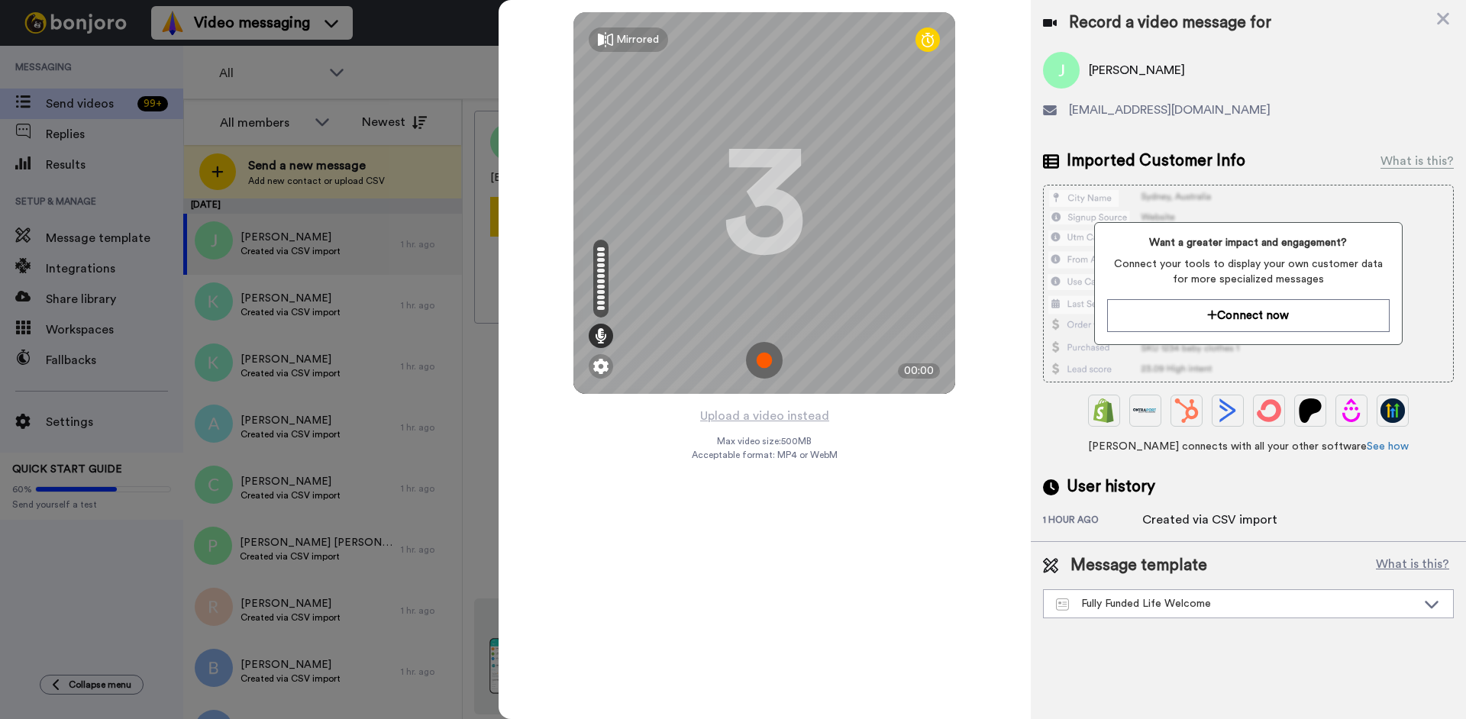
click at [769, 361] on img at bounding box center [764, 360] width 37 height 37
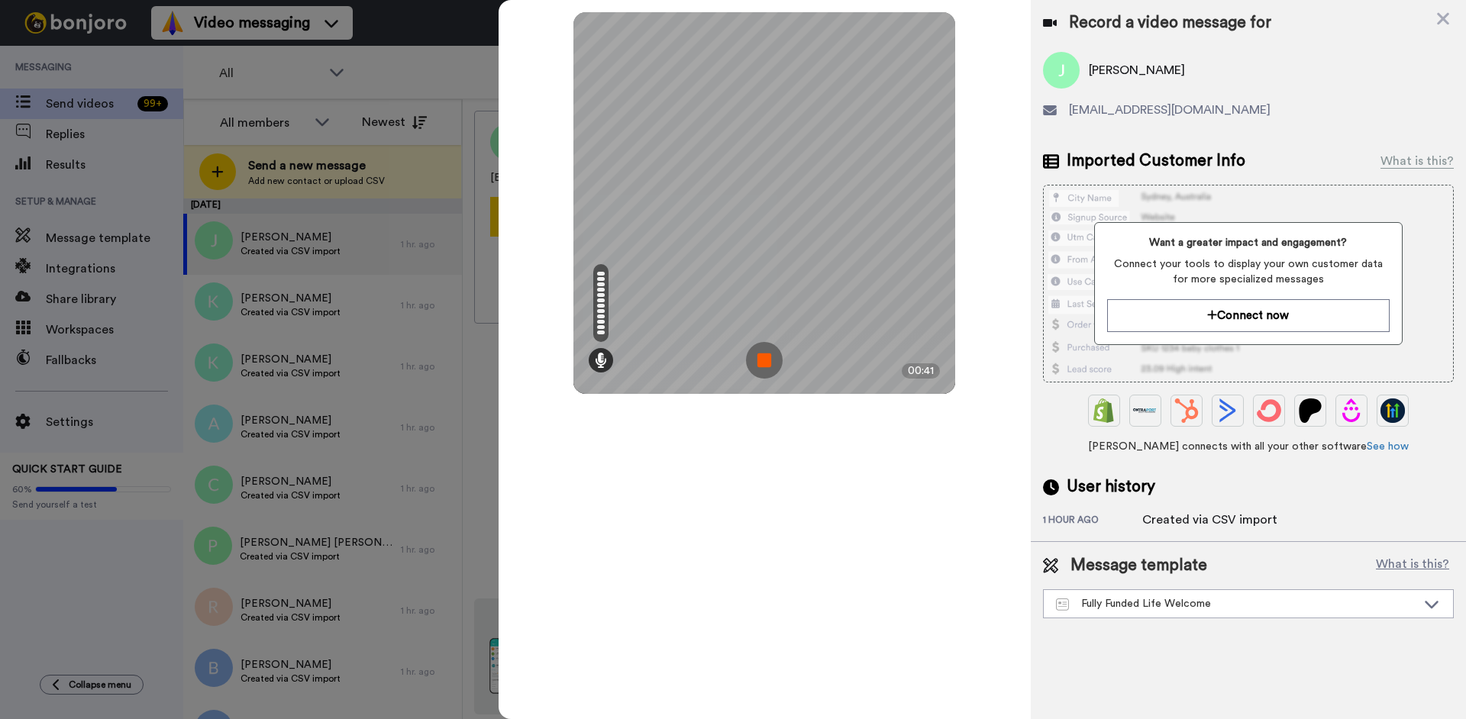
click at [759, 357] on img at bounding box center [764, 360] width 37 height 37
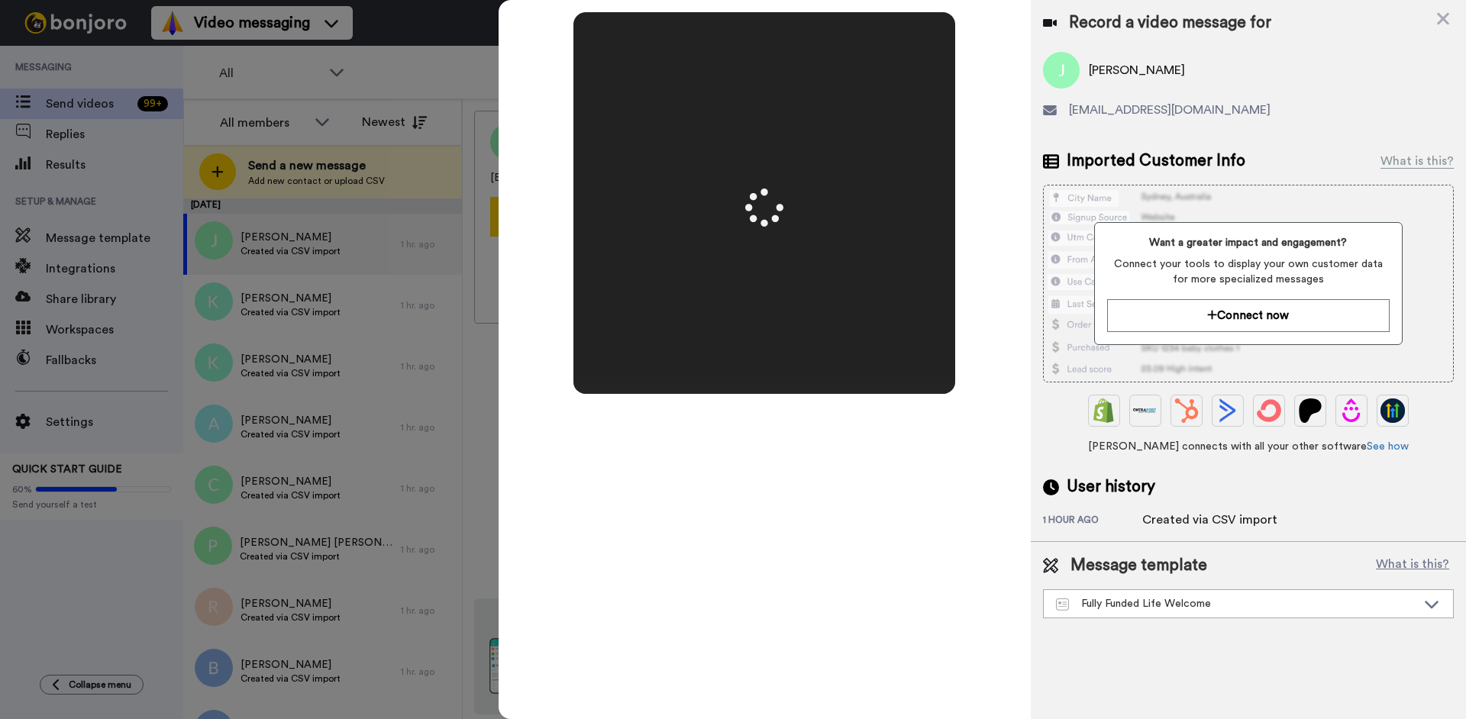
click at [1440, 20] on icon at bounding box center [1443, 18] width 15 height 19
